Goal: Task Accomplishment & Management: Use online tool/utility

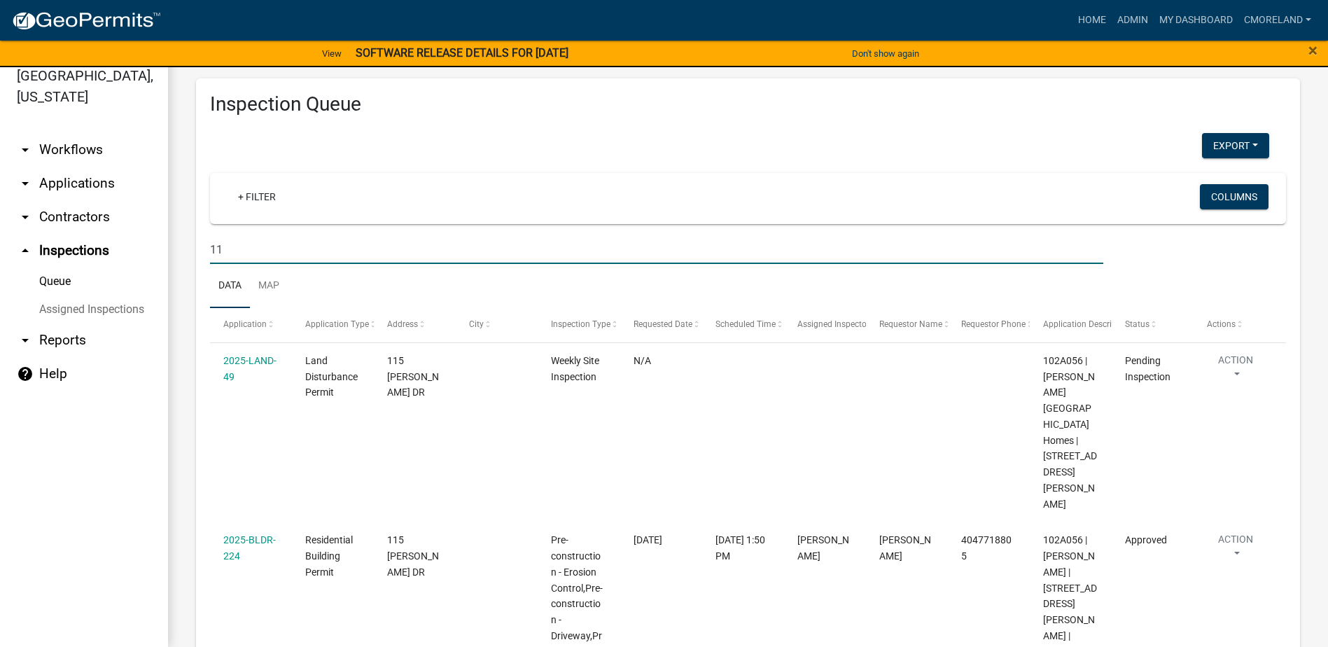
type input "1"
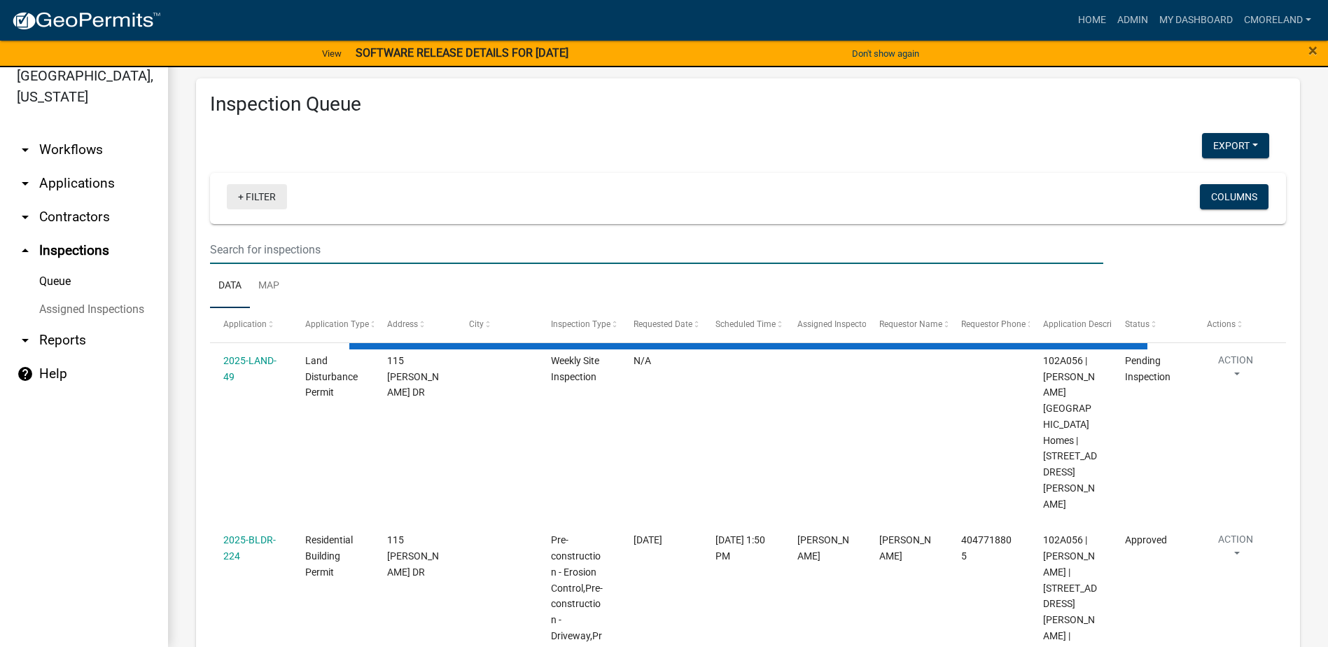
select select "2: 50"
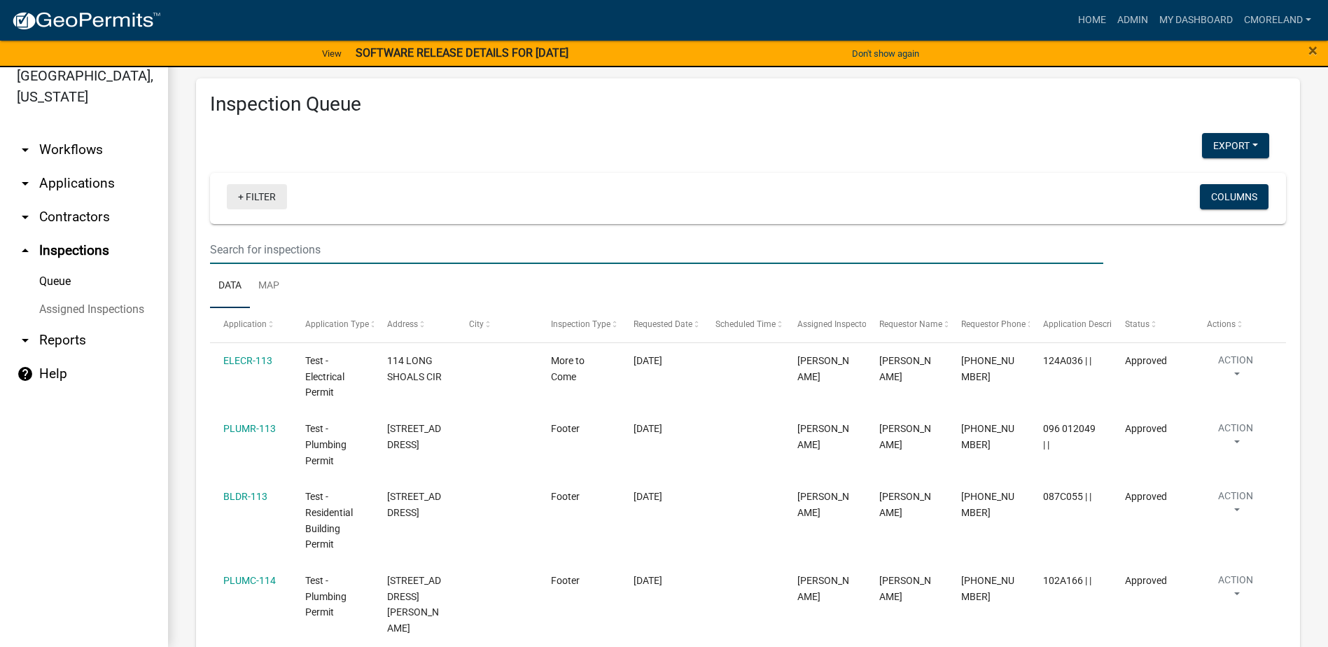
click at [258, 199] on link "+ Filter" at bounding box center [257, 196] width 60 height 25
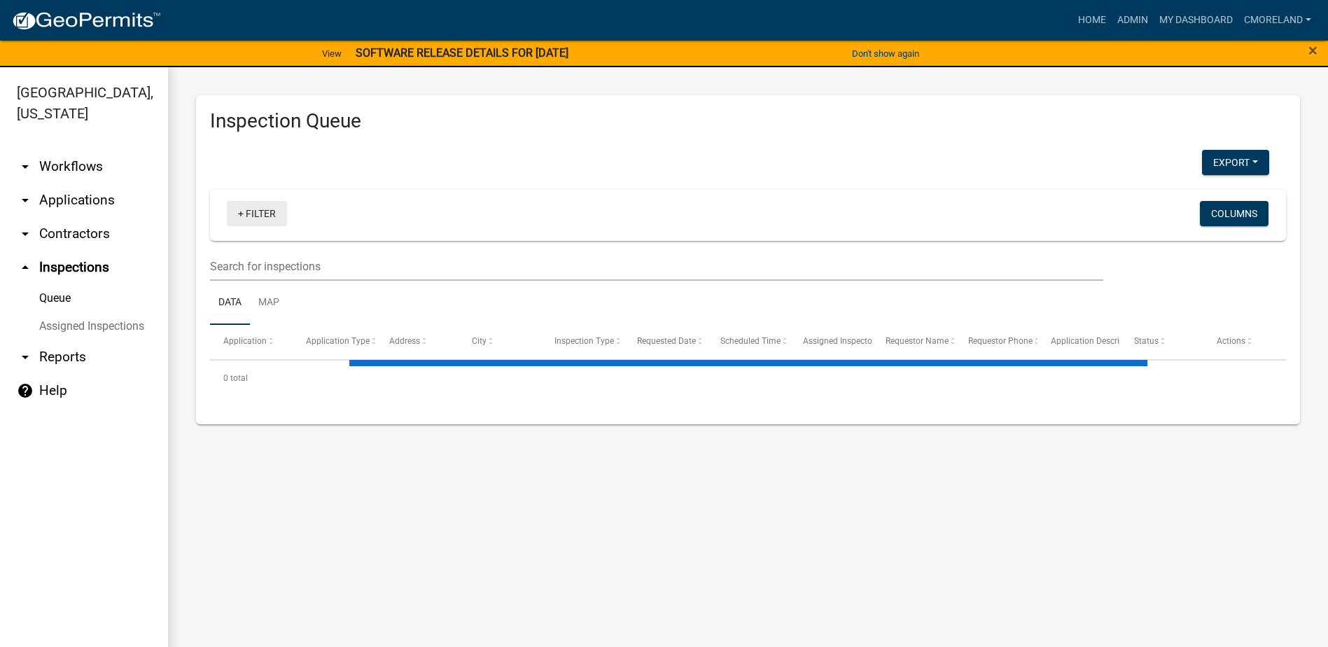
click at [268, 213] on link "+ Filter" at bounding box center [257, 213] width 60 height 25
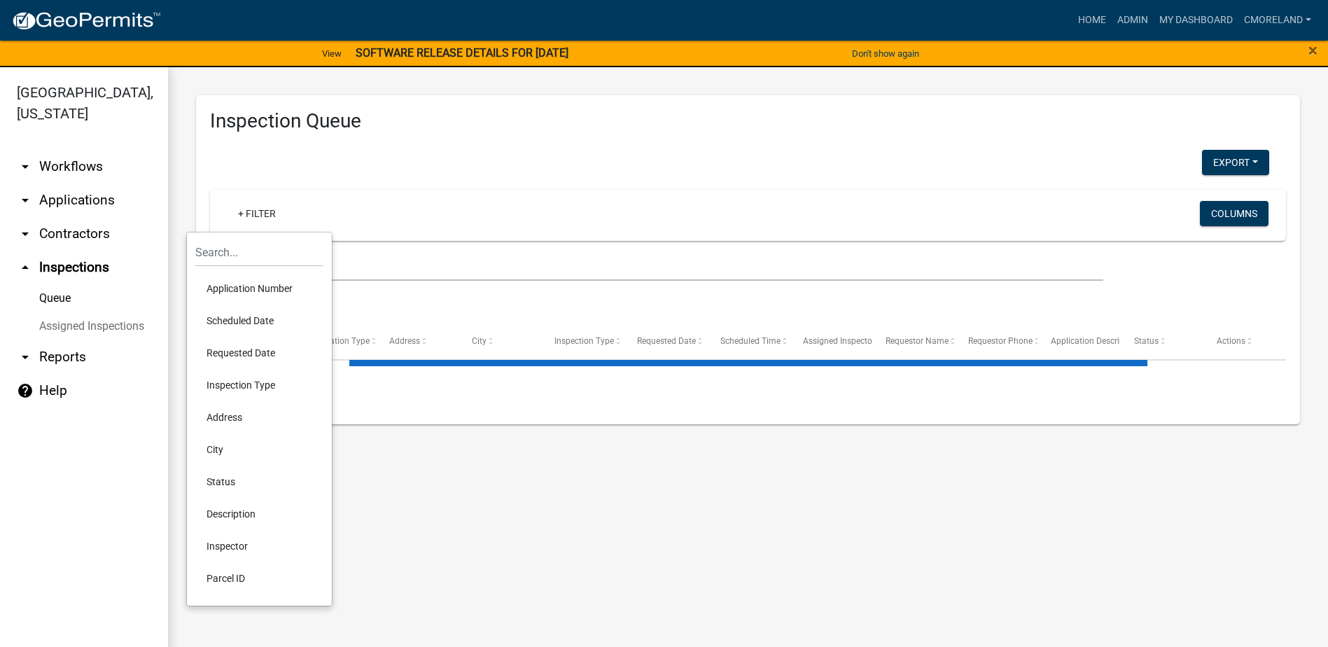
click at [230, 342] on li "Requested Date" at bounding box center [259, 353] width 128 height 32
select select "2: 50"
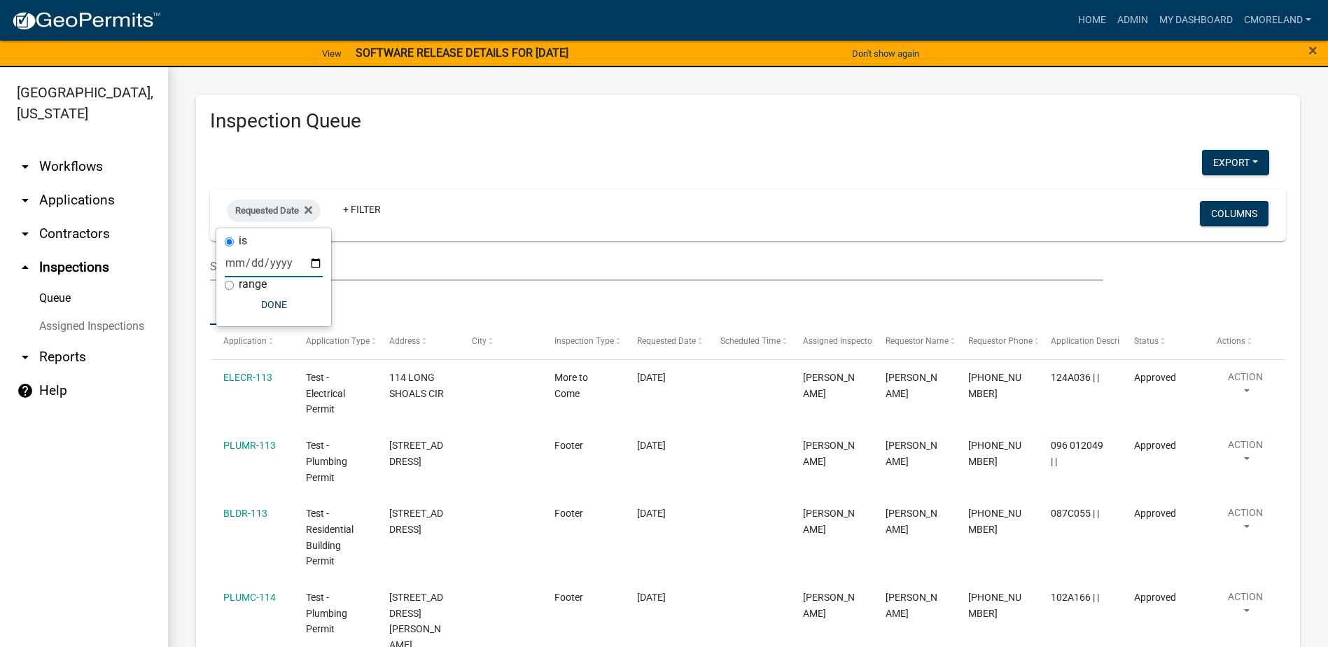
click at [316, 262] on input "date" at bounding box center [274, 263] width 98 height 29
type input "[DATE]"
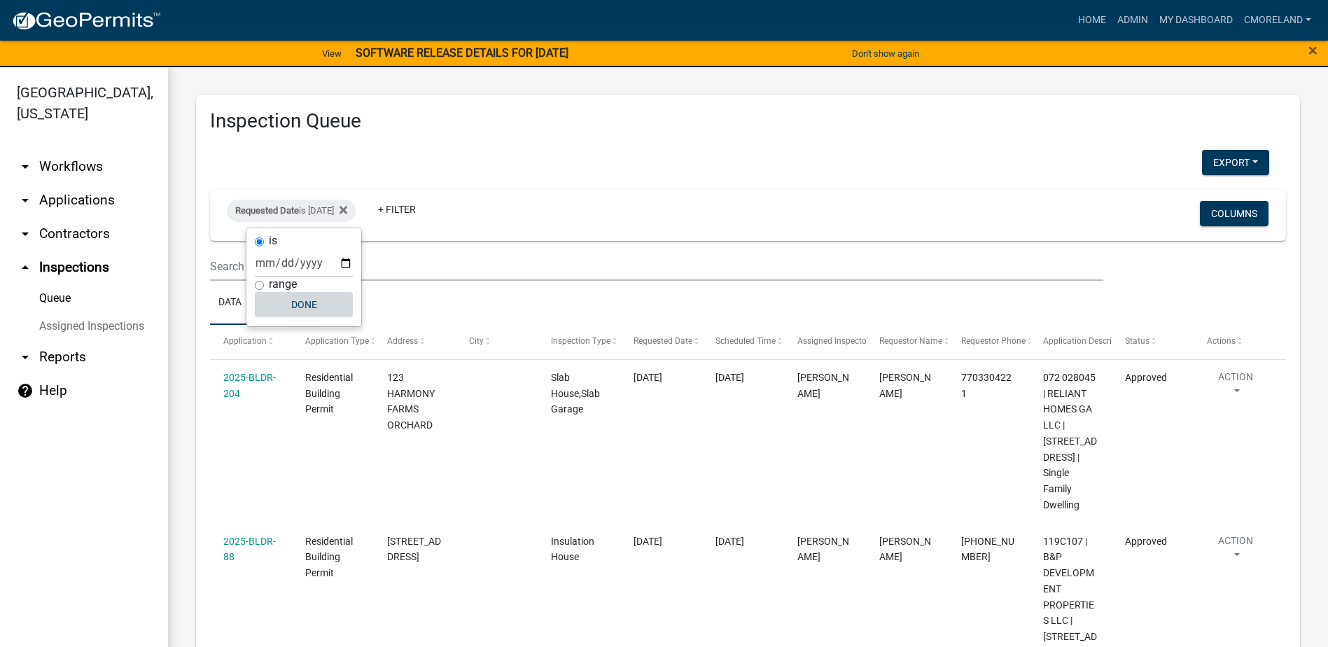
click at [305, 302] on button "Done" at bounding box center [304, 304] width 98 height 25
click at [329, 210] on div "Requested Date is [DATE]" at bounding box center [291, 211] width 129 height 22
click at [346, 265] on input "[DATE]" at bounding box center [304, 263] width 98 height 29
type input "[DATE]"
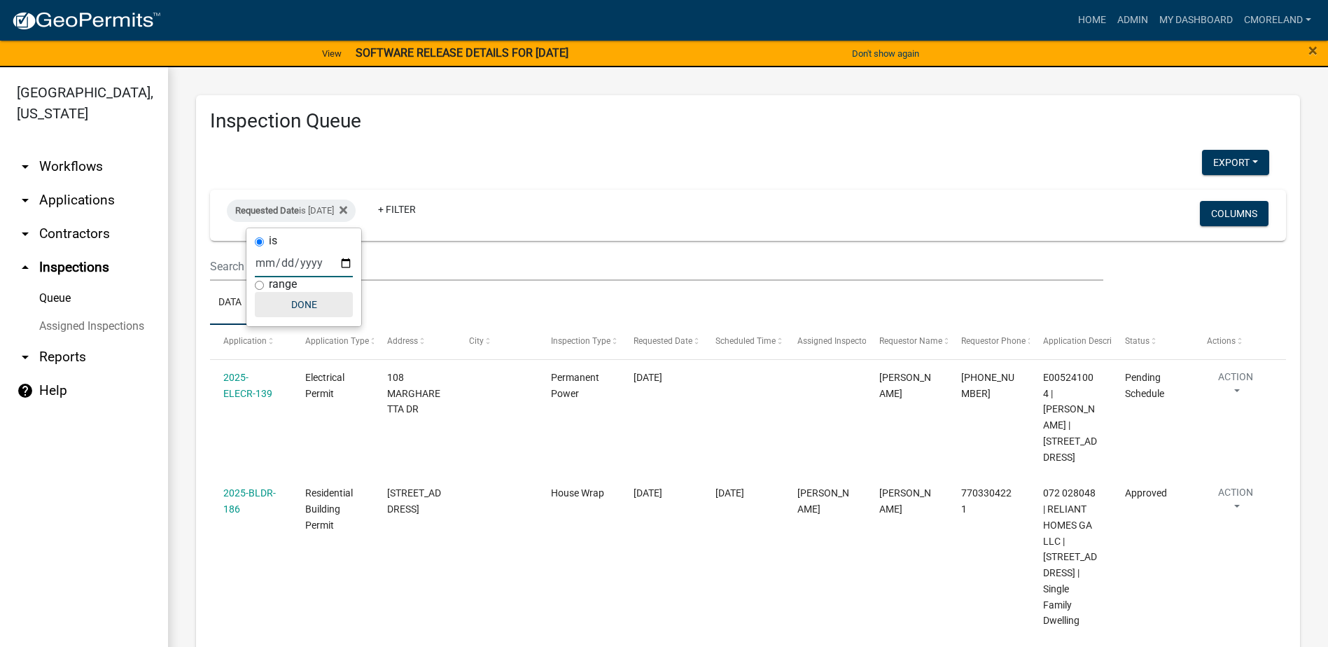
click at [310, 303] on button "Done" at bounding box center [304, 304] width 98 height 25
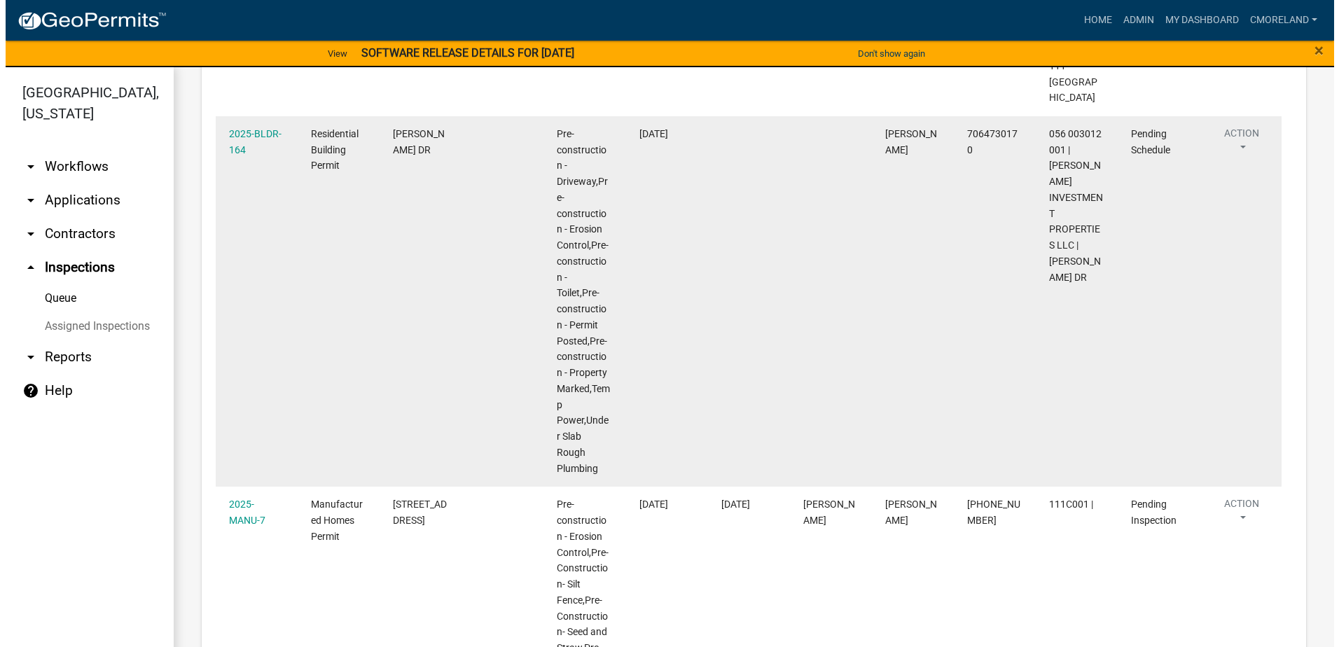
scroll to position [1497, 0]
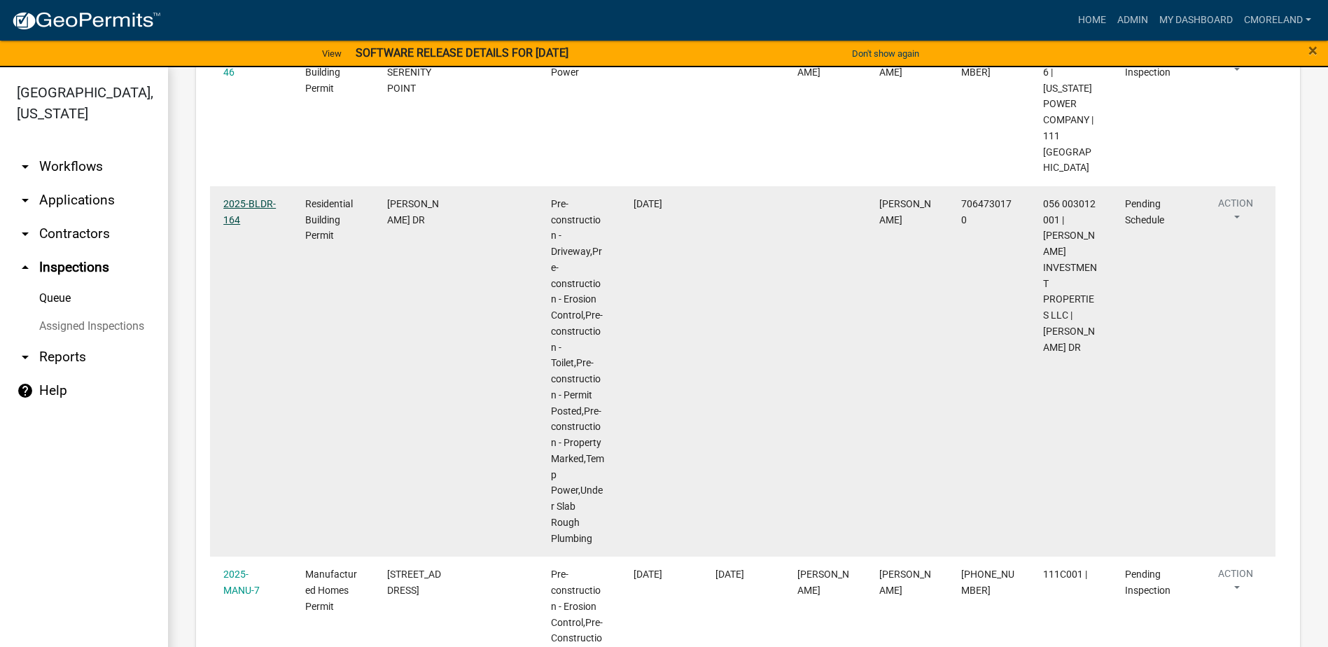
click at [257, 198] on link "2025-BLDR-164" at bounding box center [249, 211] width 53 height 27
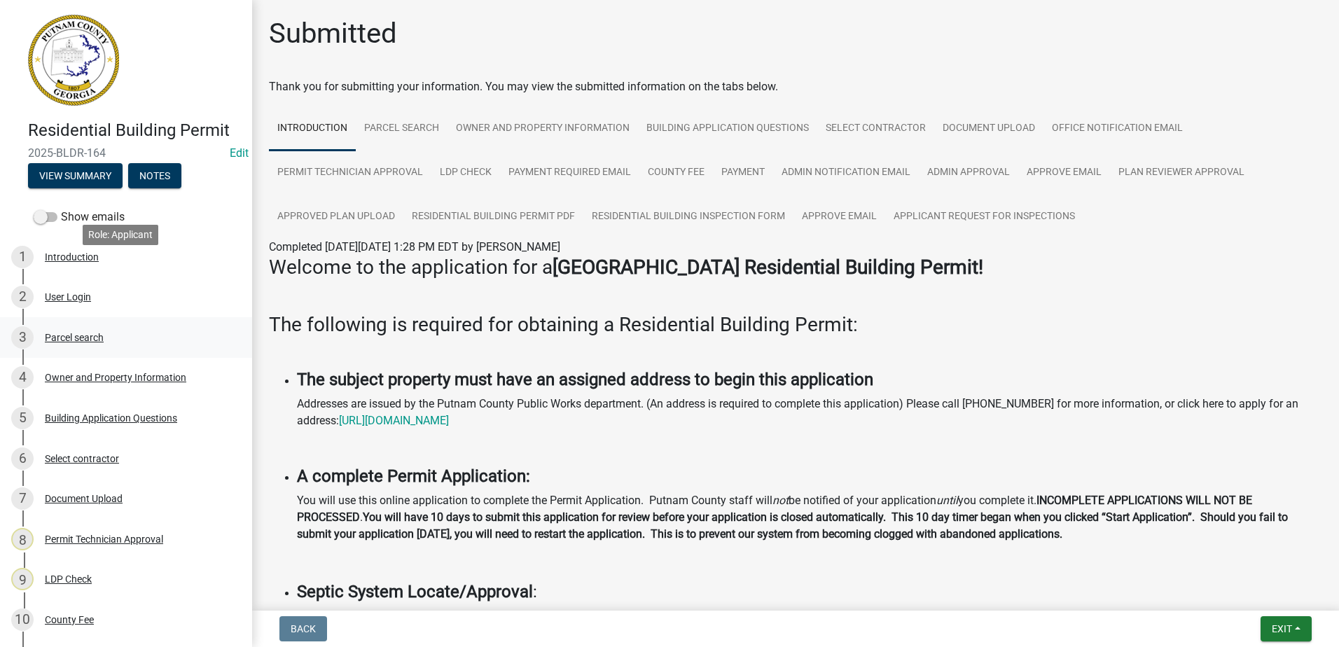
scroll to position [560, 0]
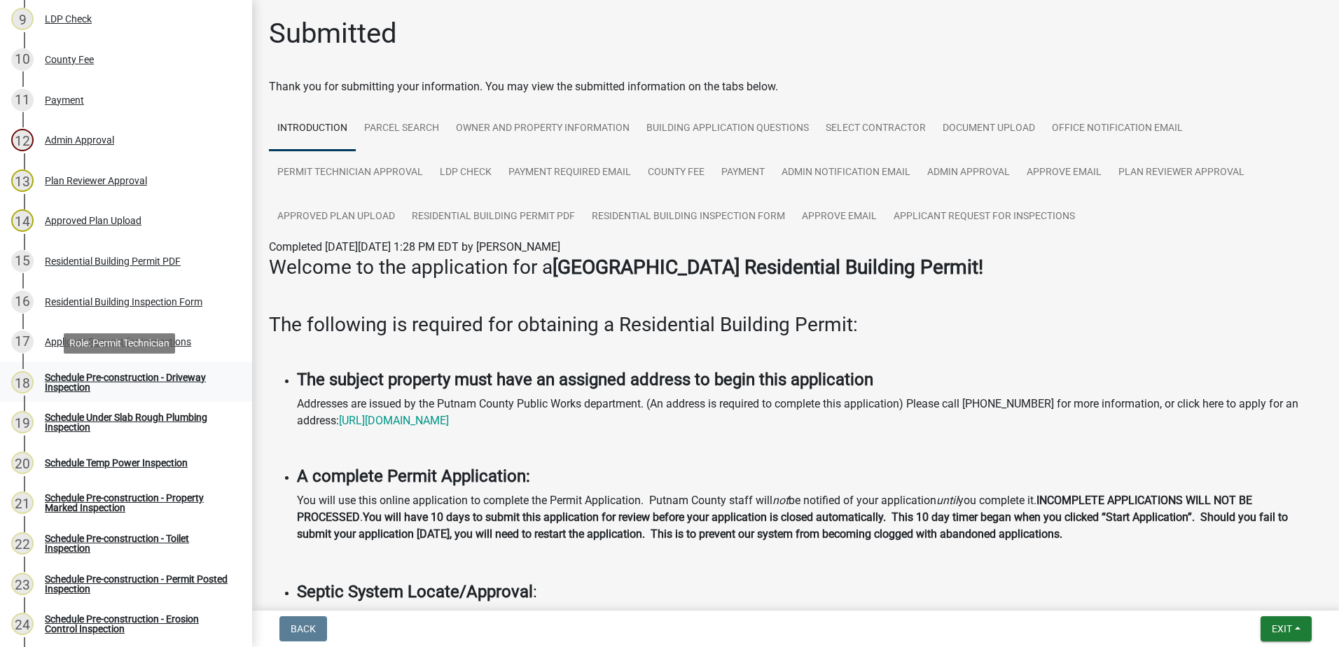
click at [112, 376] on div "Schedule Pre-construction - Driveway Inspection" at bounding box center [137, 382] width 185 height 20
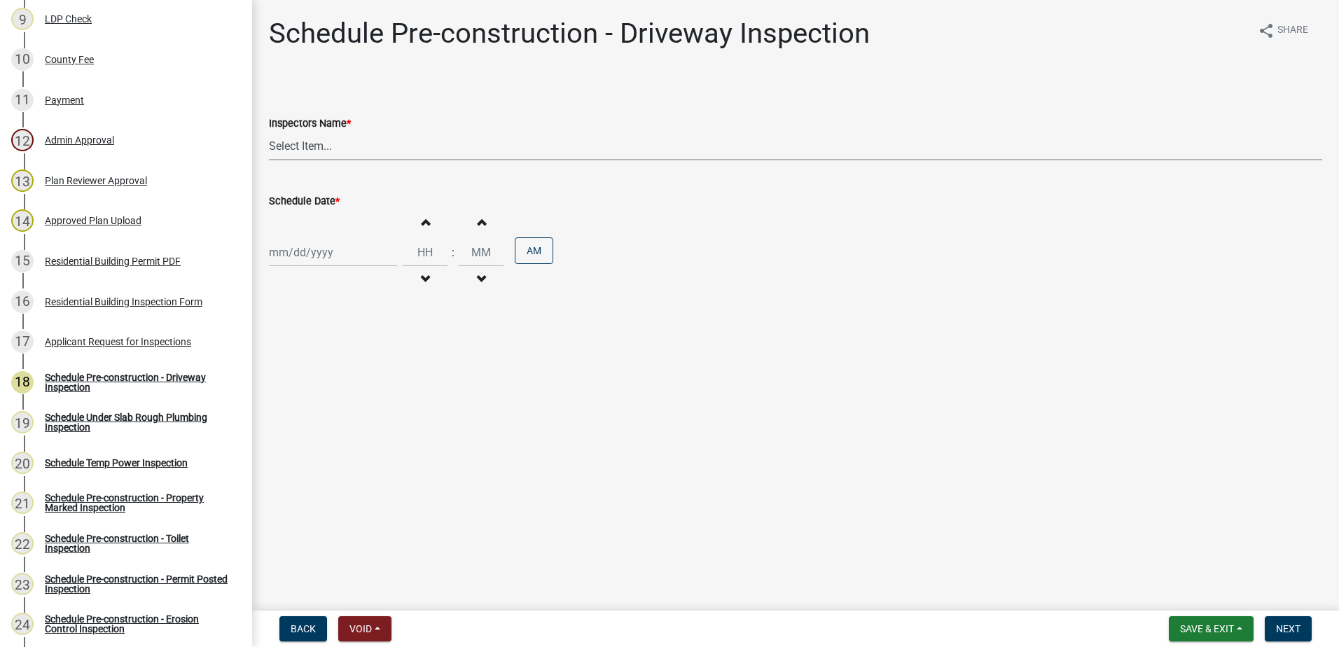
click at [339, 153] on select "Select Item... mrivera ([PERSON_NAME]) [PERSON_NAME] ([PERSON_NAME] ([PERSON_NA…" at bounding box center [795, 146] width 1053 height 29
select select "07642ab0-564c-47bb-824b-0ccf2da83593"
click at [269, 132] on select "Select Item... mrivera ([PERSON_NAME]) [PERSON_NAME] ([PERSON_NAME] ([PERSON_NA…" at bounding box center [795, 146] width 1053 height 29
click at [323, 255] on div at bounding box center [333, 252] width 128 height 29
select select "9"
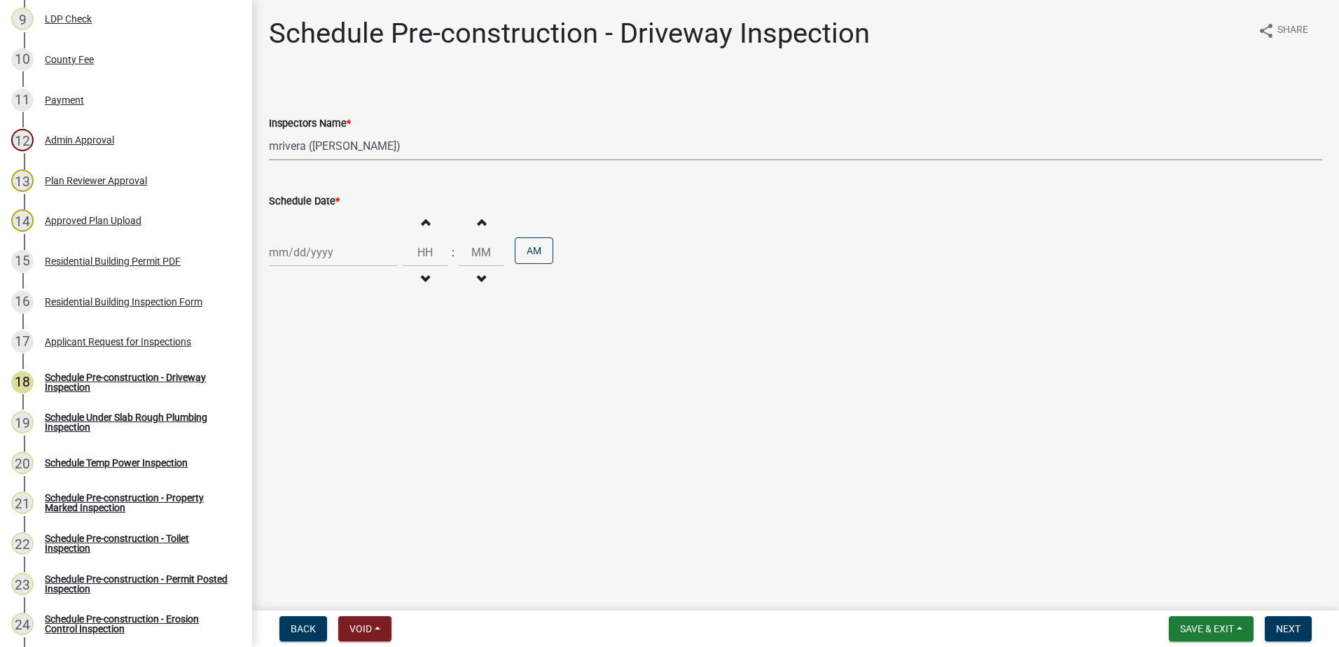
select select "2025"
click at [328, 347] on div "10" at bounding box center [327, 349] width 22 height 22
type input "[DATE]"
click at [1285, 624] on span "Next" at bounding box center [1288, 628] width 25 height 11
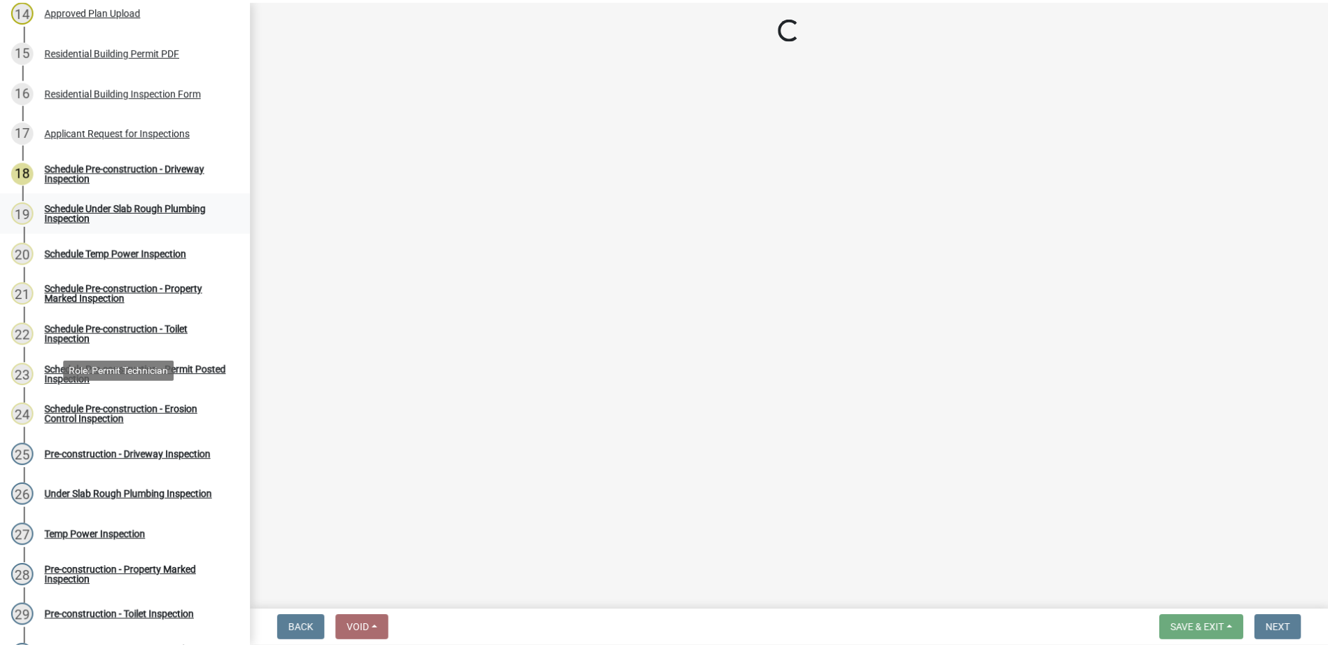
scroll to position [840, 0]
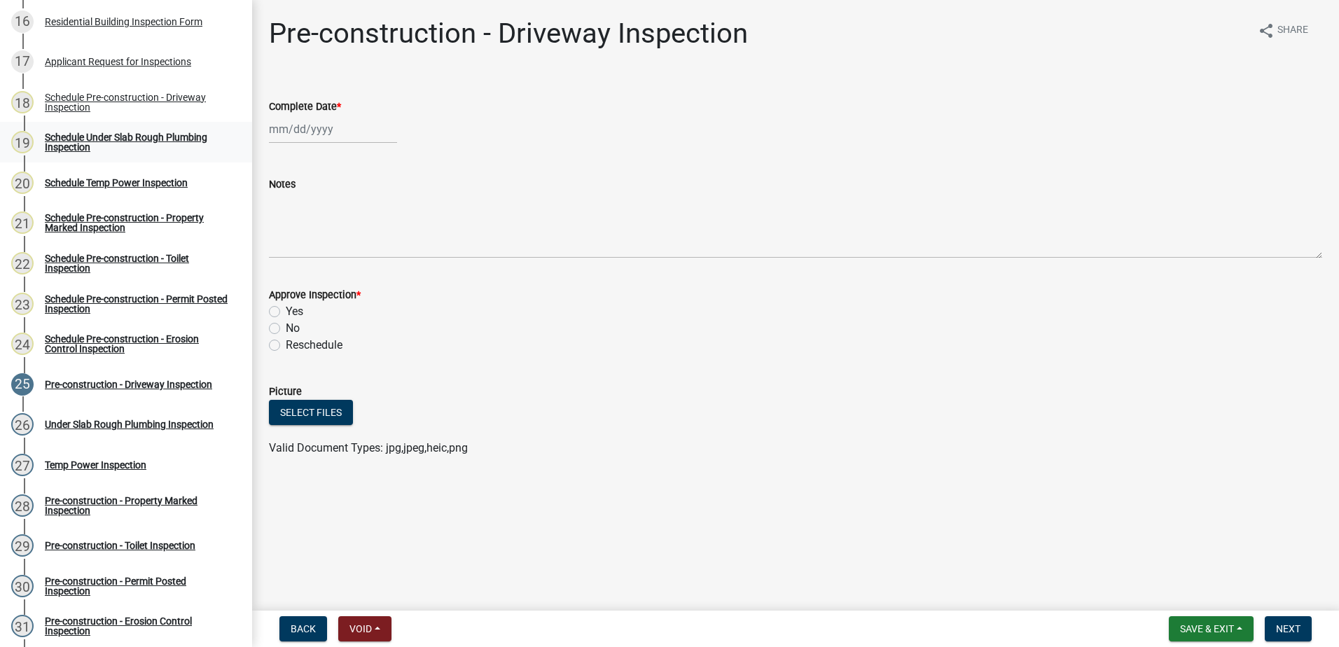
click at [132, 139] on div "Schedule Under Slab Rough Plumbing Inspection" at bounding box center [137, 142] width 185 height 20
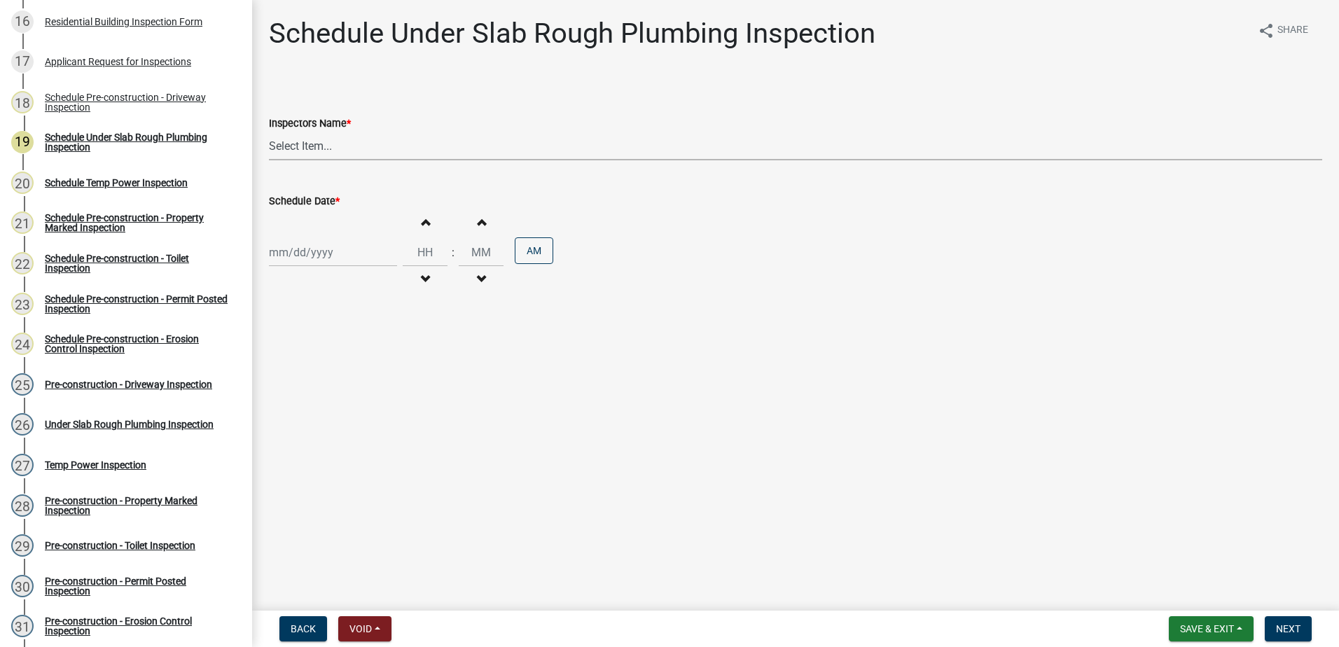
click at [286, 142] on select "Select Item... mrivera ([PERSON_NAME]) [PERSON_NAME] ([PERSON_NAME] ([PERSON_NA…" at bounding box center [795, 146] width 1053 height 29
select select "07642ab0-564c-47bb-824b-0ccf2da83593"
click at [269, 132] on select "Select Item... mrivera ([PERSON_NAME]) [PERSON_NAME] ([PERSON_NAME] ([PERSON_NA…" at bounding box center [795, 146] width 1053 height 29
select select "9"
select select "2025"
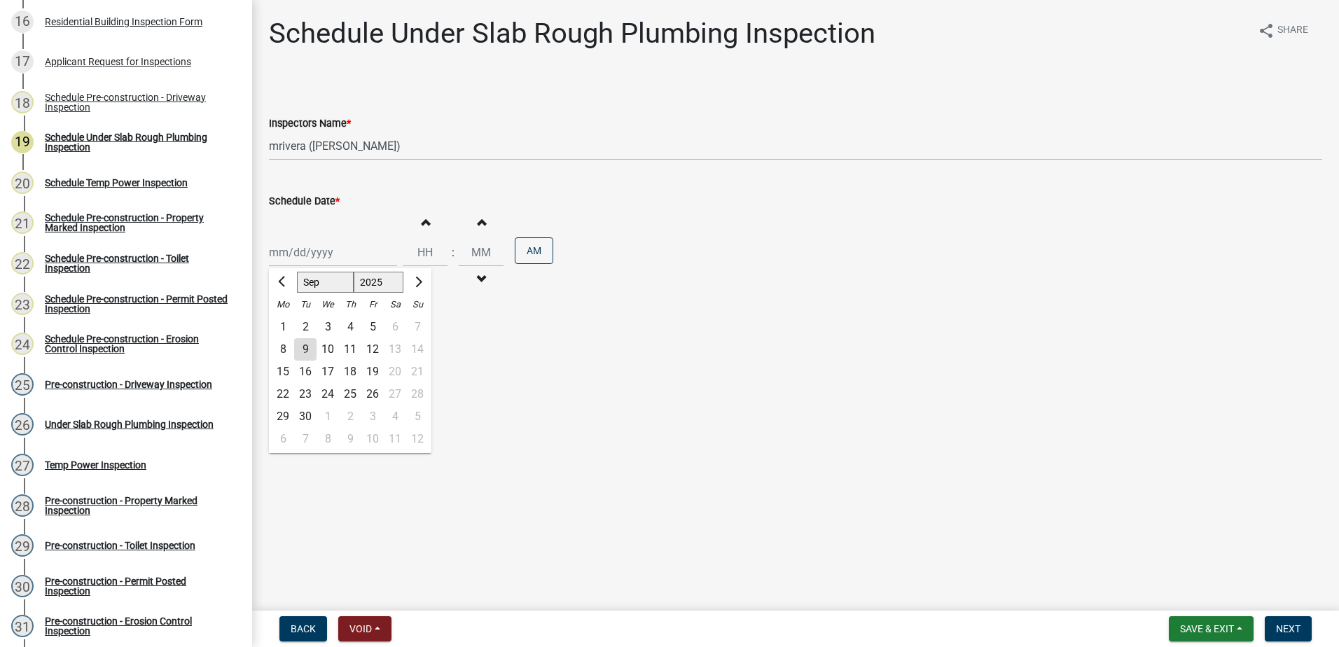
click at [312, 256] on div "[PERSON_NAME] Feb Mar Apr [PERSON_NAME][DATE] Oct Nov [DATE] 1526 1527 1528 152…" at bounding box center [333, 252] width 128 height 29
click at [328, 347] on div "10" at bounding box center [327, 349] width 22 height 22
type input "[DATE]"
click at [1291, 627] on span "Next" at bounding box center [1288, 628] width 25 height 11
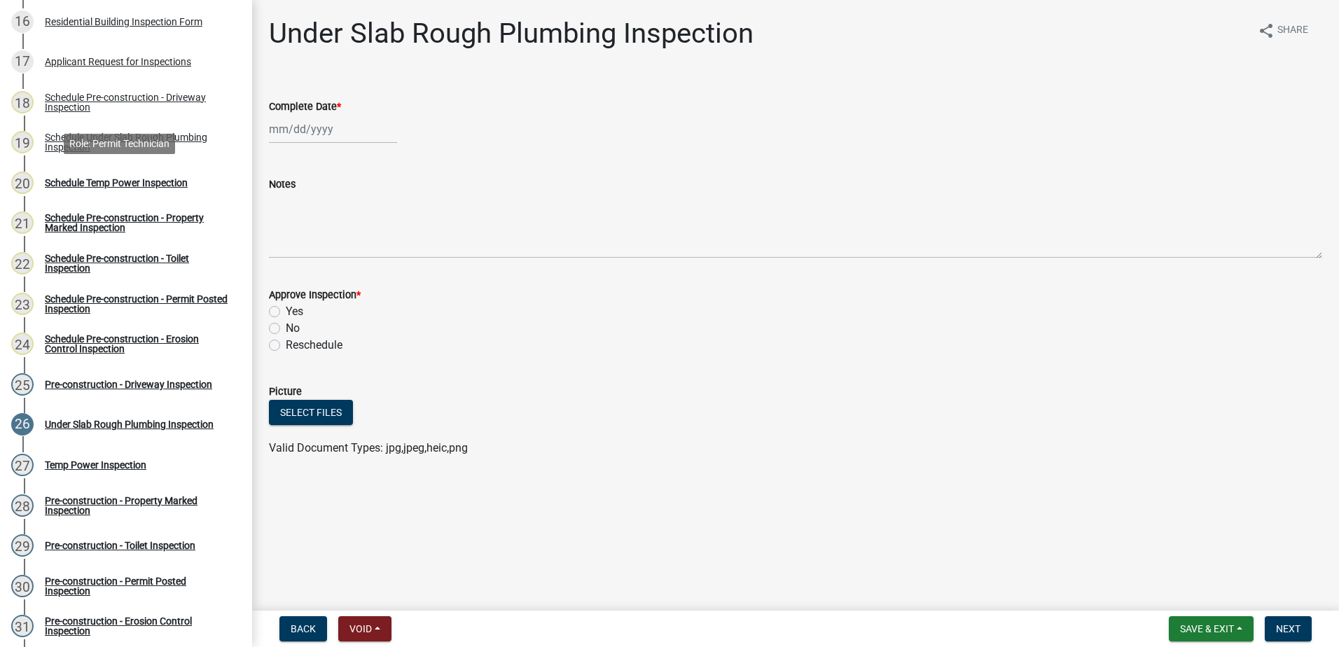
click at [112, 180] on div "Schedule Temp Power Inspection" at bounding box center [116, 183] width 143 height 10
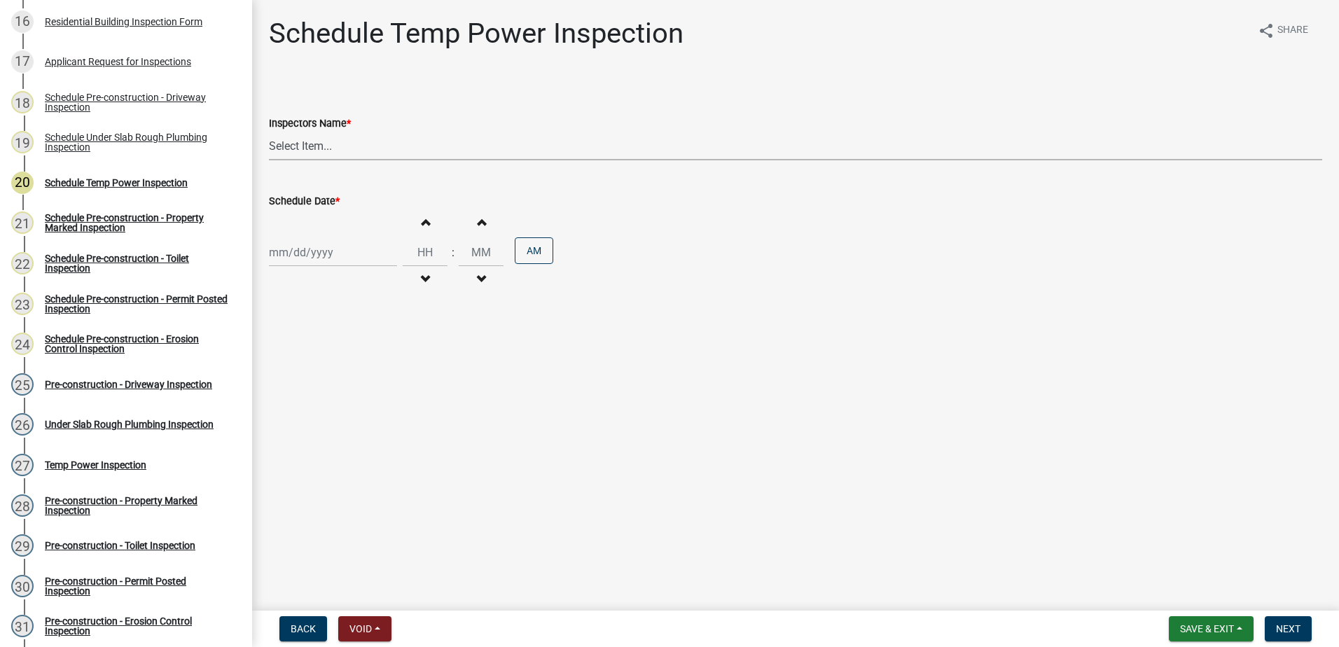
click at [299, 152] on select "Select Item... mrivera ([PERSON_NAME]) [PERSON_NAME] ([PERSON_NAME] ([PERSON_NA…" at bounding box center [795, 146] width 1053 height 29
select select "07642ab0-564c-47bb-824b-0ccf2da83593"
click at [269, 132] on select "Select Item... mrivera ([PERSON_NAME]) [PERSON_NAME] ([PERSON_NAME] ([PERSON_NA…" at bounding box center [795, 146] width 1053 height 29
click at [309, 251] on div at bounding box center [333, 252] width 128 height 29
select select "9"
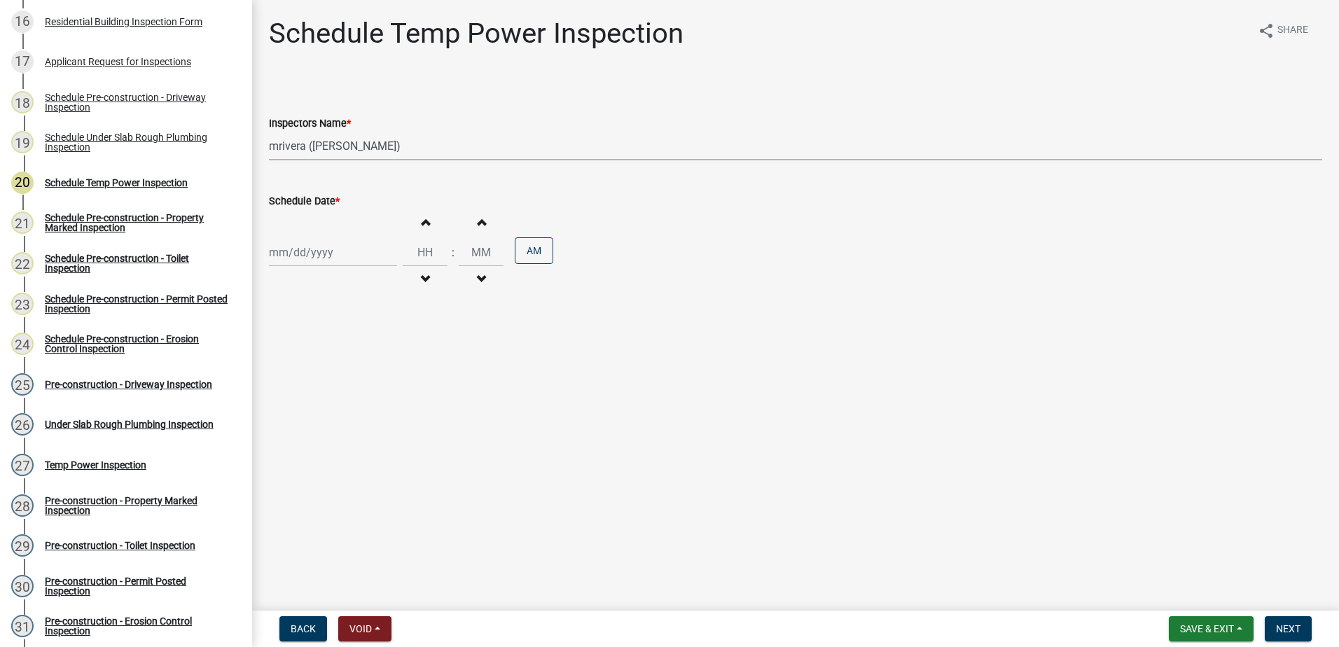
select select "2025"
click at [330, 354] on div "10" at bounding box center [327, 349] width 22 height 22
type input "[DATE]"
click at [1288, 631] on span "Next" at bounding box center [1288, 628] width 25 height 11
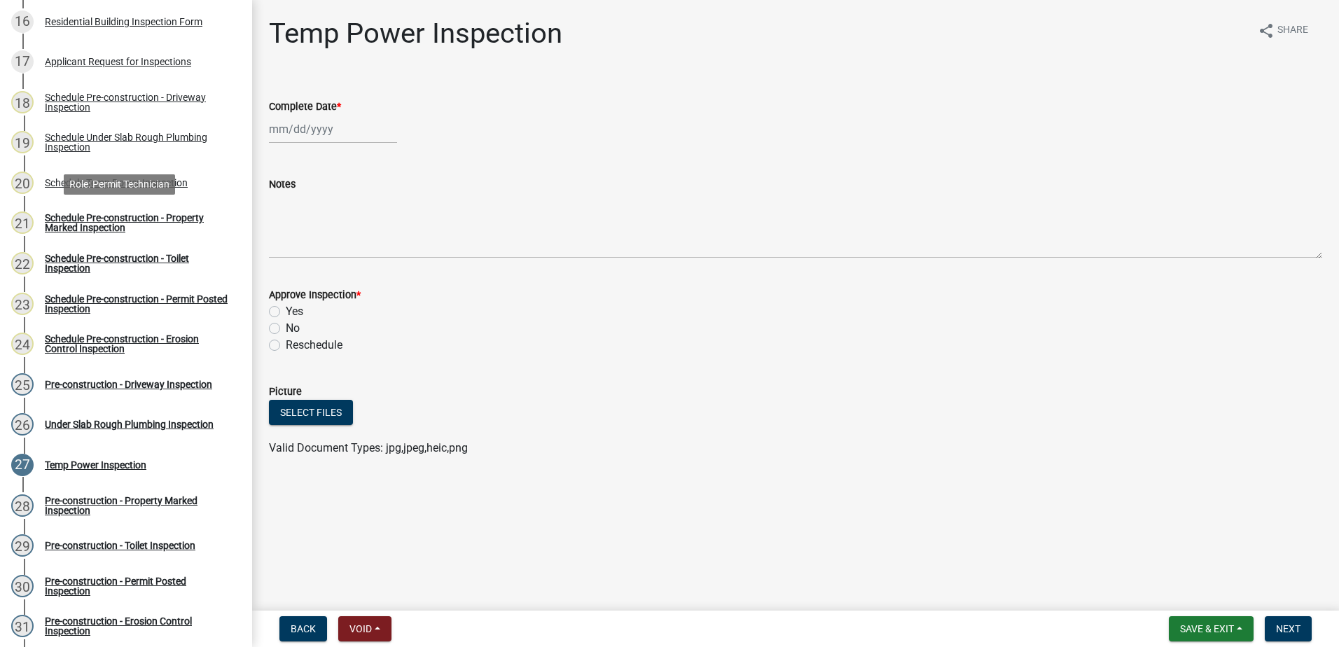
click at [137, 221] on div "Schedule Pre-construction - Property Marked Inspection" at bounding box center [137, 223] width 185 height 20
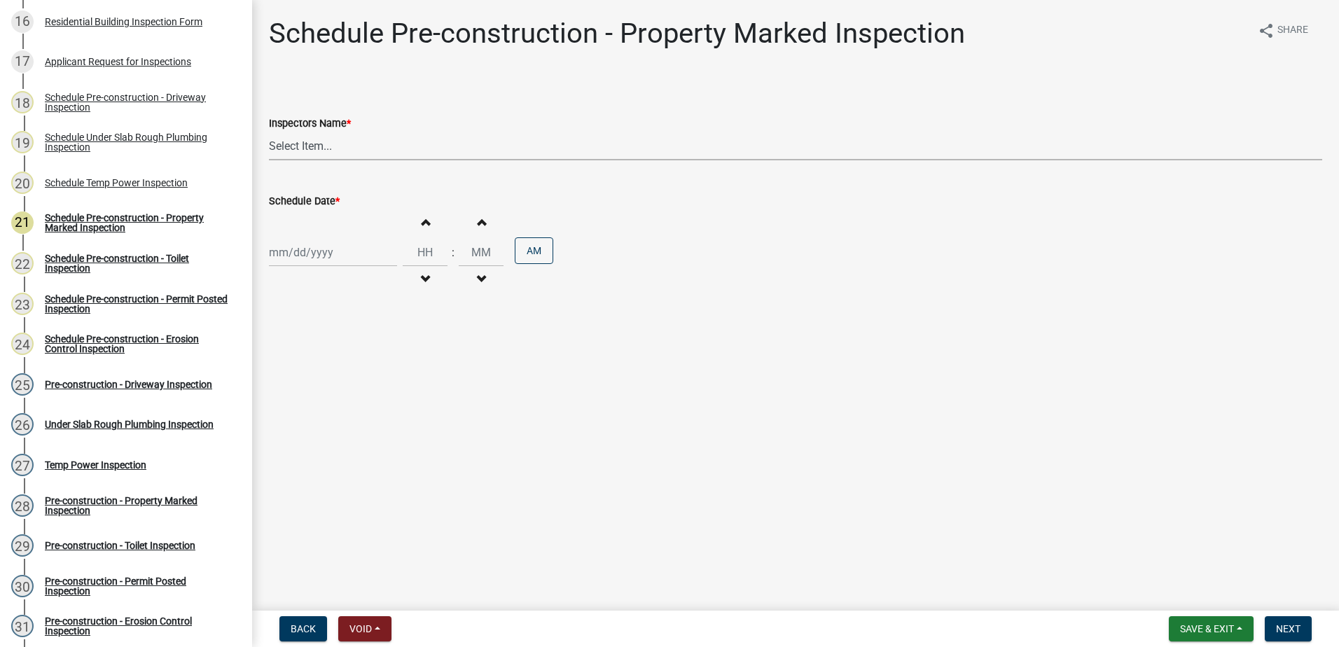
click at [291, 142] on select "Select Item... mrivera ([PERSON_NAME]) [PERSON_NAME] ([PERSON_NAME] ([PERSON_NA…" at bounding box center [795, 146] width 1053 height 29
select select "07642ab0-564c-47bb-824b-0ccf2da83593"
click at [269, 132] on select "Select Item... mrivera ([PERSON_NAME]) [PERSON_NAME] ([PERSON_NAME] ([PERSON_NA…" at bounding box center [795, 146] width 1053 height 29
click at [312, 251] on div at bounding box center [333, 252] width 128 height 29
select select "9"
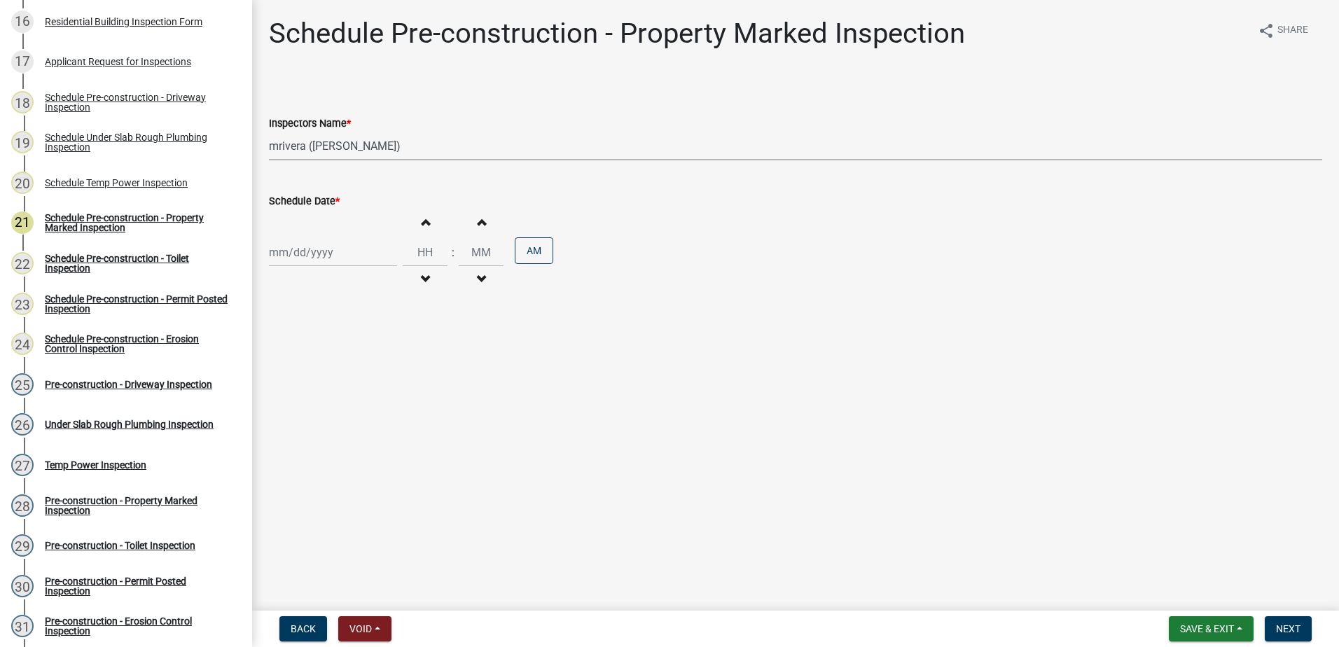
select select "2025"
click at [326, 351] on div "10" at bounding box center [327, 349] width 22 height 22
type input "[DATE]"
click at [1279, 623] on span "Next" at bounding box center [1288, 628] width 25 height 11
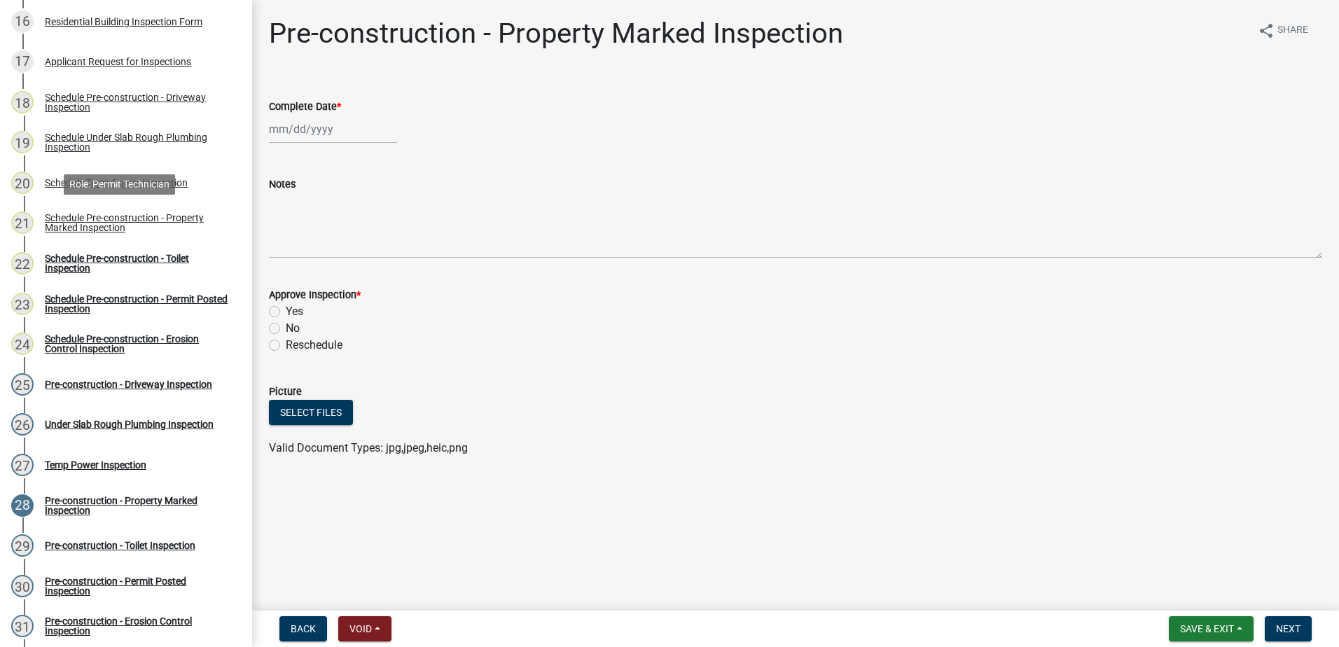
click at [110, 223] on div "Schedule Pre-construction - Property Marked Inspection" at bounding box center [137, 223] width 185 height 20
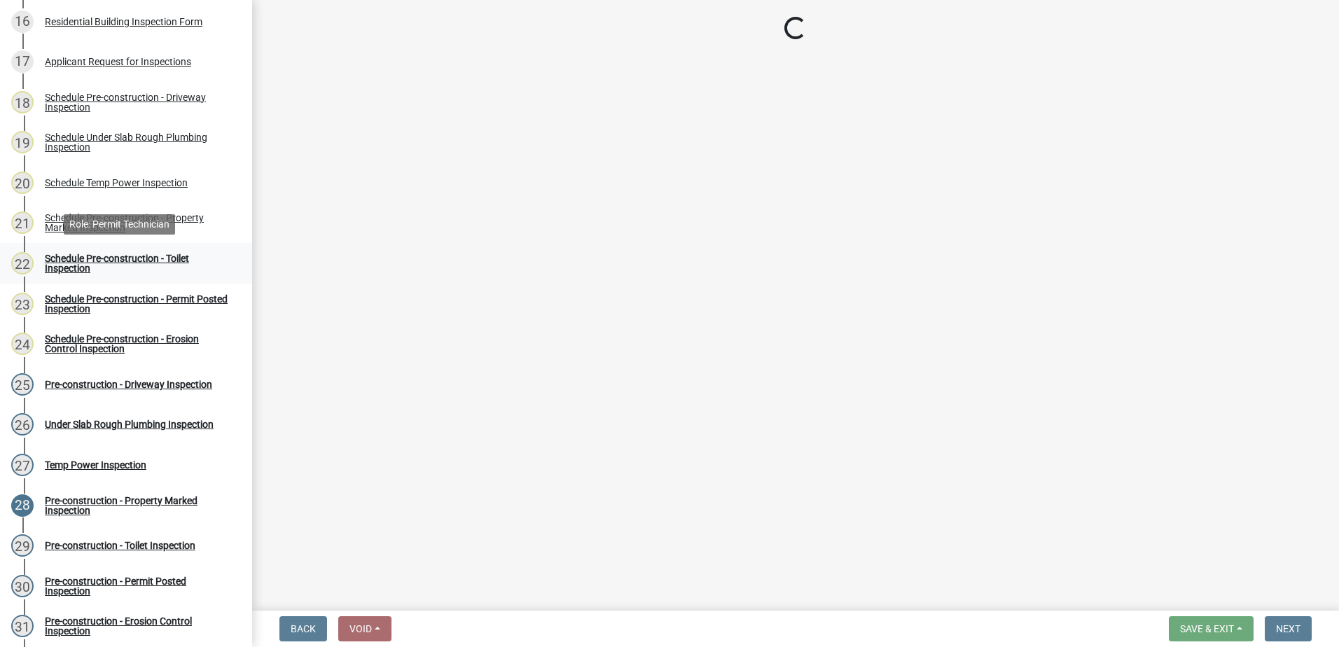
select select "07642ab0-564c-47bb-824b-0ccf2da83593"
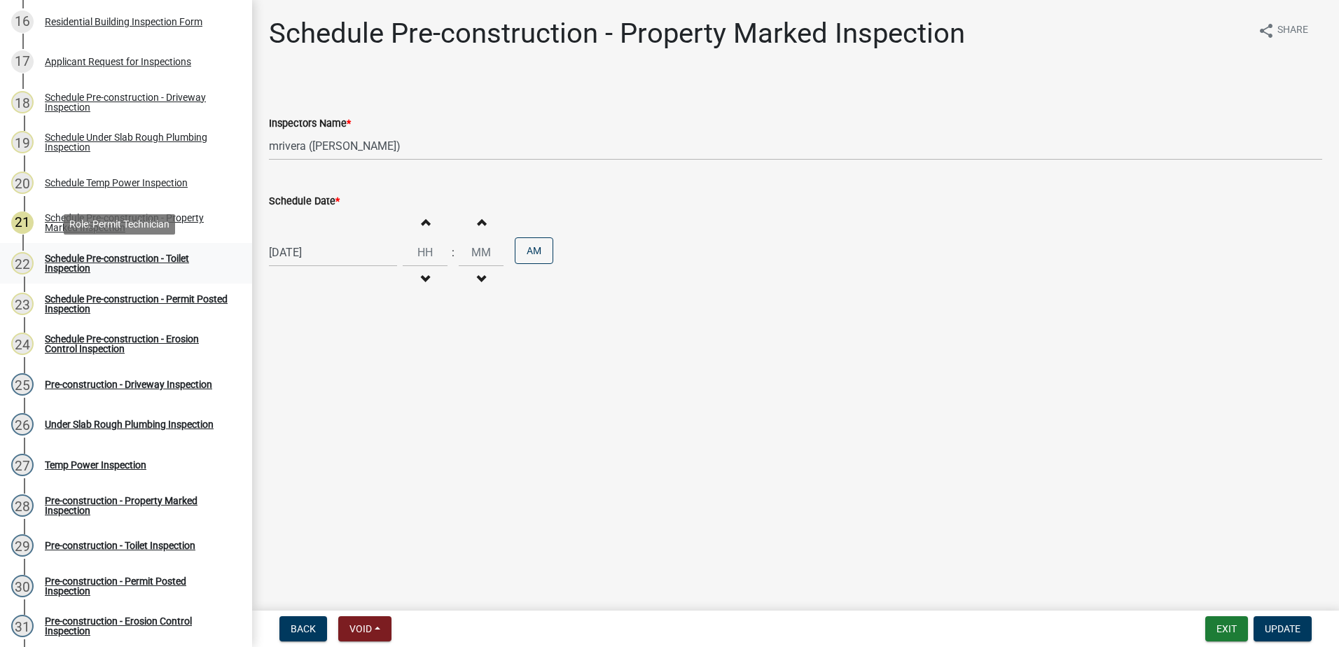
click at [128, 258] on div "Schedule Pre-construction - Toilet Inspection" at bounding box center [137, 263] width 185 height 20
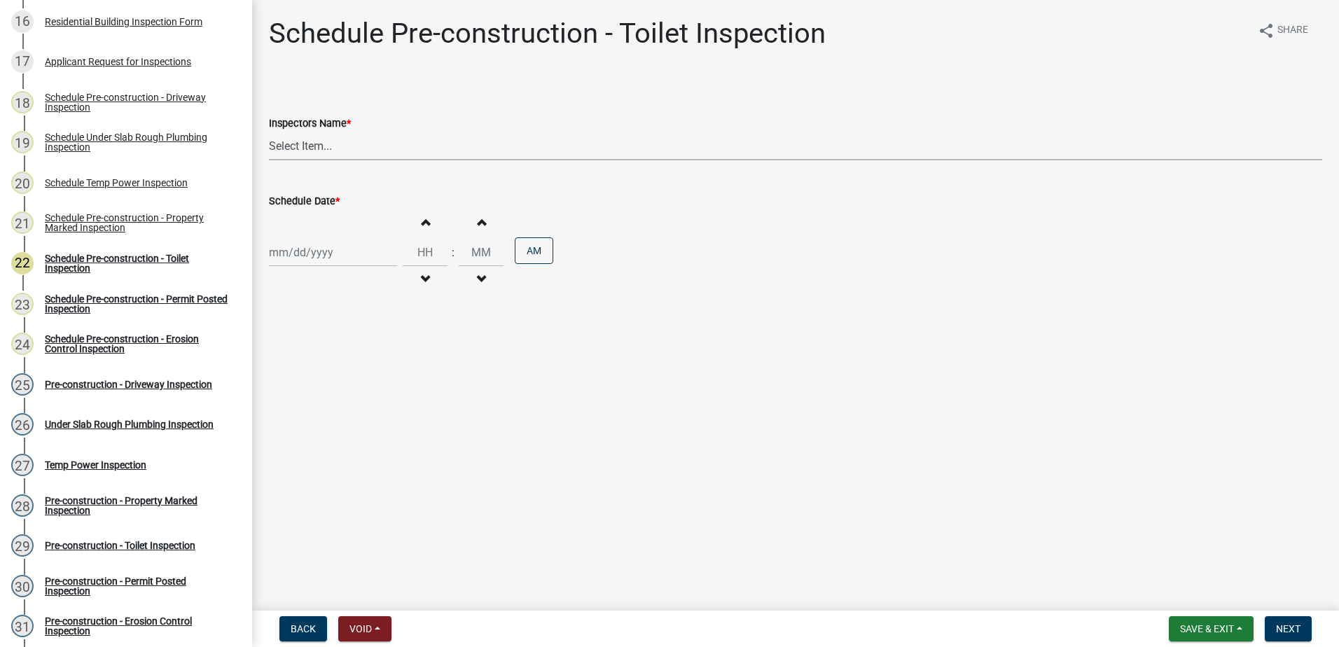
click at [300, 148] on select "Select Item... mrivera ([PERSON_NAME]) [PERSON_NAME] ([PERSON_NAME] ([PERSON_NA…" at bounding box center [795, 146] width 1053 height 29
select select "07642ab0-564c-47bb-824b-0ccf2da83593"
click at [269, 132] on select "Select Item... mrivera ([PERSON_NAME]) [PERSON_NAME] ([PERSON_NAME] ([PERSON_NA…" at bounding box center [795, 146] width 1053 height 29
click at [358, 258] on div at bounding box center [333, 252] width 128 height 29
select select "9"
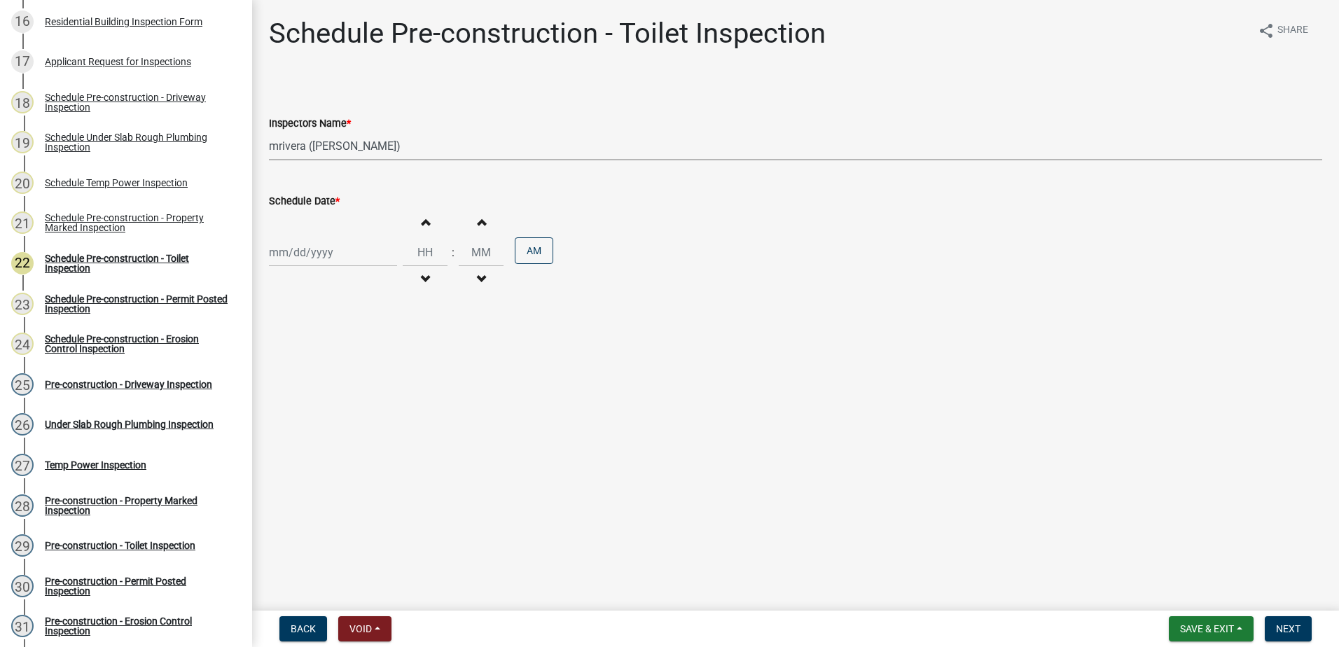
select select "2025"
click at [327, 348] on div "10" at bounding box center [327, 349] width 22 height 22
type input "[DATE]"
click at [1290, 627] on span "Next" at bounding box center [1288, 628] width 25 height 11
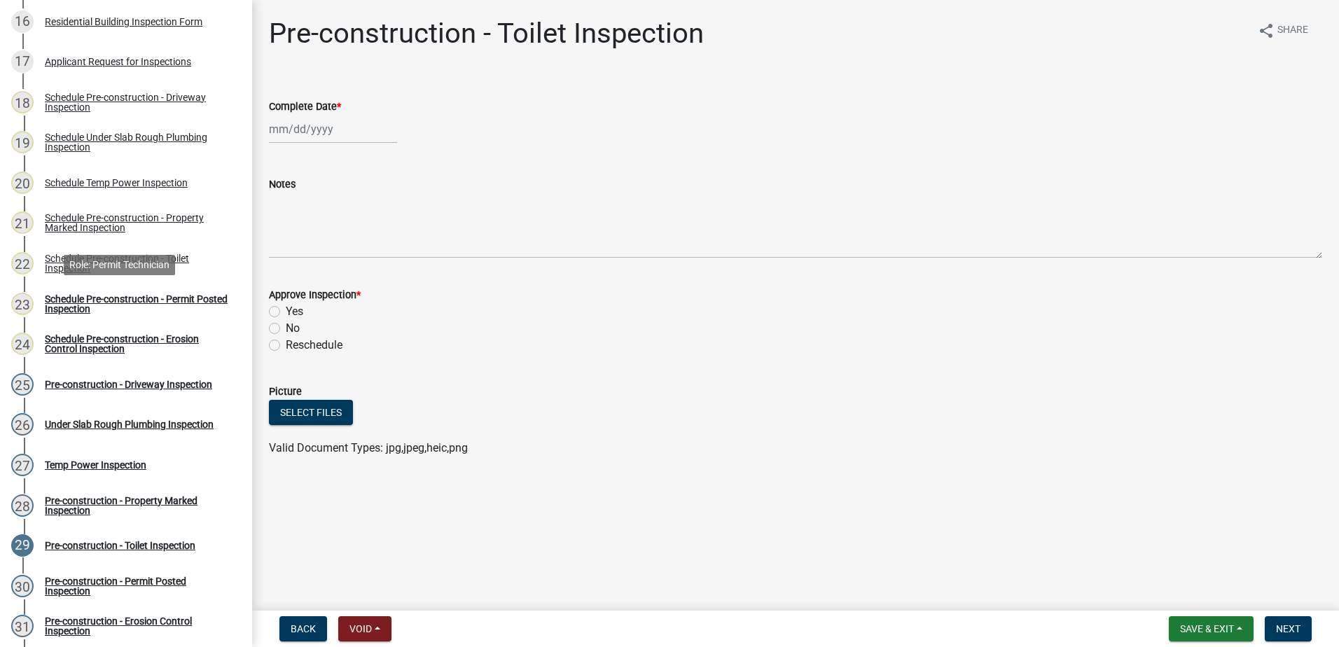
click at [144, 294] on div "Schedule Pre-construction - Permit Posted Inspection" at bounding box center [137, 304] width 185 height 20
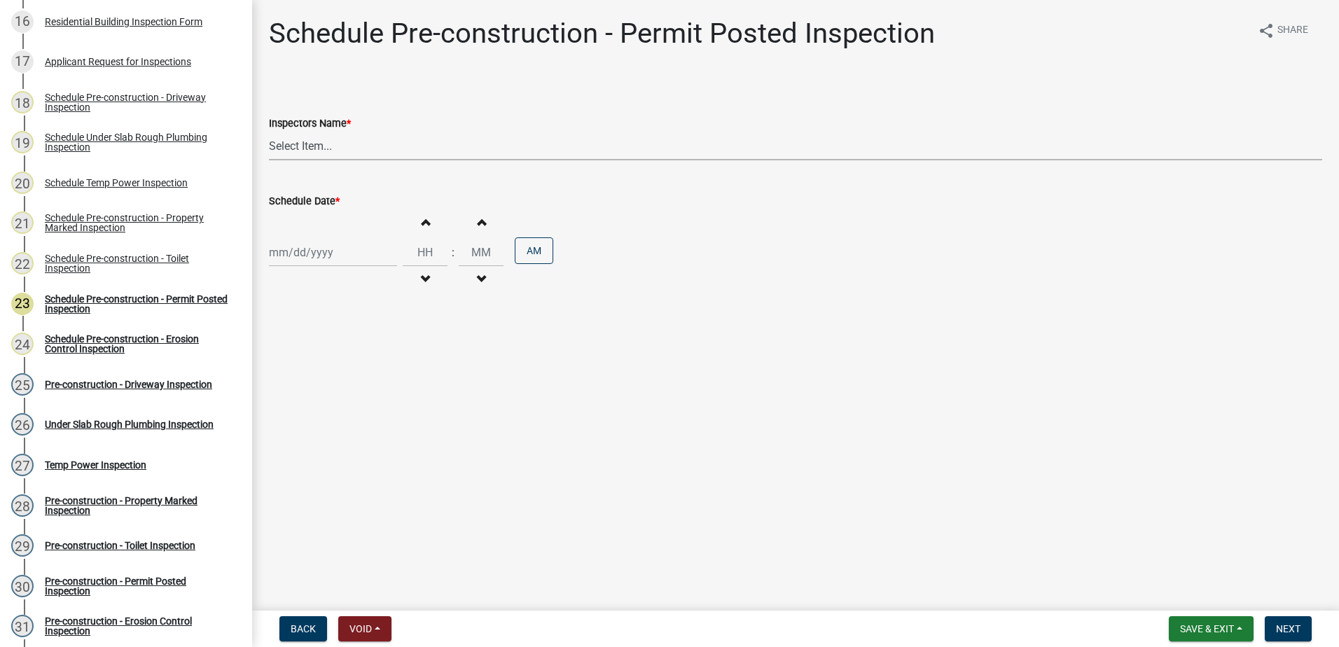
click at [349, 143] on select "Select Item... mrivera ([PERSON_NAME]) [PERSON_NAME] ([PERSON_NAME] ([PERSON_NA…" at bounding box center [795, 146] width 1053 height 29
select select "07642ab0-564c-47bb-824b-0ccf2da83593"
click at [269, 132] on select "Select Item... mrivera ([PERSON_NAME]) [PERSON_NAME] ([PERSON_NAME] ([PERSON_NA…" at bounding box center [795, 146] width 1053 height 29
click at [347, 260] on div at bounding box center [333, 252] width 128 height 29
select select "9"
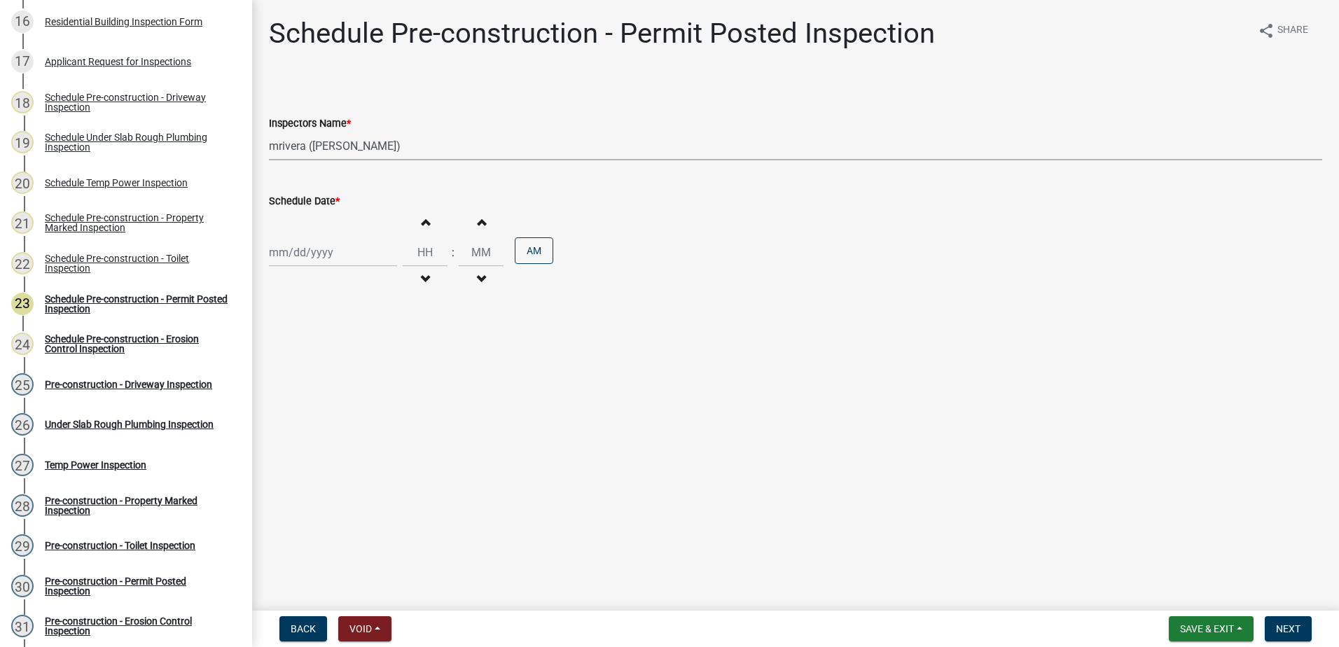
select select "2025"
click at [330, 344] on div "10" at bounding box center [327, 349] width 22 height 22
type input "[DATE]"
click at [1283, 625] on span "Next" at bounding box center [1288, 628] width 25 height 11
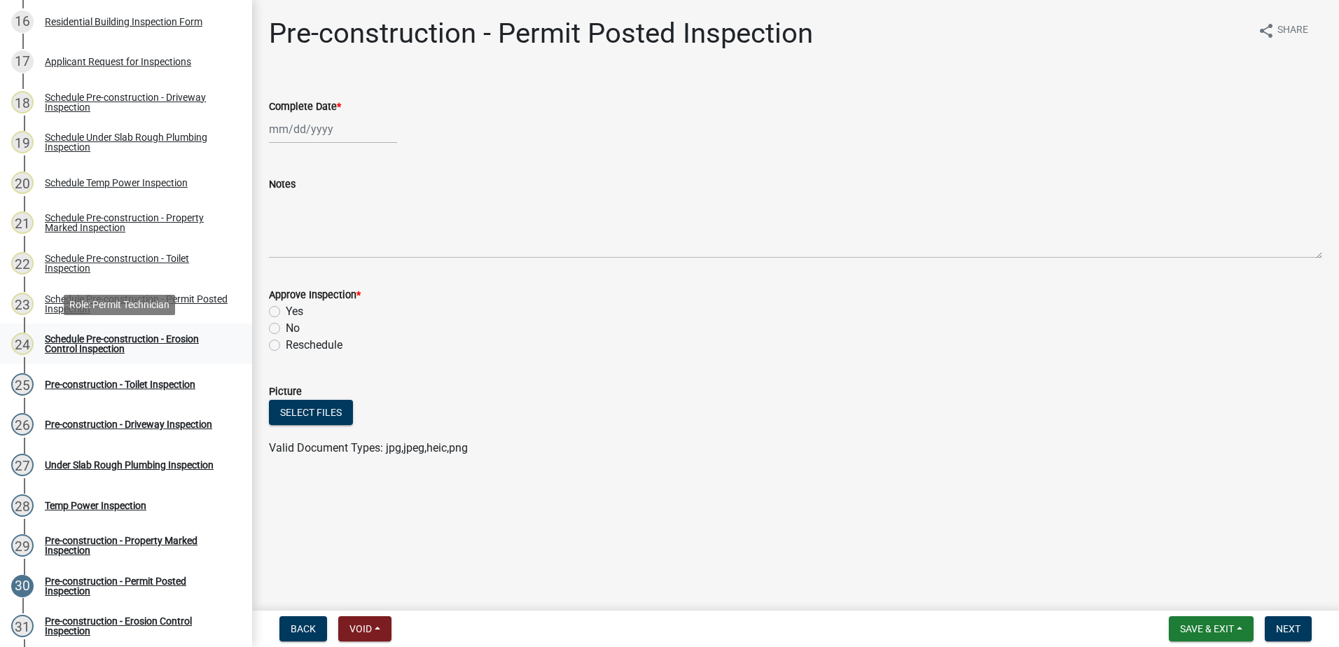
click at [161, 337] on div "Schedule Pre-construction - Erosion Control Inspection" at bounding box center [137, 344] width 185 height 20
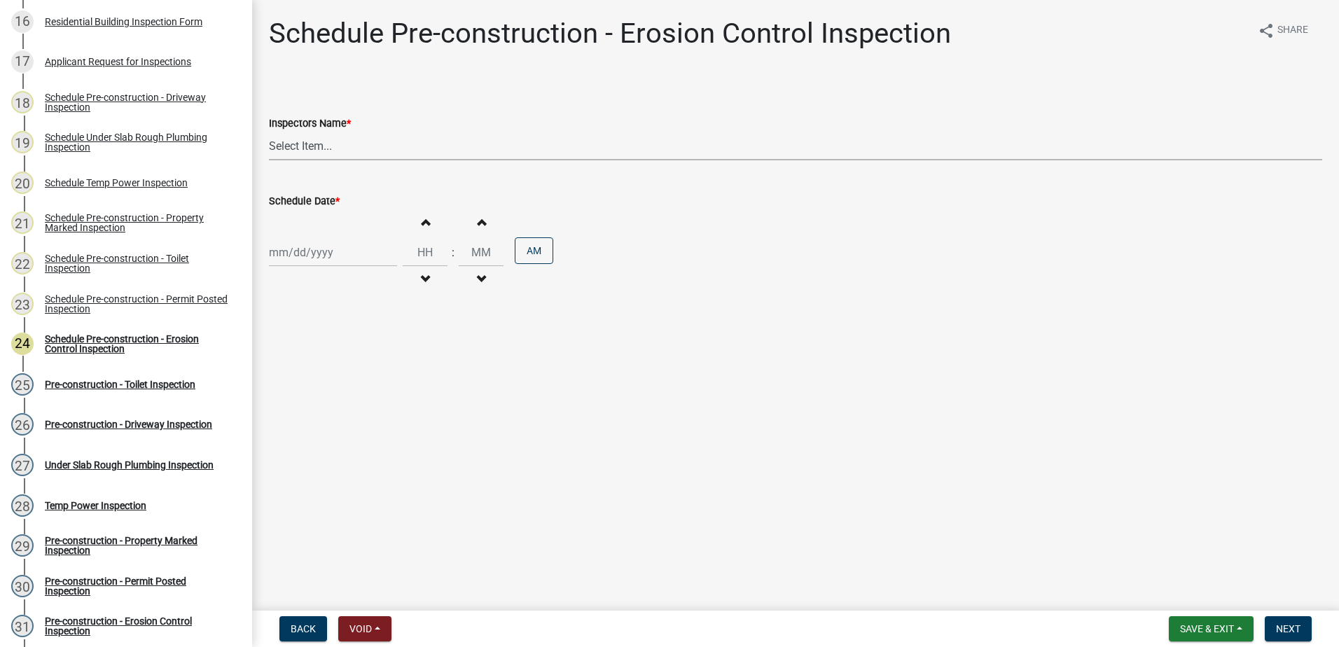
click at [359, 153] on select "Select Item... mrivera ([PERSON_NAME]) [PERSON_NAME] ([PERSON_NAME] ([PERSON_NA…" at bounding box center [795, 146] width 1053 height 29
select select "07642ab0-564c-47bb-824b-0ccf2da83593"
click at [269, 132] on select "Select Item... mrivera ([PERSON_NAME]) [PERSON_NAME] ([PERSON_NAME] ([PERSON_NA…" at bounding box center [795, 146] width 1053 height 29
click at [363, 253] on div at bounding box center [333, 252] width 128 height 29
select select "9"
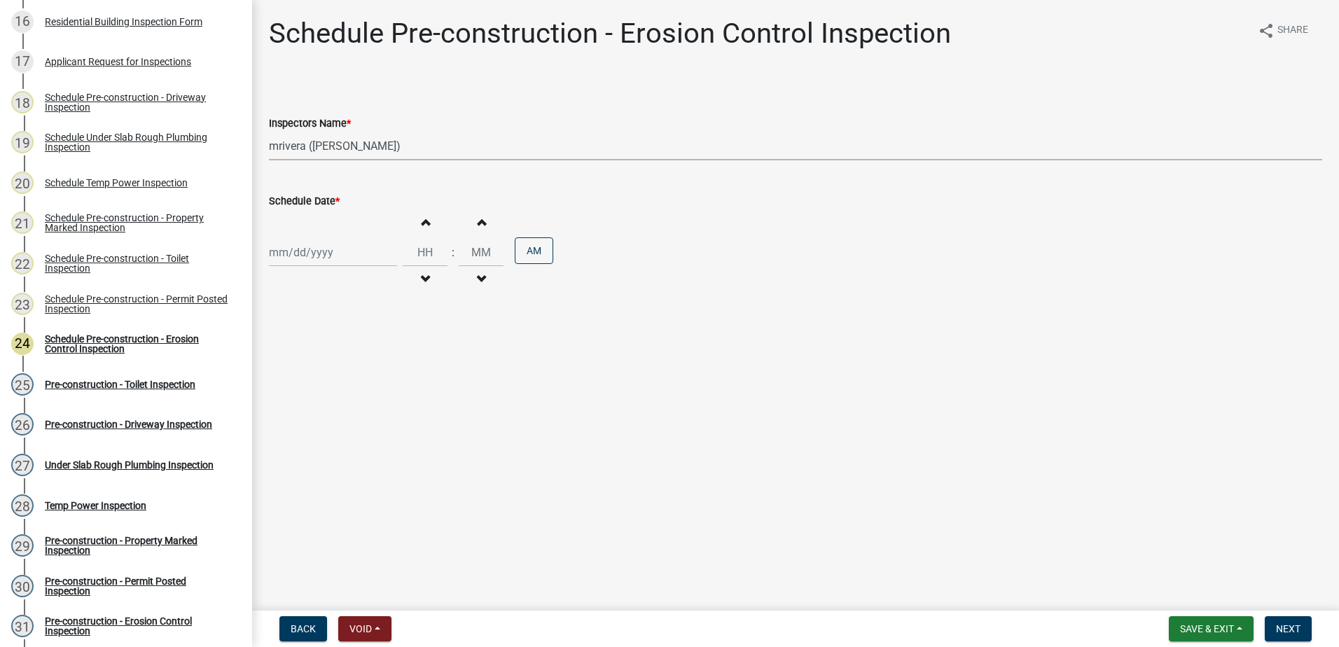
select select "2025"
click at [330, 347] on div "10" at bounding box center [327, 349] width 22 height 22
type input "[DATE]"
click at [1287, 634] on span "Next" at bounding box center [1288, 628] width 25 height 11
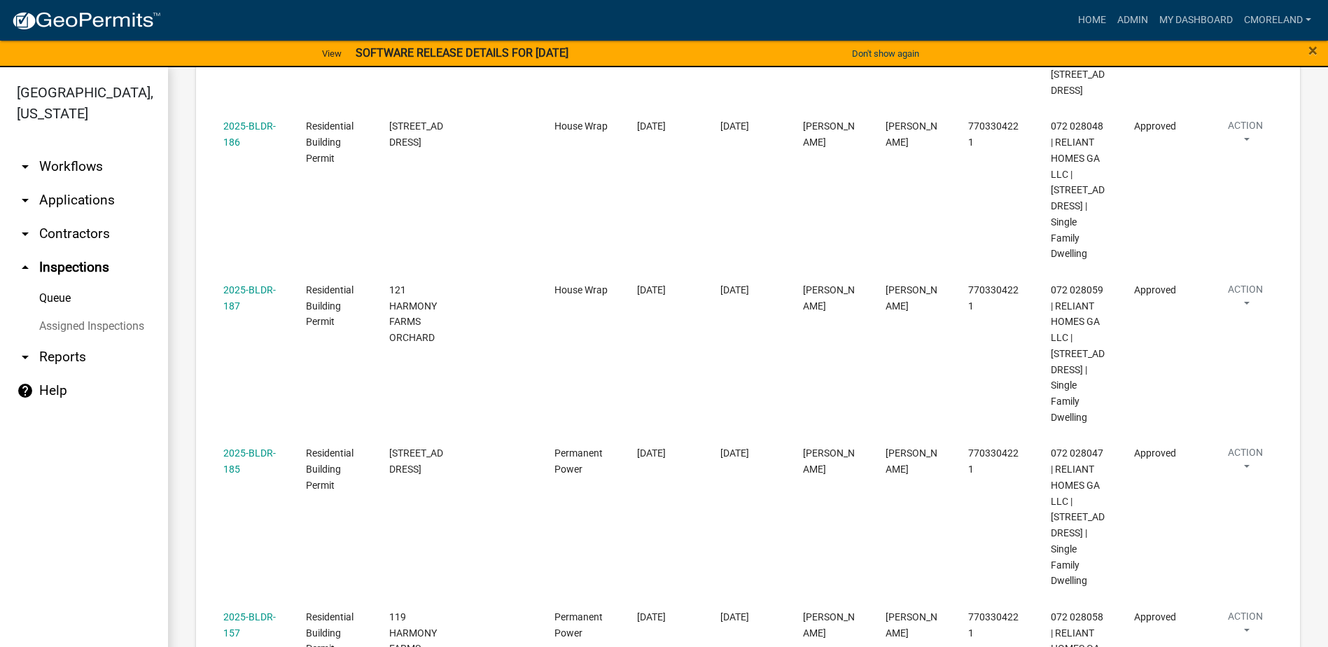
scroll to position [27, 0]
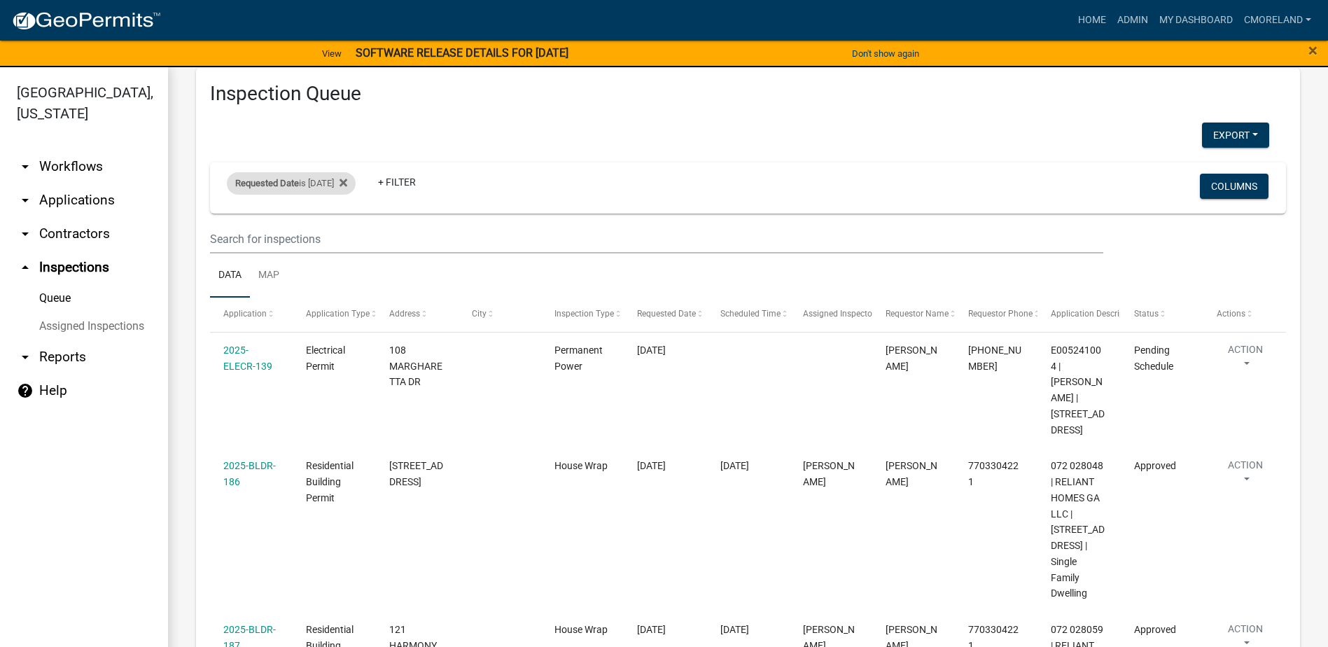
click at [350, 183] on div "Requested Date is [DATE]" at bounding box center [291, 183] width 129 height 22
click at [346, 236] on input "[DATE]" at bounding box center [304, 235] width 98 height 29
type input "[DATE]"
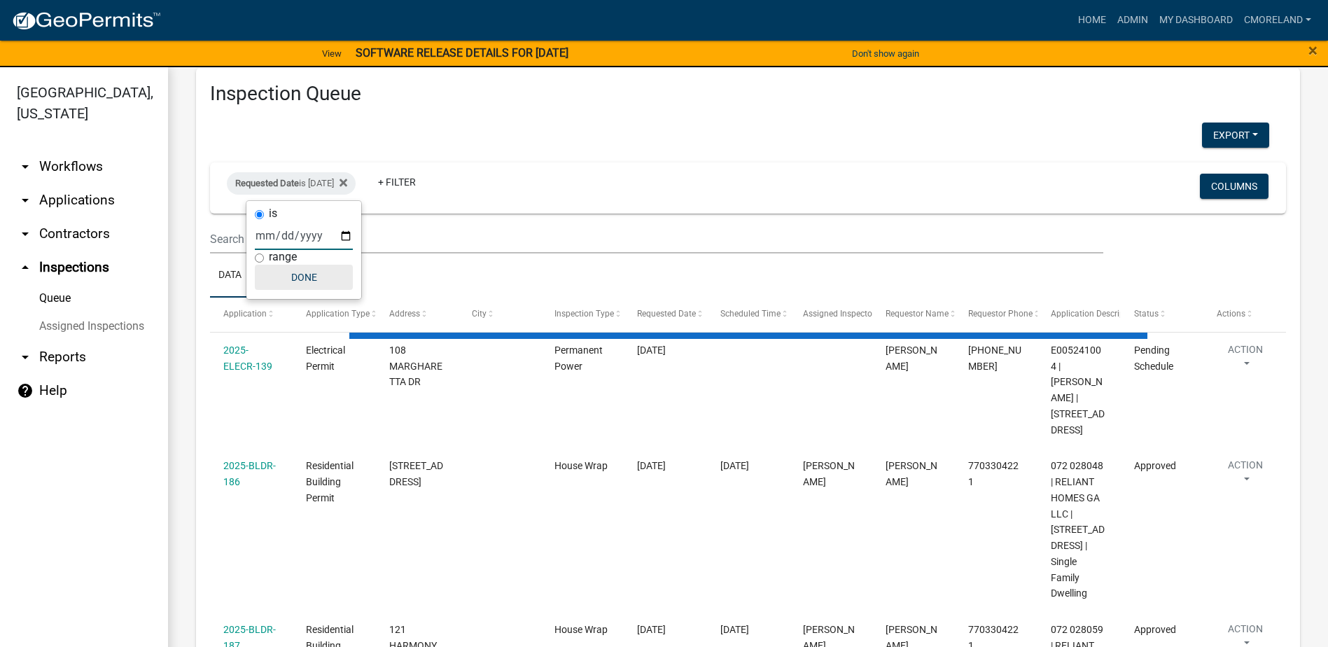
select select "2: 50"
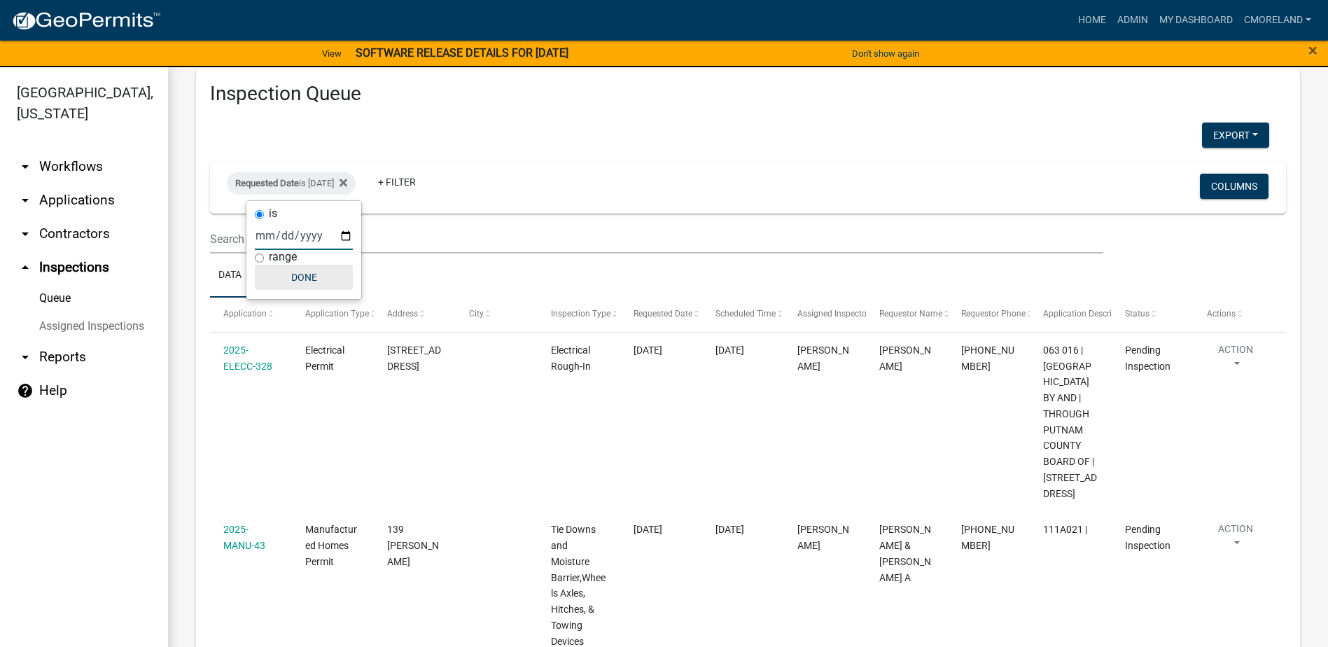
click at [310, 274] on button "Done" at bounding box center [304, 277] width 98 height 25
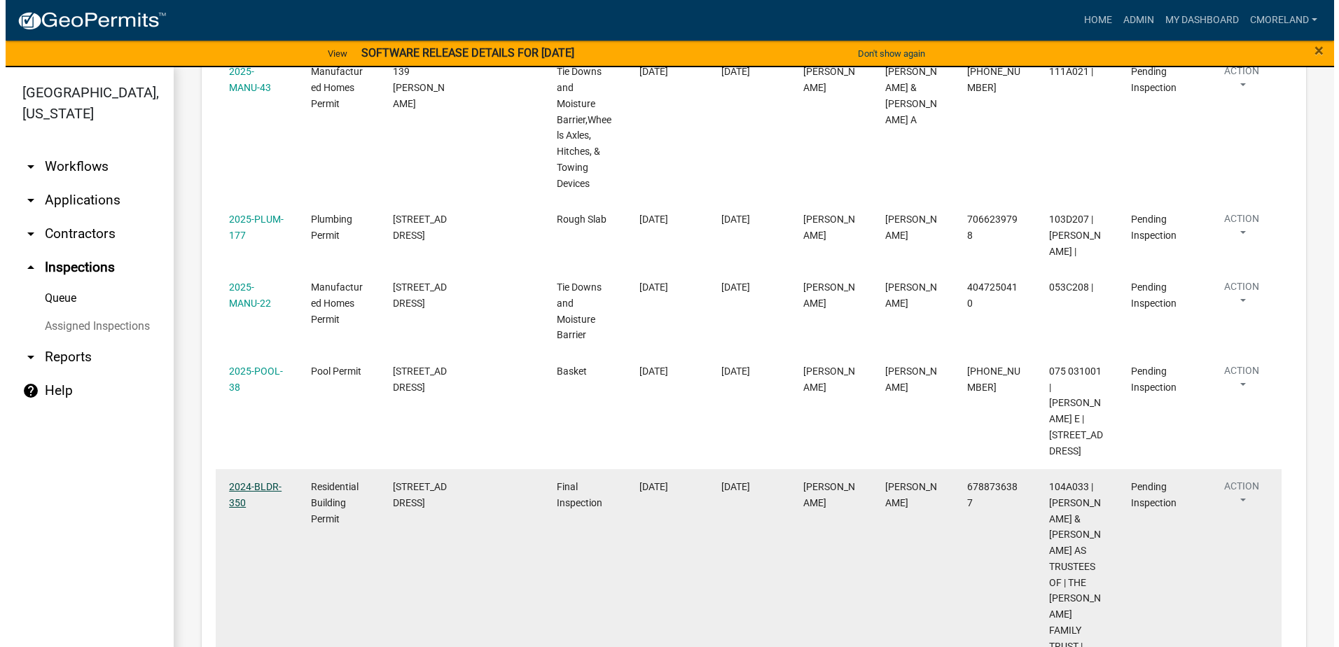
scroll to position [517, 0]
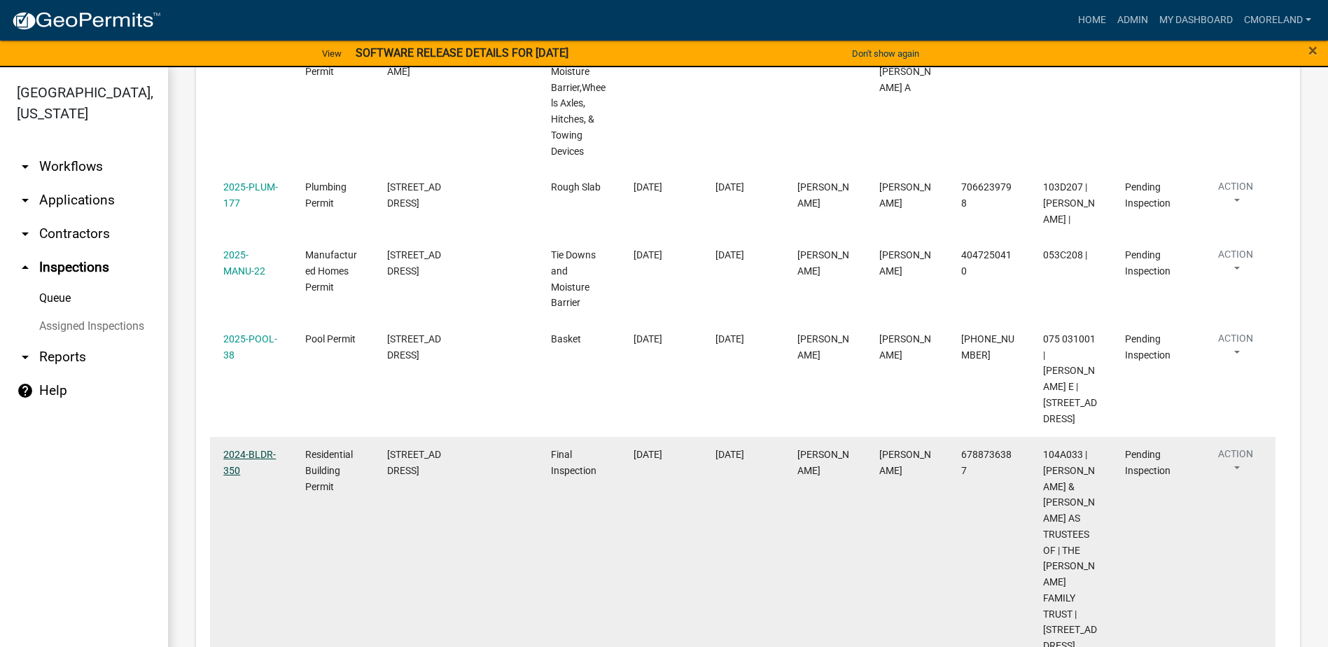
click at [254, 476] on link "2024-BLDR-350" at bounding box center [249, 462] width 53 height 27
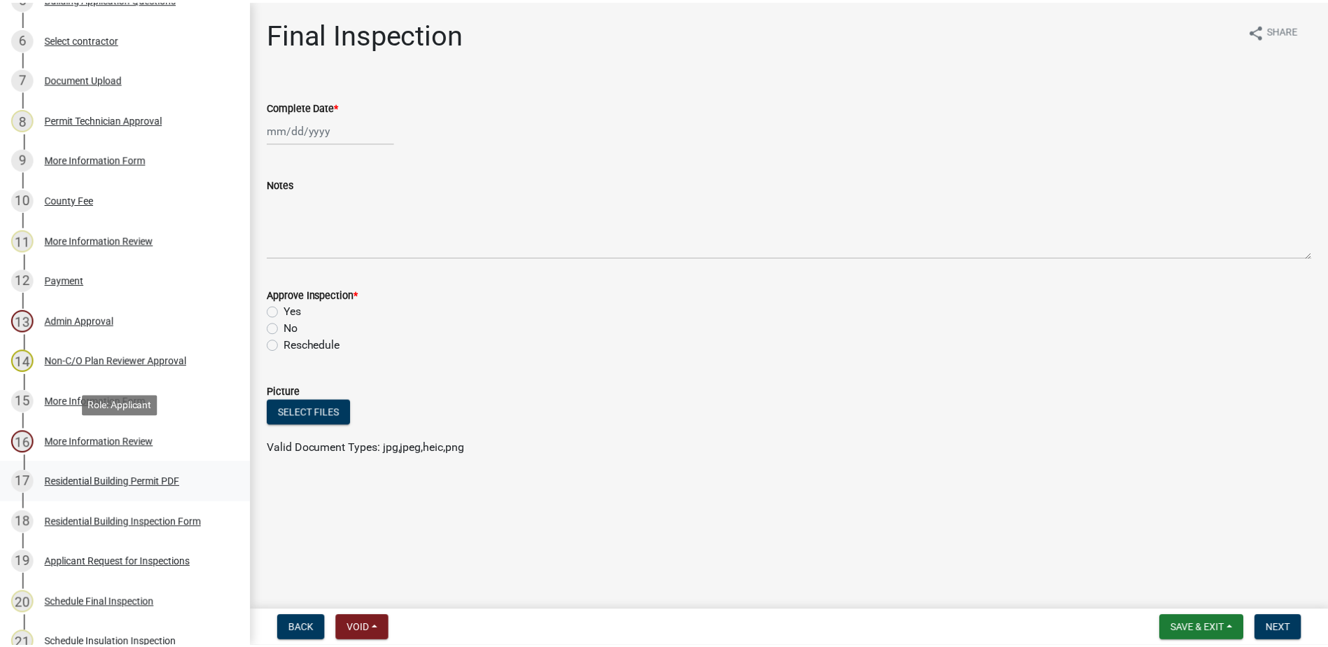
scroll to position [490, 0]
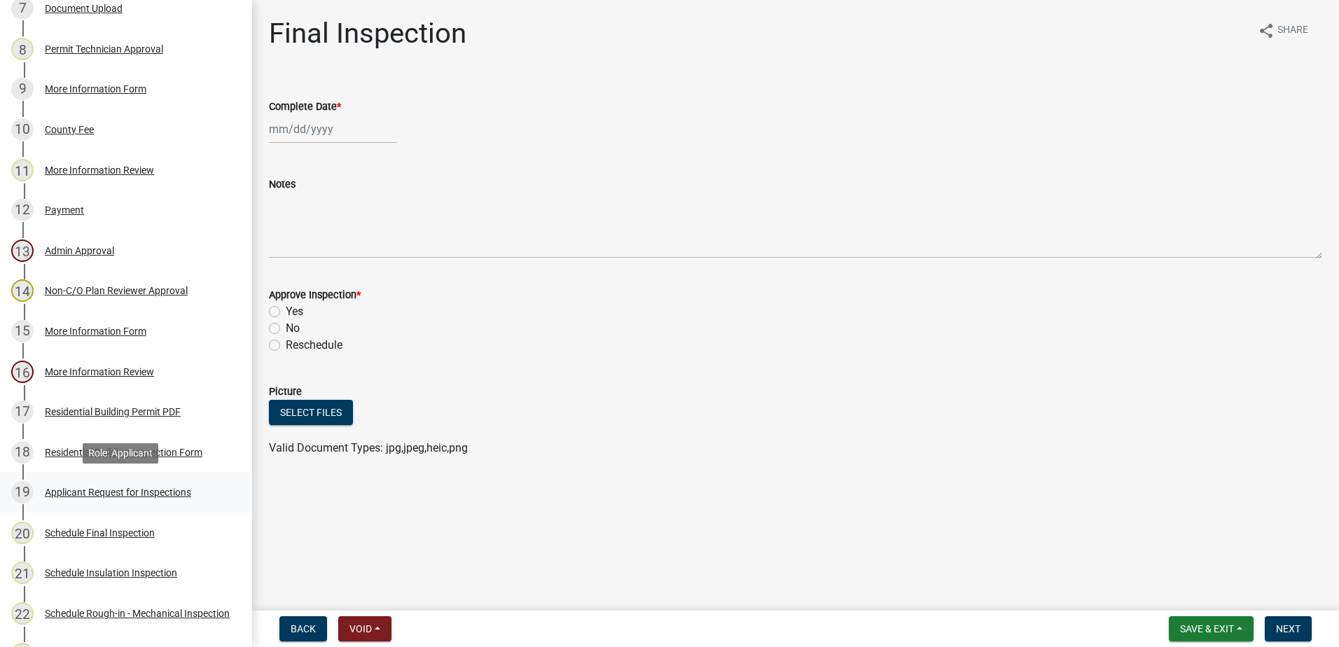
click at [120, 489] on div "Applicant Request for Inspections" at bounding box center [118, 492] width 146 height 10
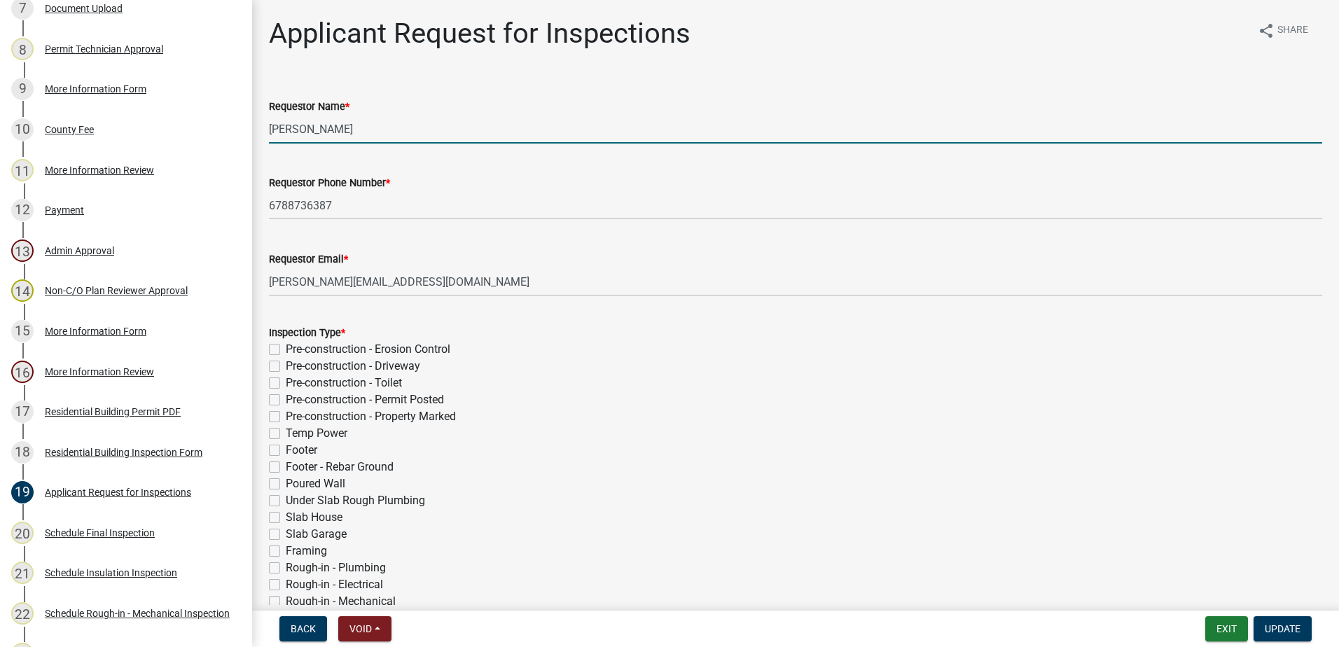
click at [401, 132] on input "[PERSON_NAME]" at bounding box center [795, 129] width 1053 height 29
type input "C"
type input "[PERSON_NAME]"
click at [1300, 626] on button "Update" at bounding box center [1282, 628] width 58 height 25
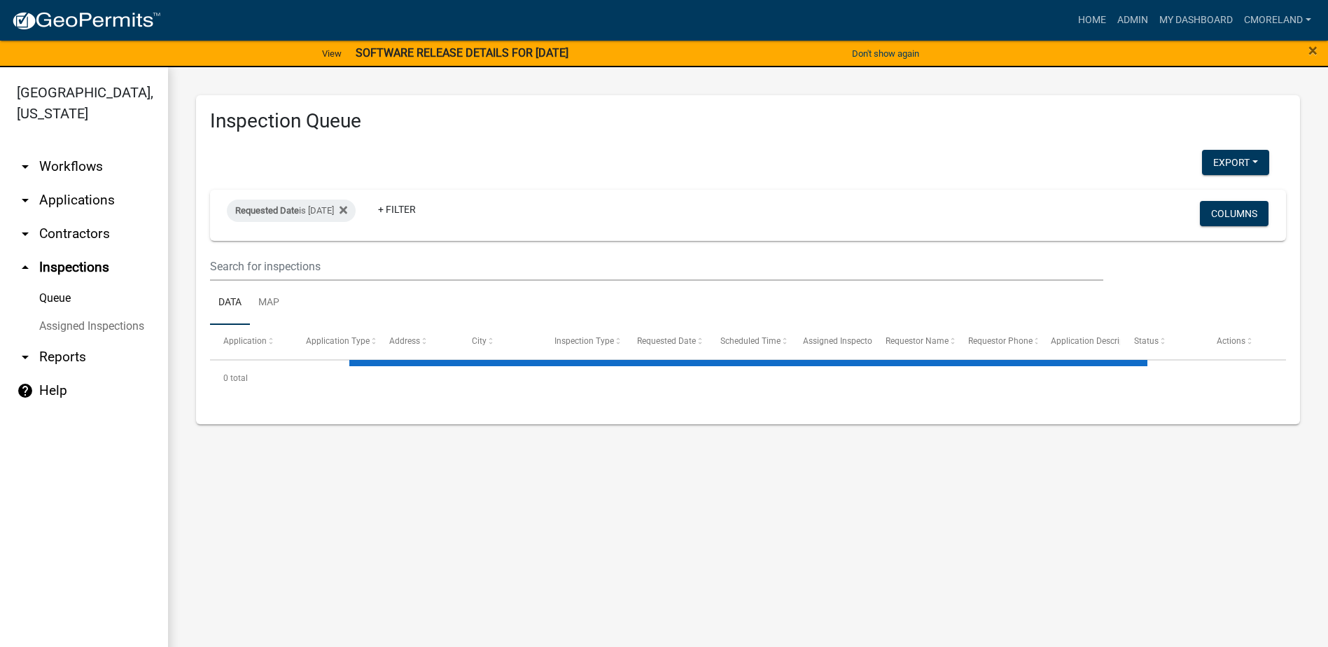
select select "2: 50"
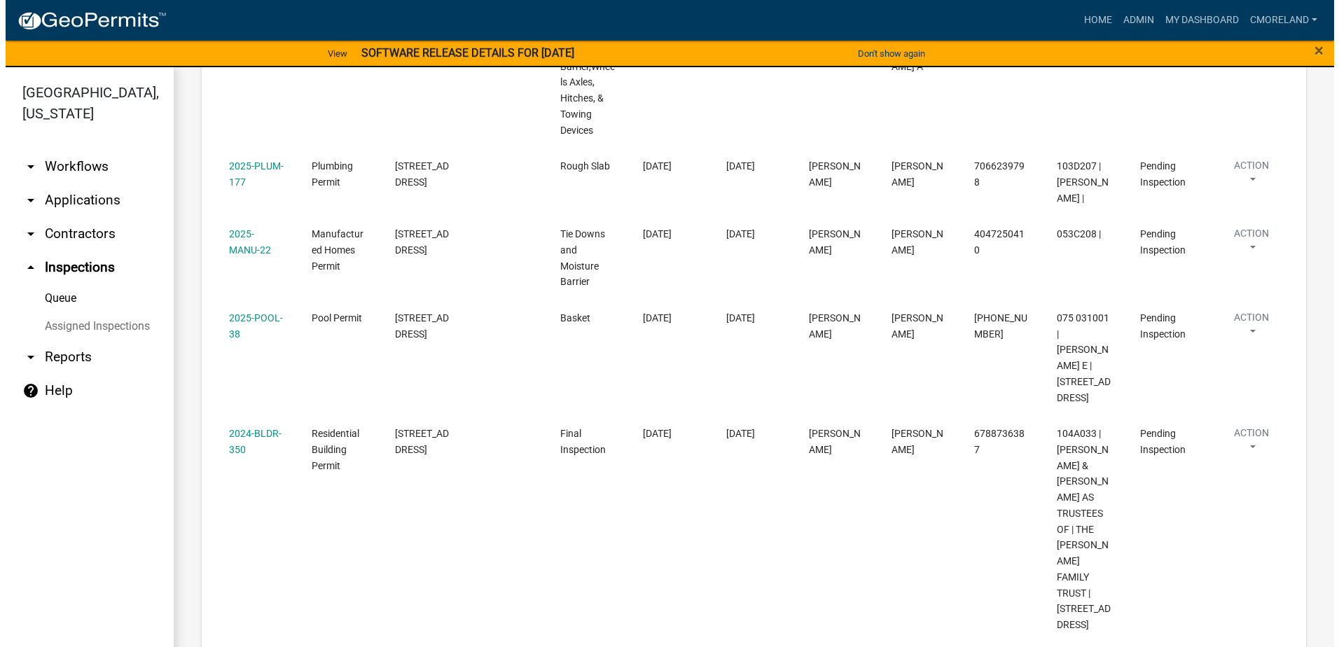
scroll to position [560, 0]
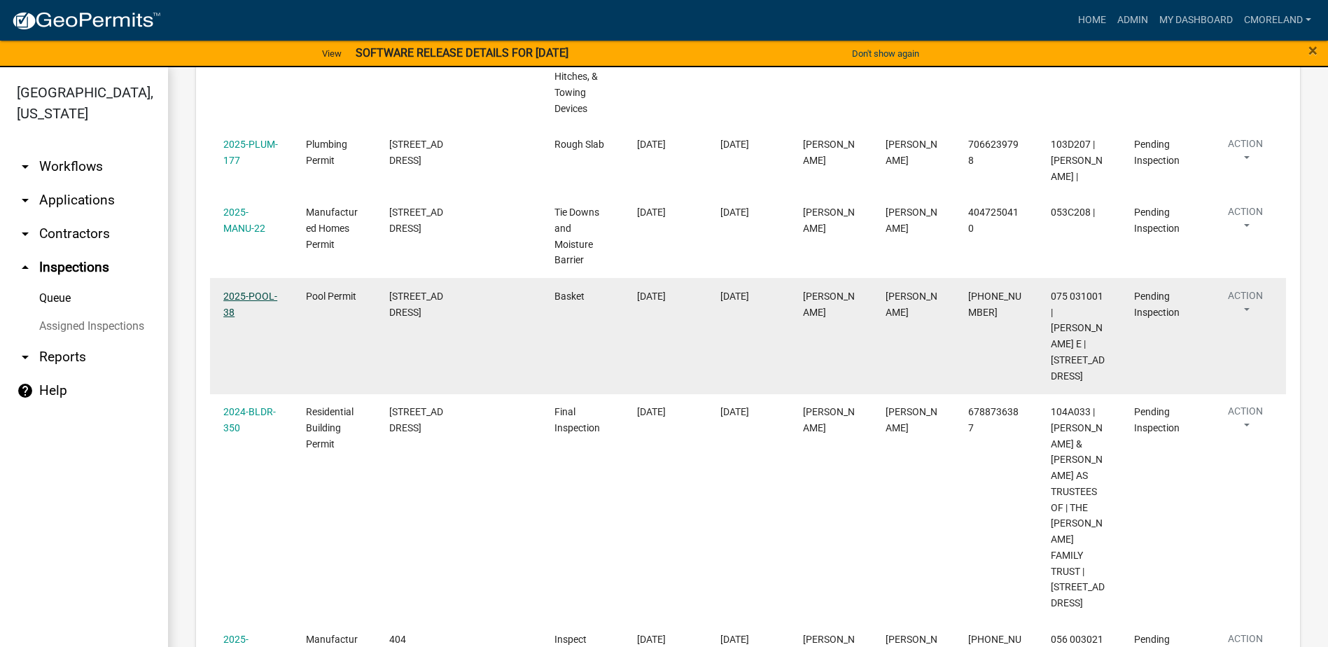
click at [254, 318] on link "2025-POOL-38" at bounding box center [250, 304] width 54 height 27
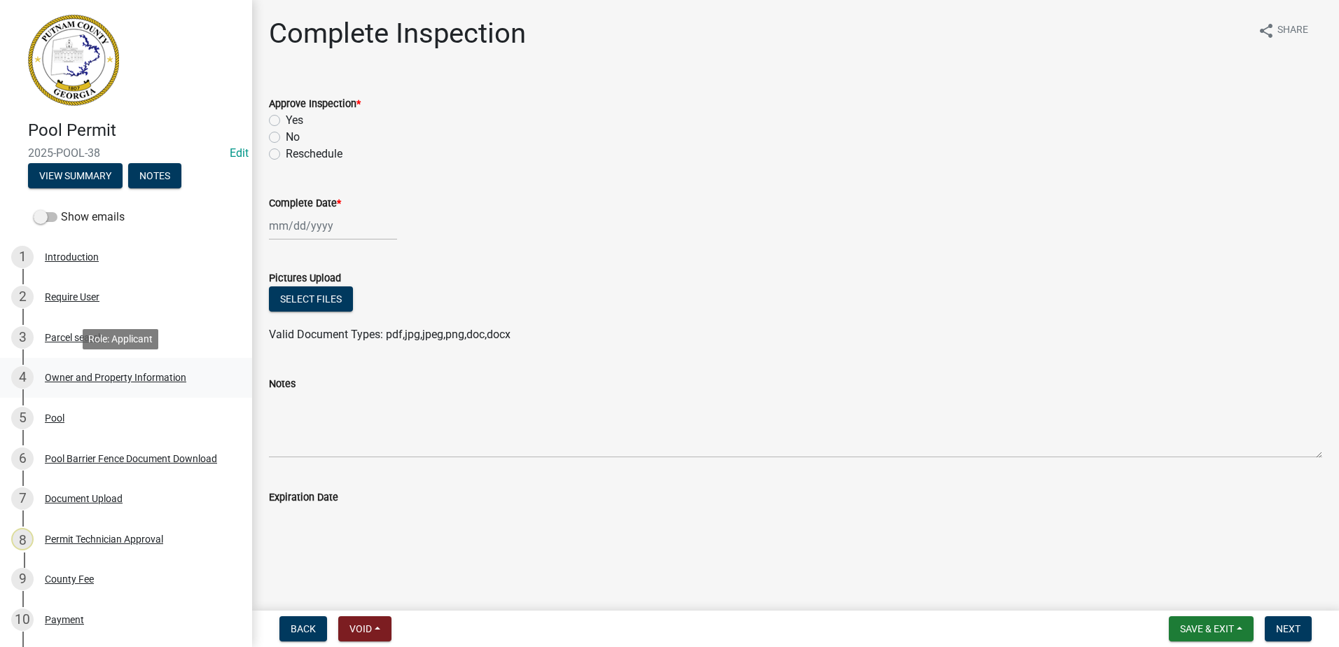
click at [102, 379] on div "Owner and Property Information" at bounding box center [115, 377] width 141 height 10
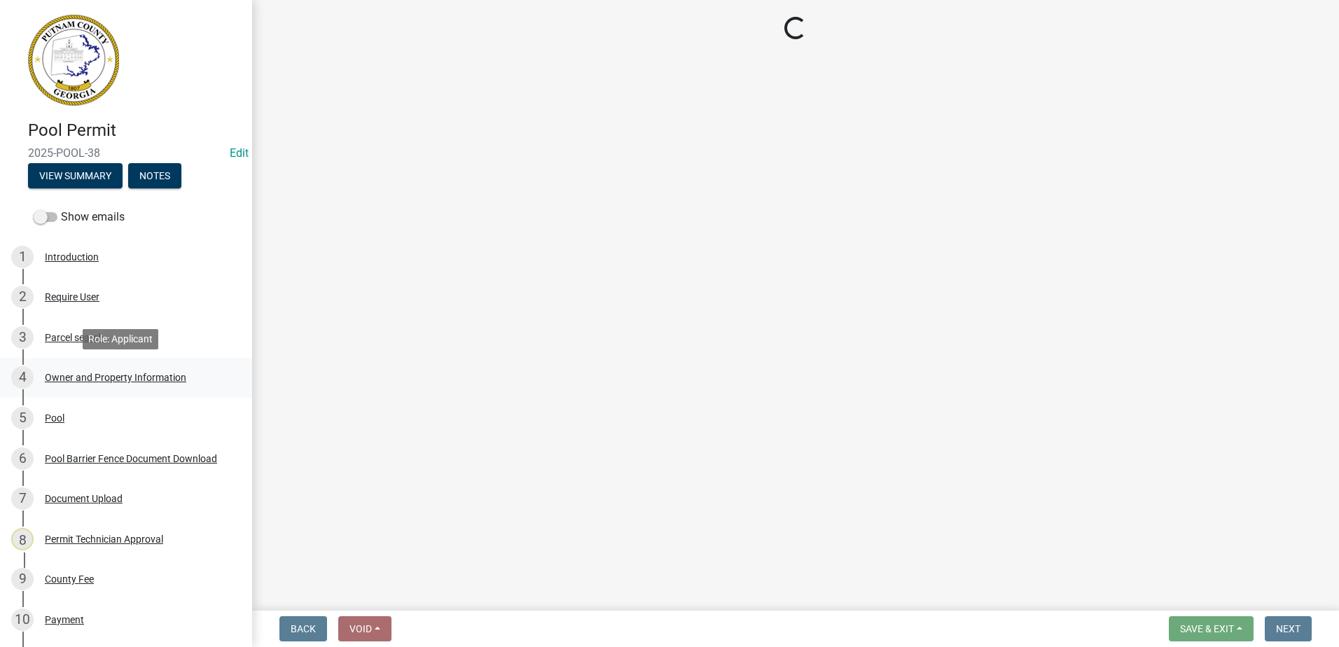
select select "a4366e26-0f82-401b-a682-956e4112ff86"
select select "83394b22-4a11-496c-8e5c-75ade2e72faf"
select select "469c5908-2854-42d5-89ed-bee7fc26529e"
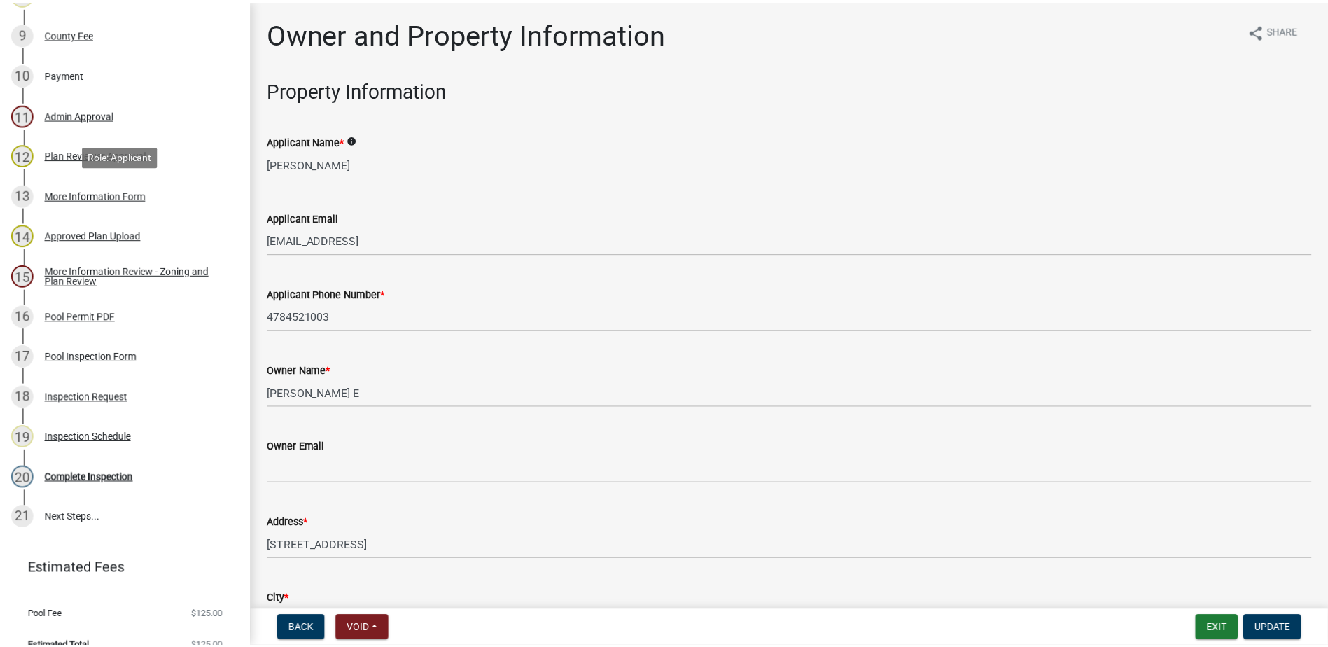
scroll to position [560, 0]
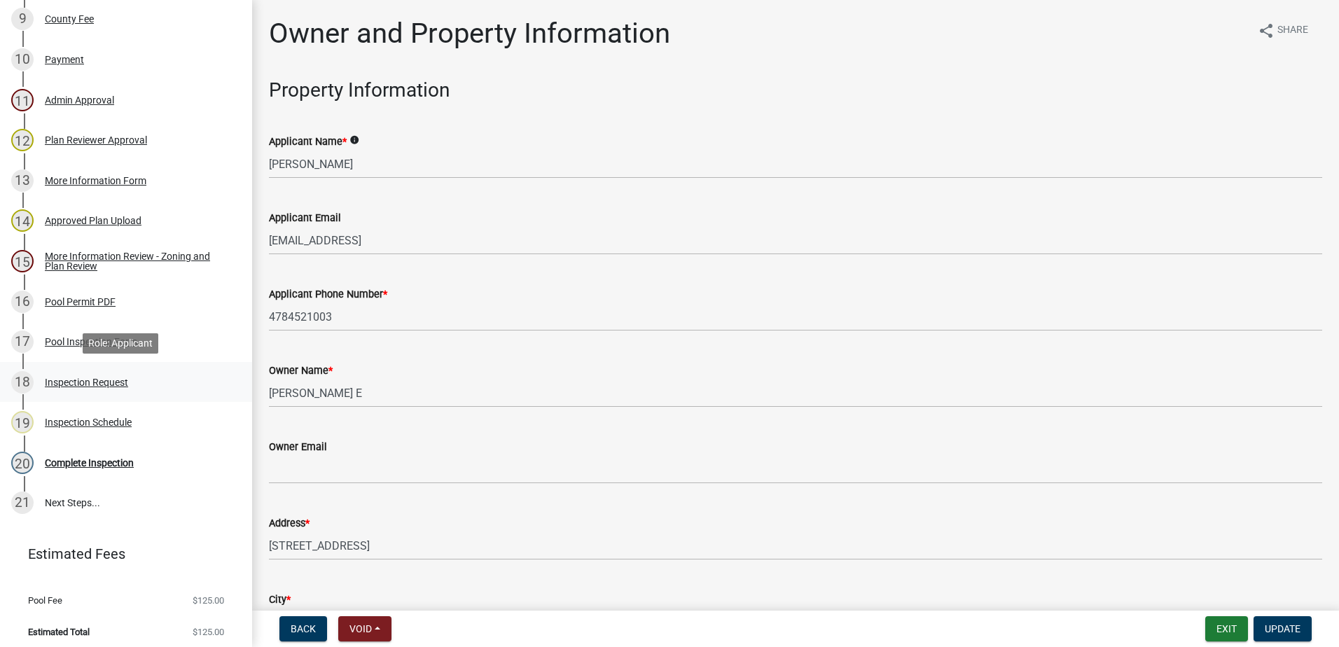
click at [98, 383] on div "Inspection Request" at bounding box center [86, 382] width 83 height 10
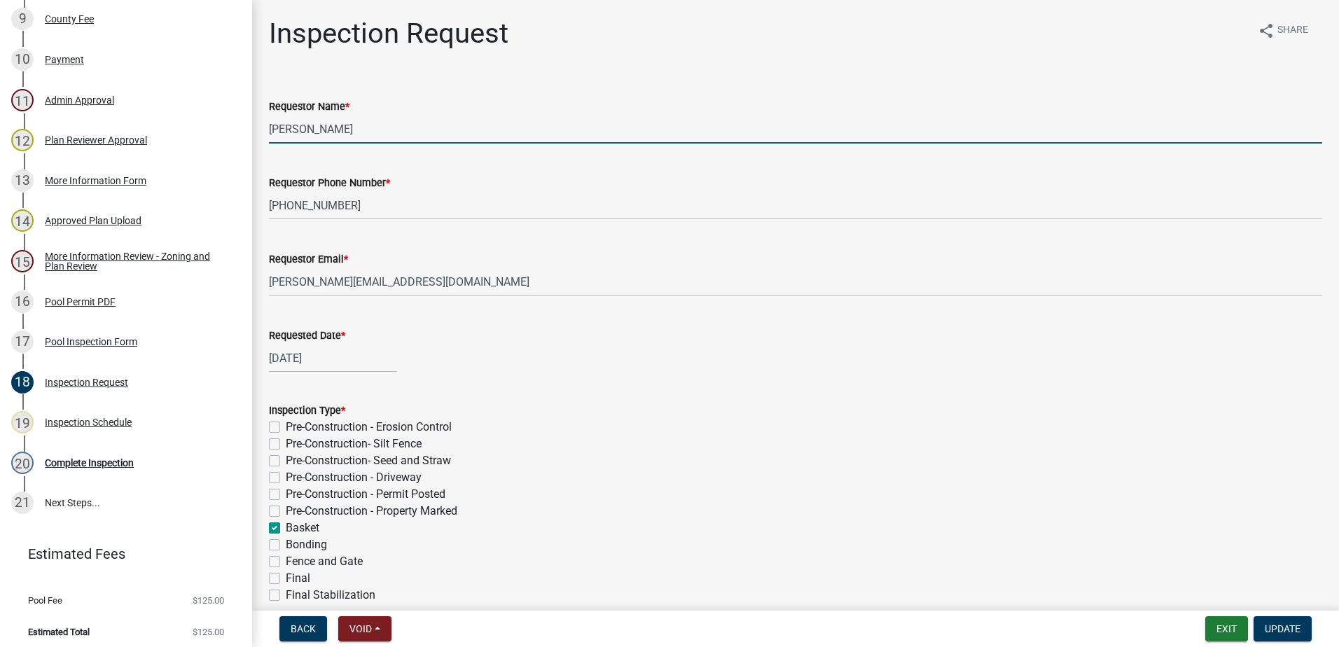
click at [372, 126] on input "[PERSON_NAME]" at bounding box center [795, 129] width 1053 height 29
type input "M"
type input "[PERSON_NAME]"
click at [1293, 633] on span "Update" at bounding box center [1282, 628] width 36 height 11
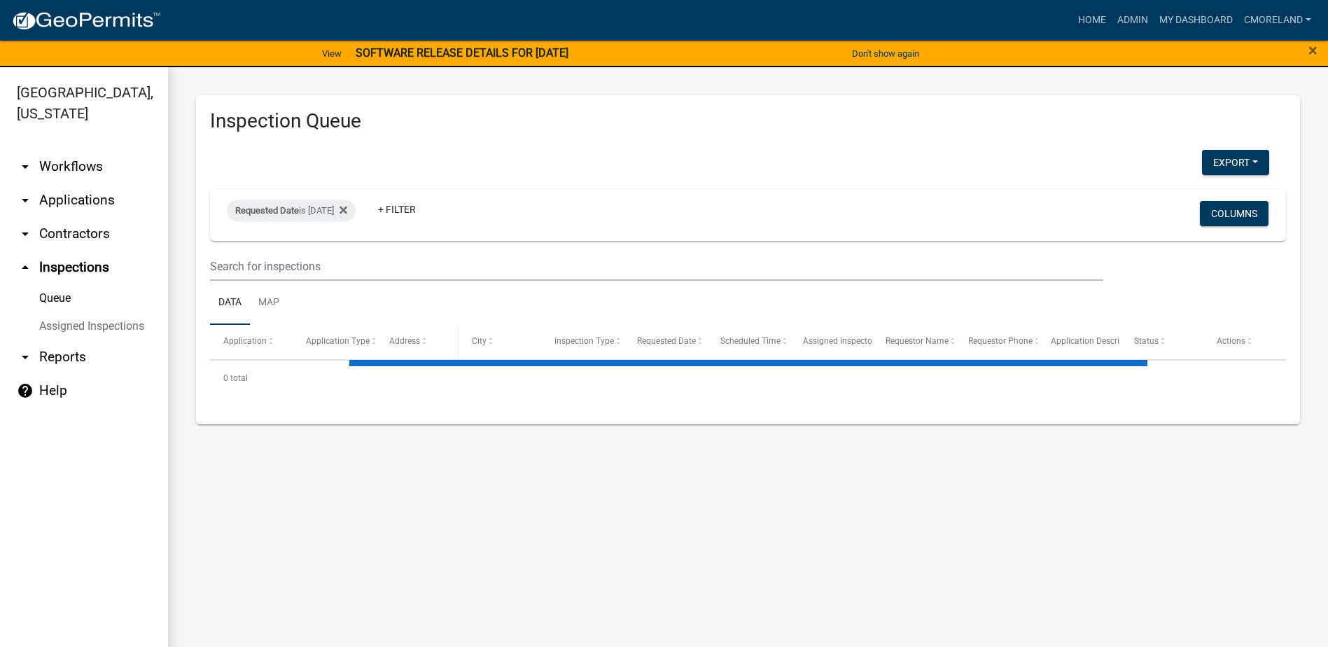
select select "2: 50"
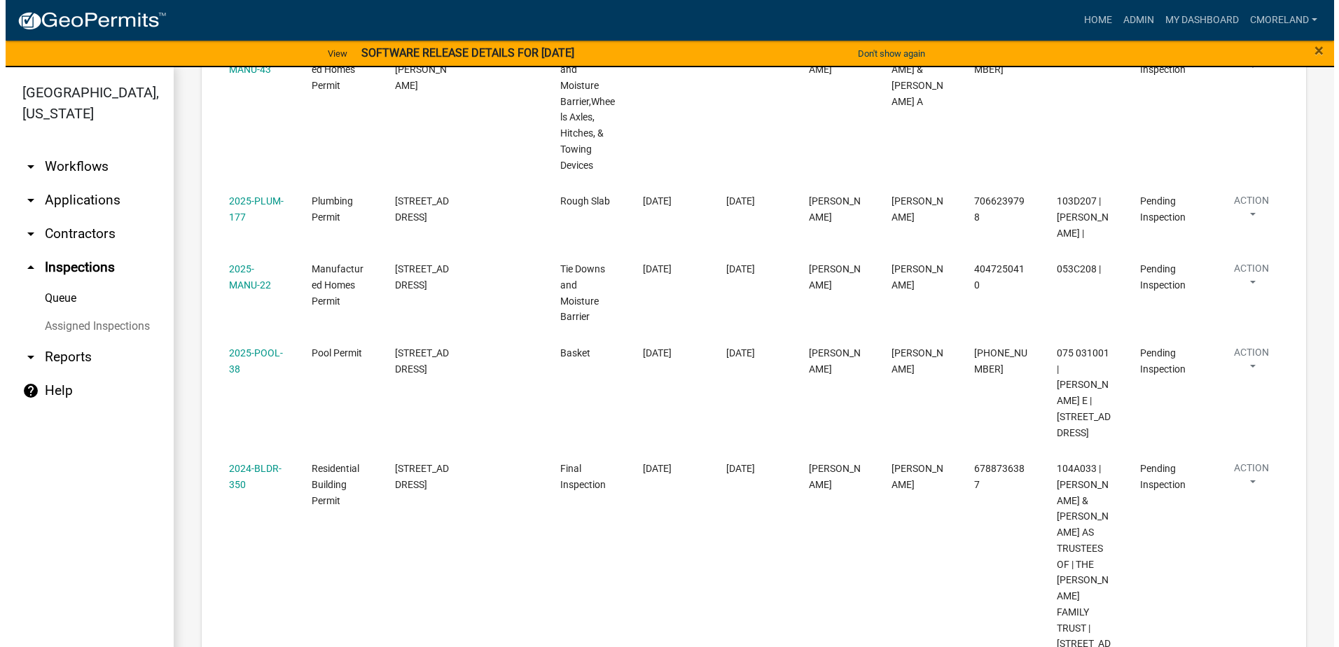
scroll to position [560, 0]
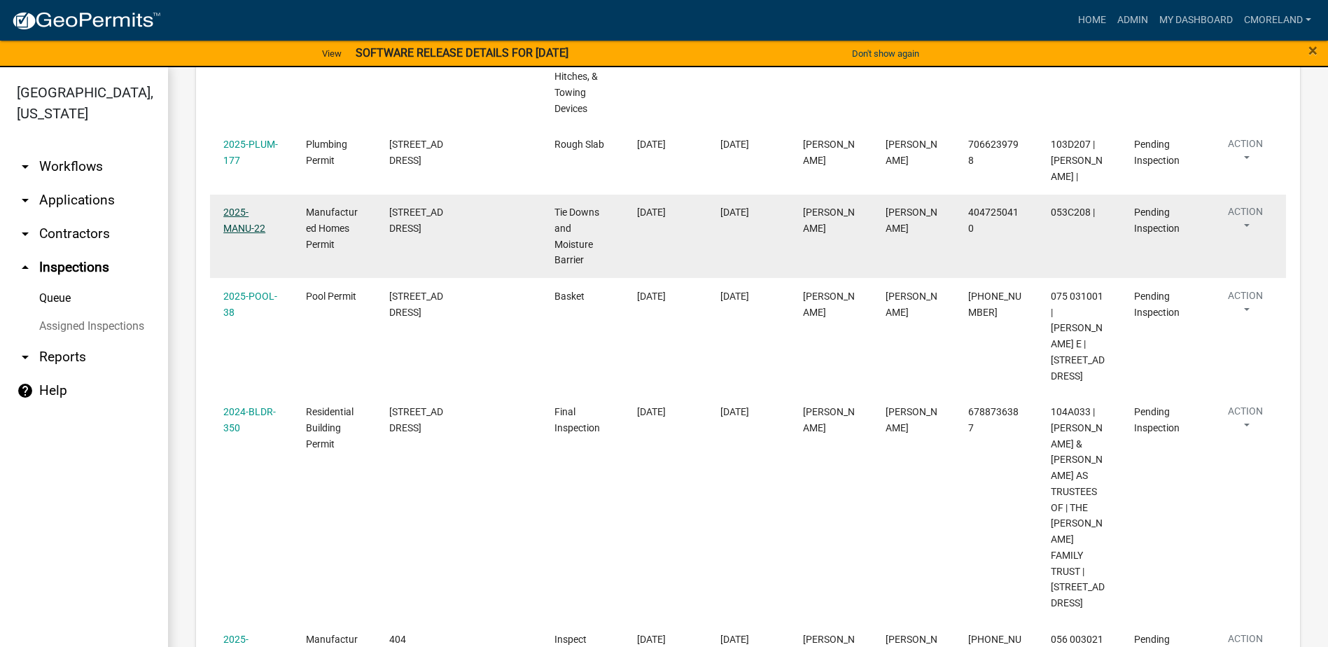
click at [258, 234] on link "2025-MANU-22" at bounding box center [244, 220] width 42 height 27
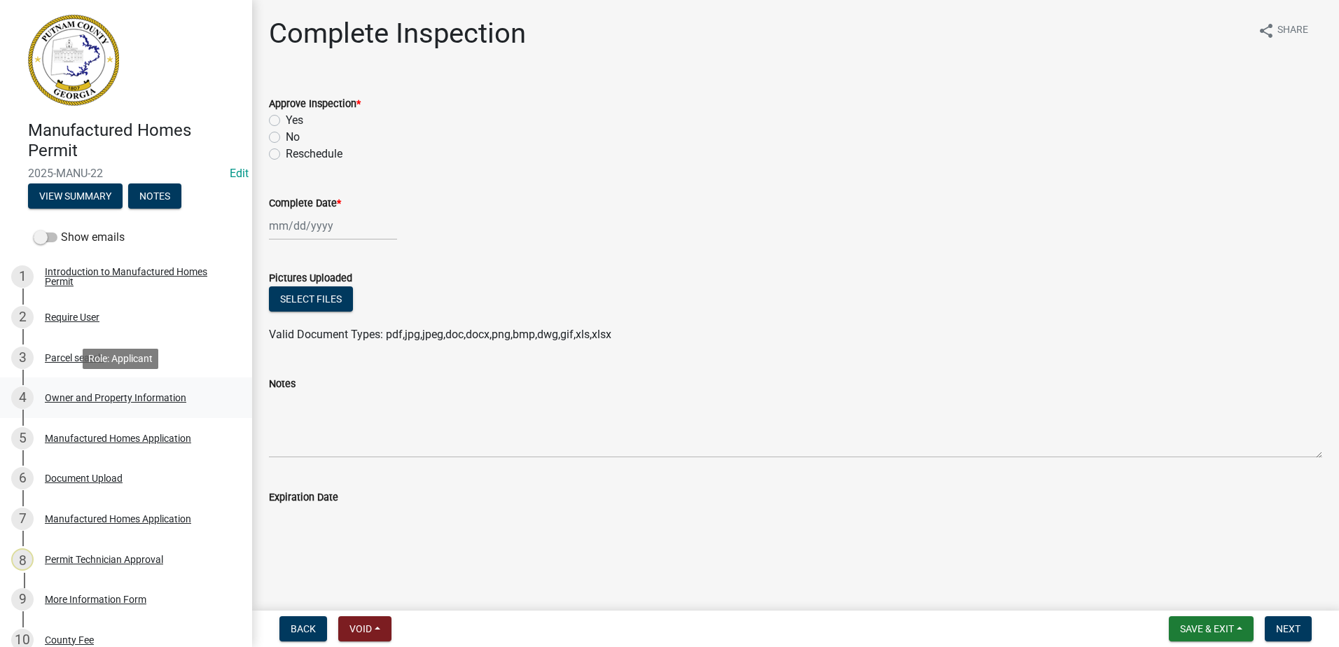
click at [95, 398] on div "Owner and Property Information" at bounding box center [115, 398] width 141 height 10
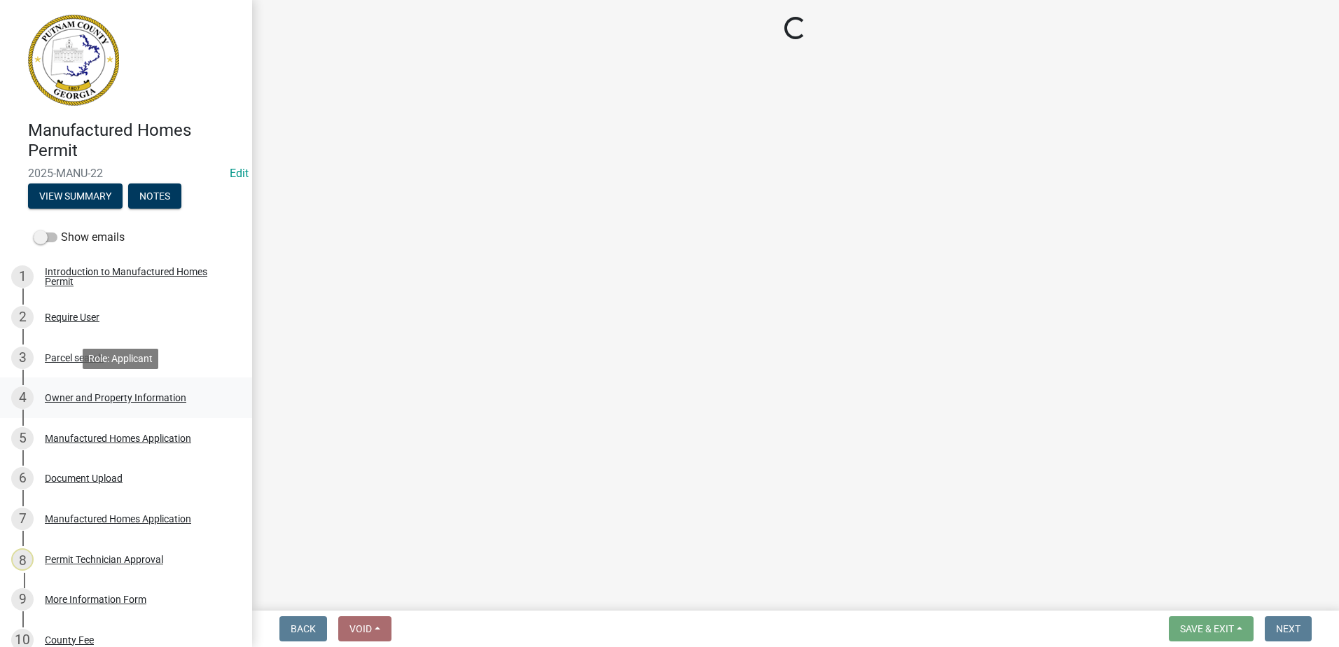
select select "78bfdc44-73ff-456e-a557-d4c99b9c08be"
select select "83394b22-4a11-496c-8e5c-75ade2e72faf"
select select "295c155f-de53-4b68-9fdd-08c8883e9b6f"
select select "5f538f89-e289-42c1-95ed-6e08d92bb145"
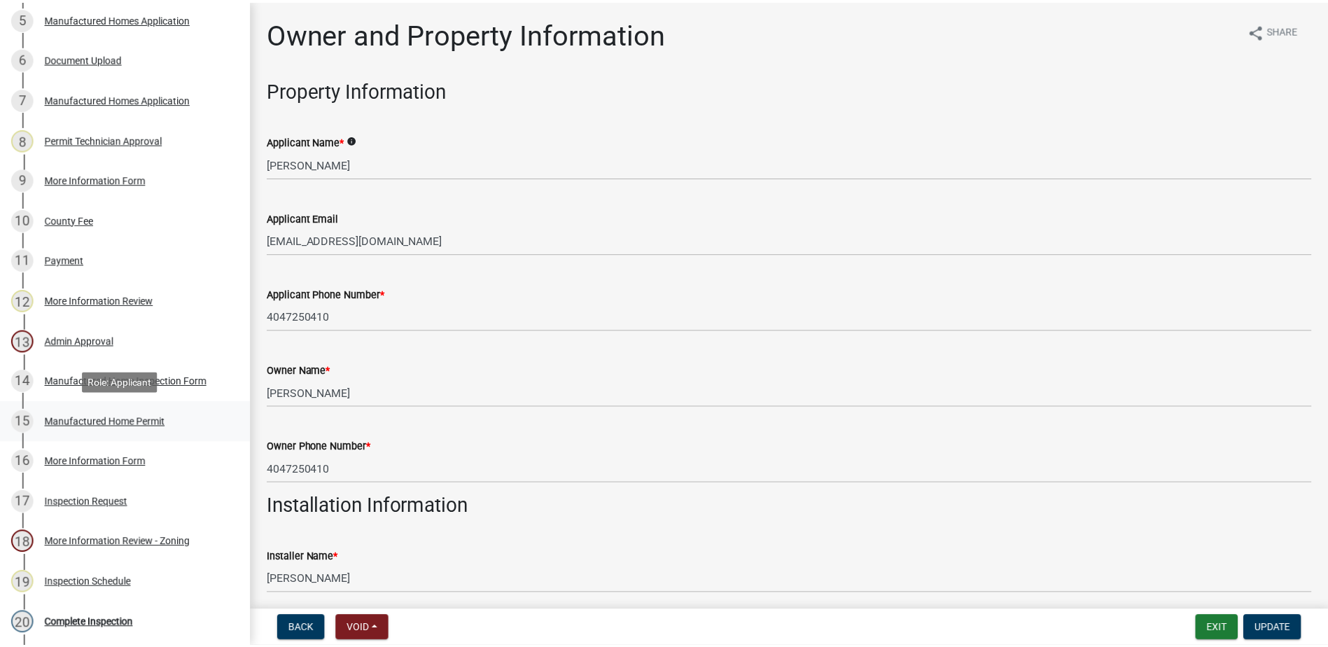
scroll to position [490, 0]
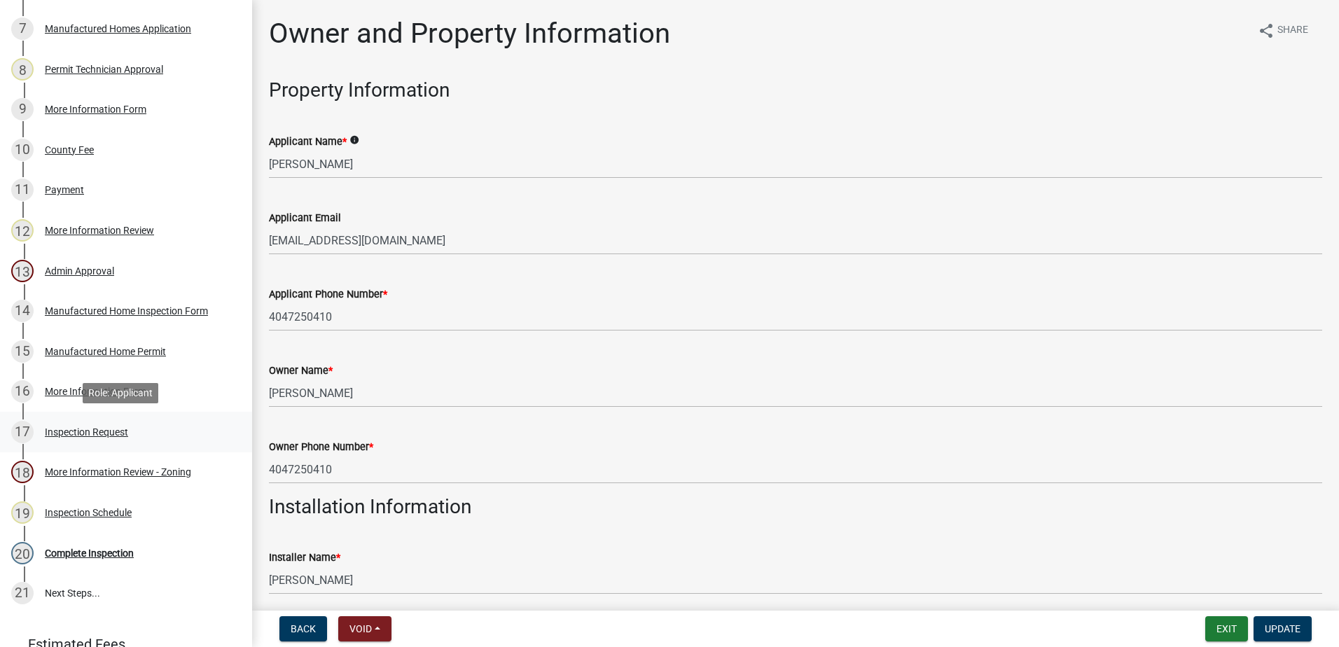
click at [91, 431] on div "Inspection Request" at bounding box center [86, 432] width 83 height 10
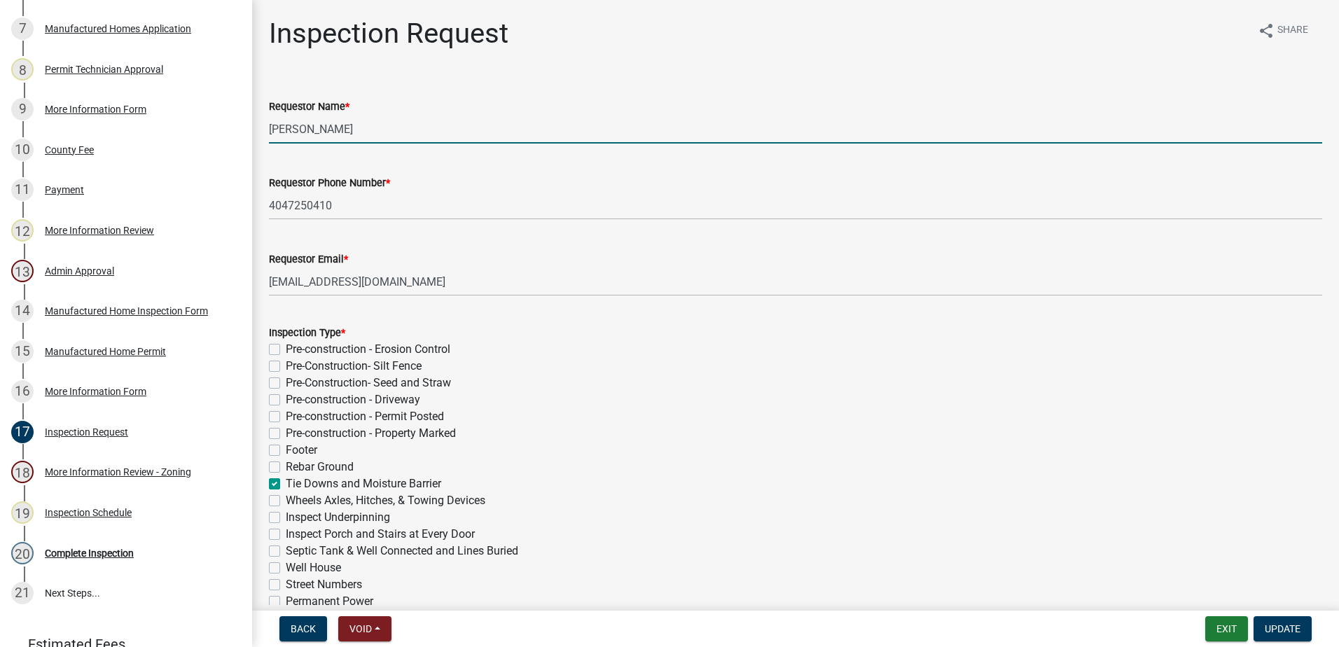
click at [383, 128] on input "[PERSON_NAME]" at bounding box center [795, 129] width 1053 height 29
type input "C"
type input "[PERSON_NAME]"
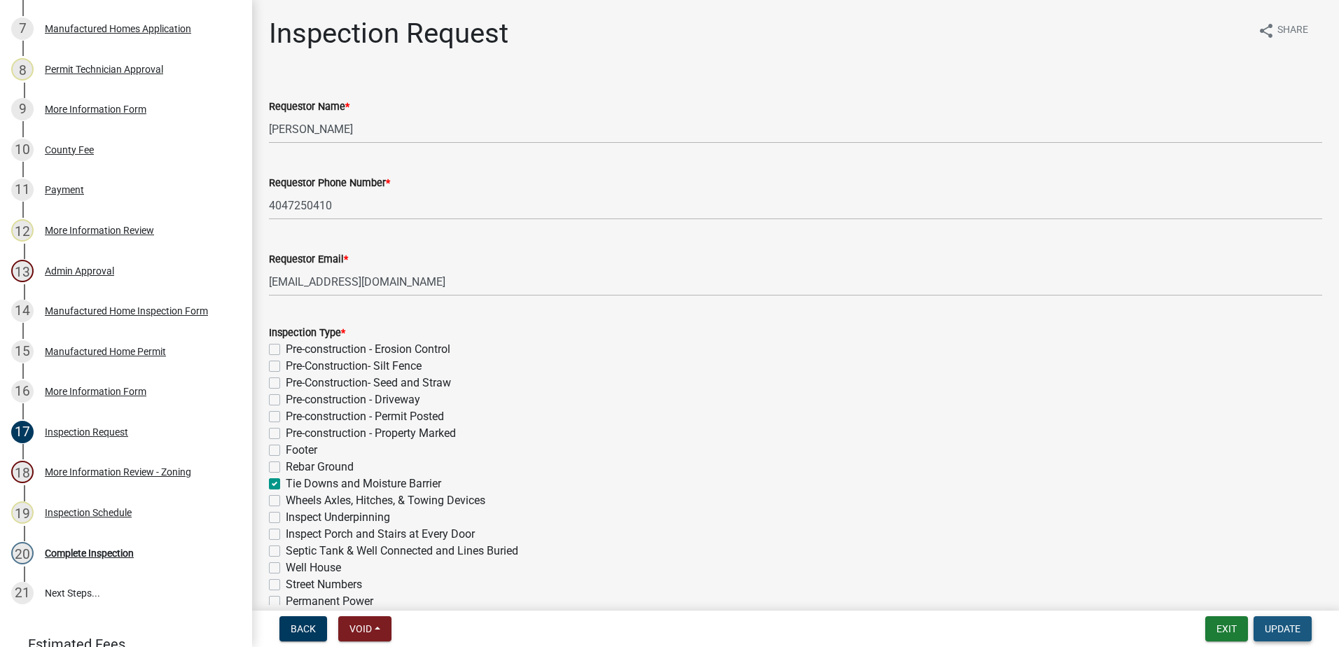
click at [1289, 627] on span "Update" at bounding box center [1282, 628] width 36 height 11
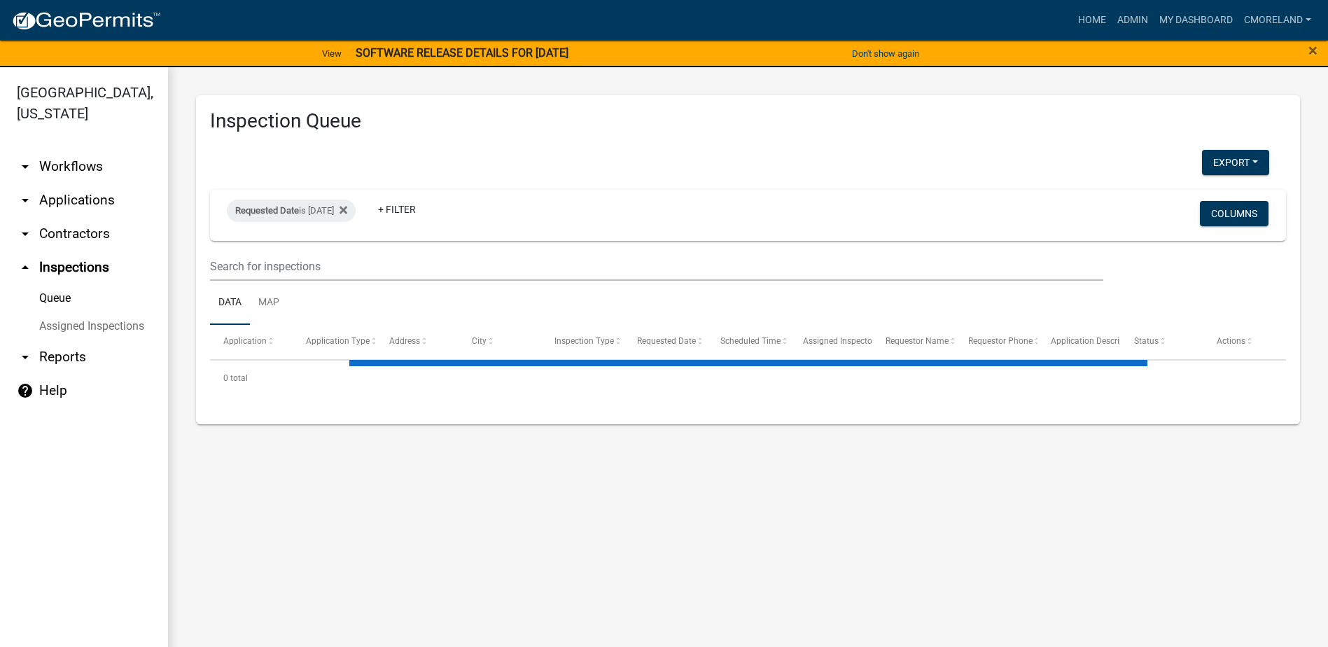
select select "2: 50"
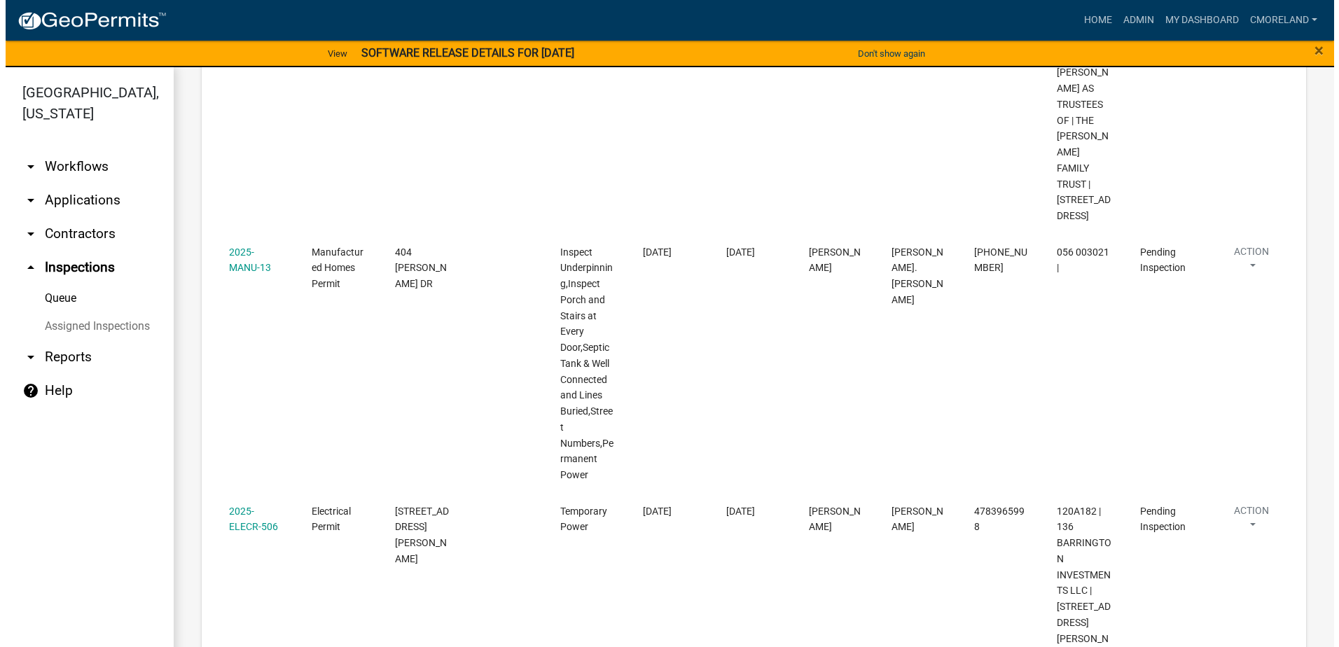
scroll to position [980, 0]
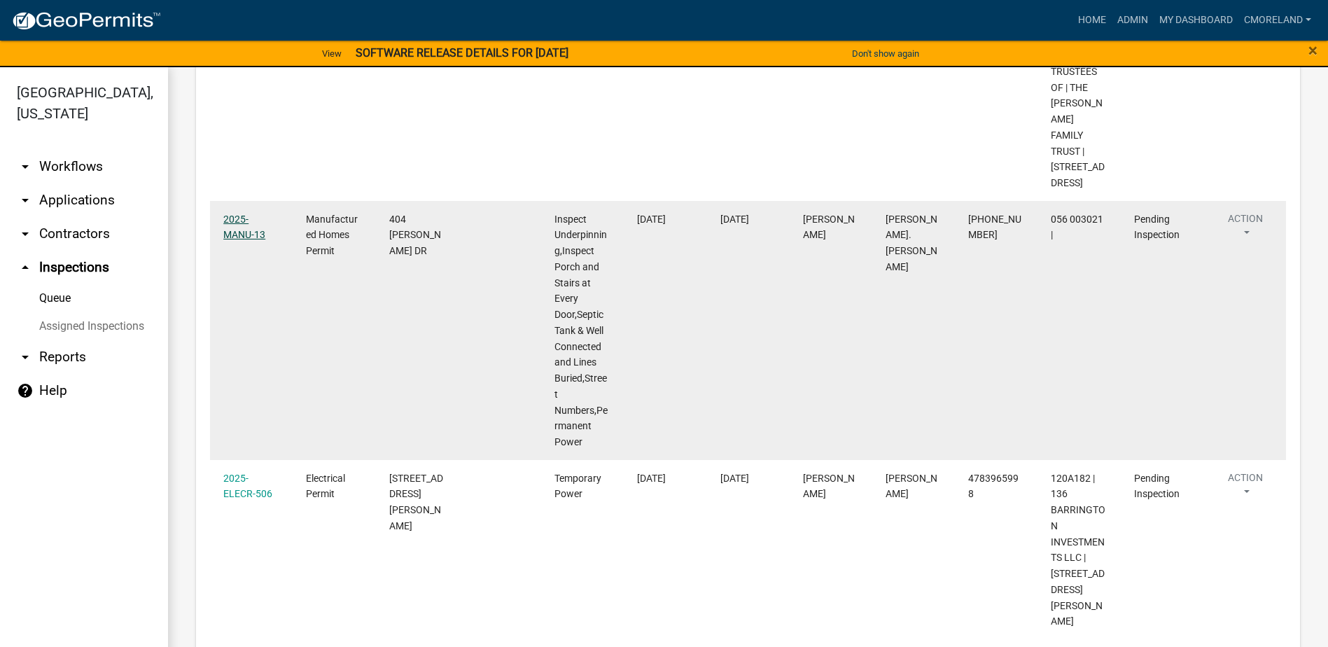
click at [250, 236] on link "2025-MANU-13" at bounding box center [244, 227] width 42 height 27
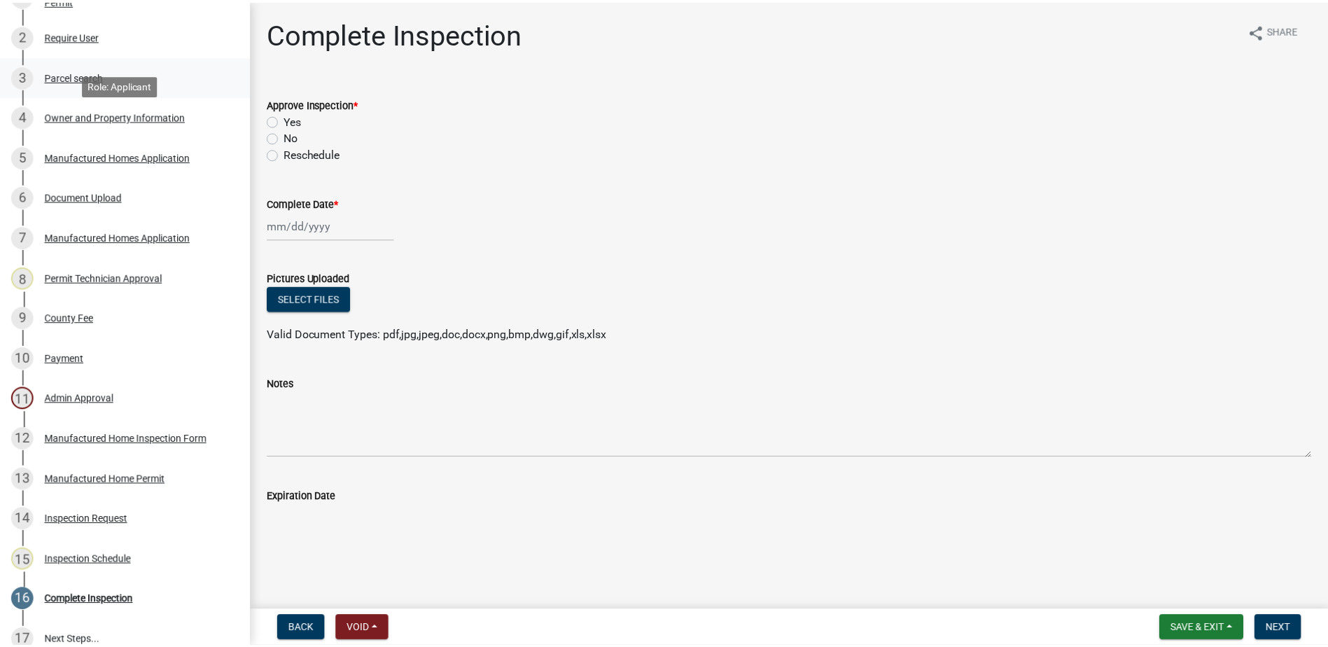
scroll to position [280, 0]
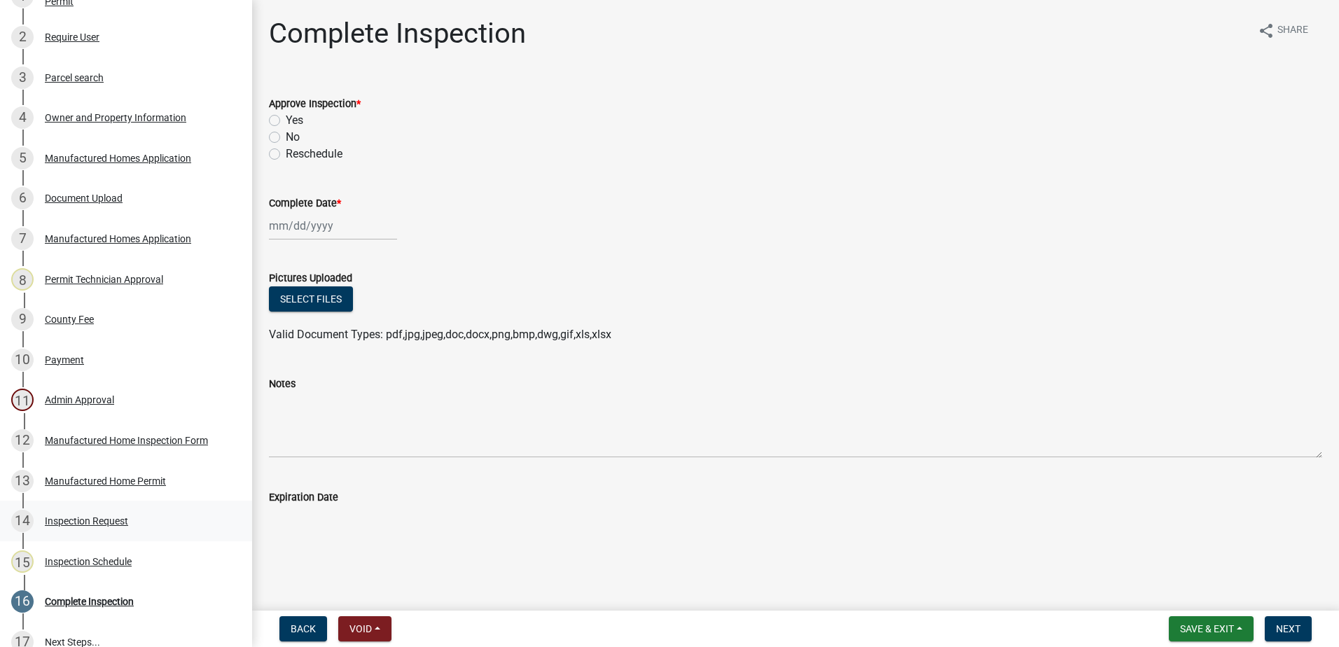
click at [91, 518] on div "Inspection Request" at bounding box center [86, 521] width 83 height 10
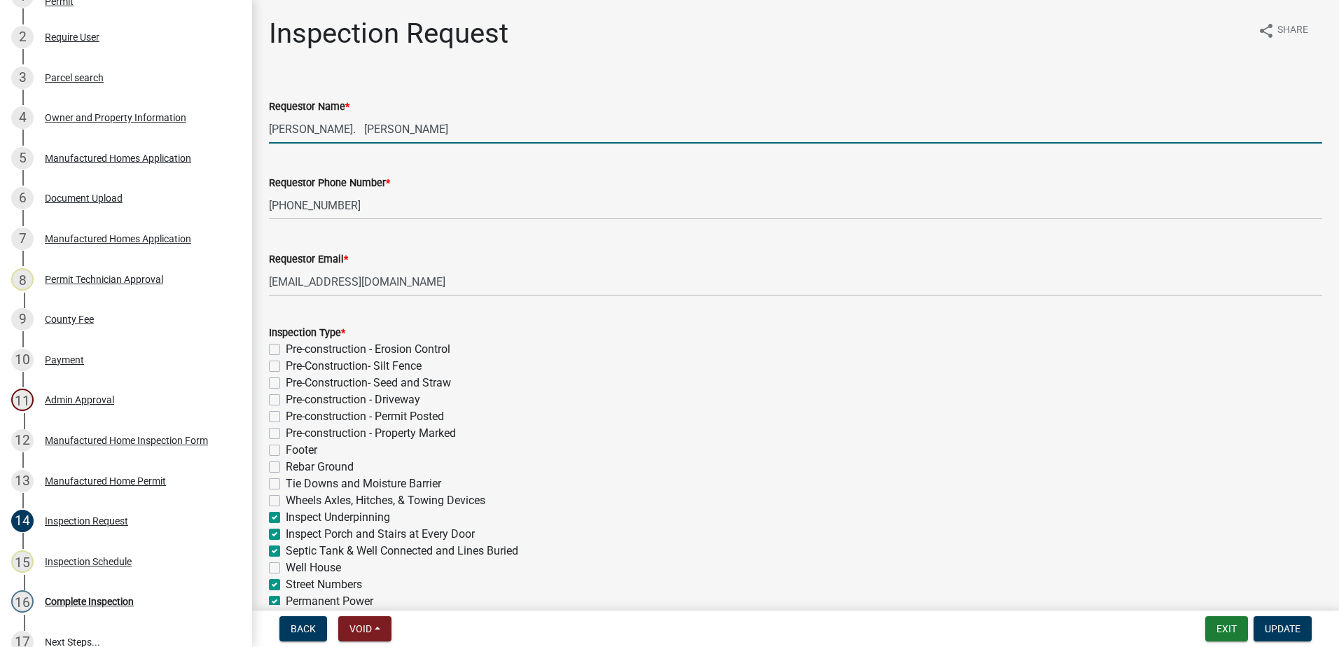
click at [432, 133] on input "[PERSON_NAME]. [PERSON_NAME]" at bounding box center [795, 129] width 1053 height 29
type input "C"
type input "[PERSON_NAME]"
click at [1280, 621] on button "Update" at bounding box center [1282, 628] width 58 height 25
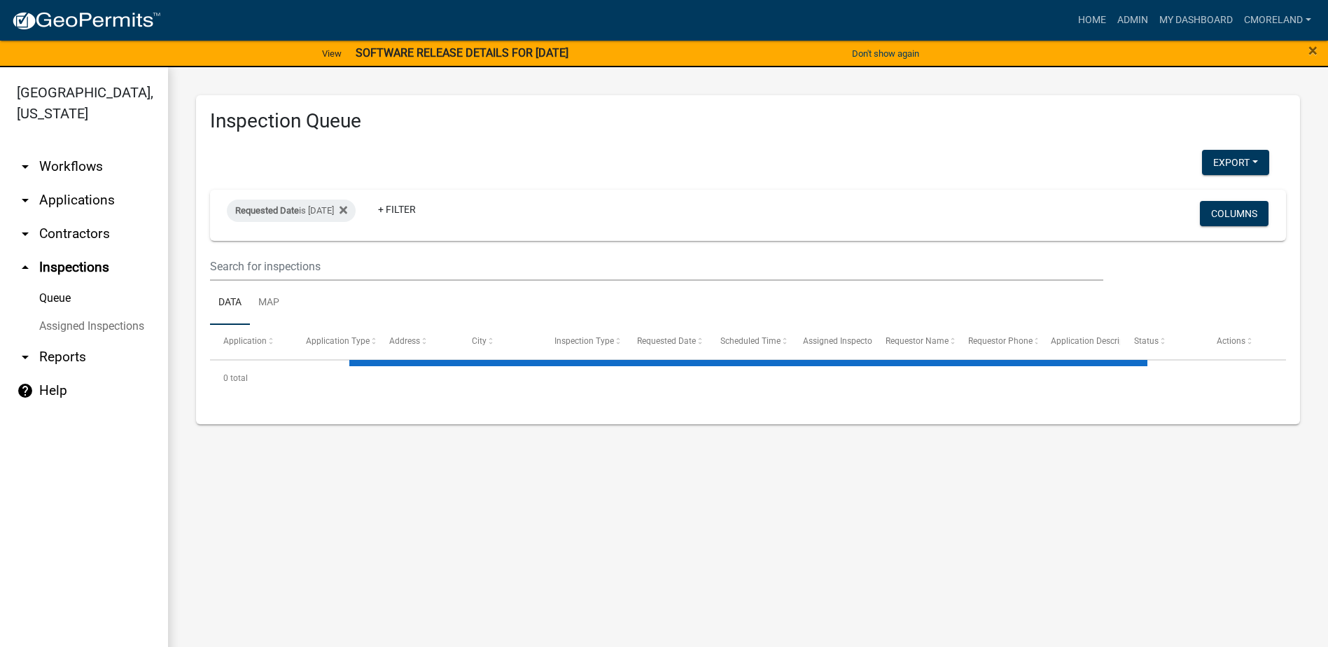
select select "2: 50"
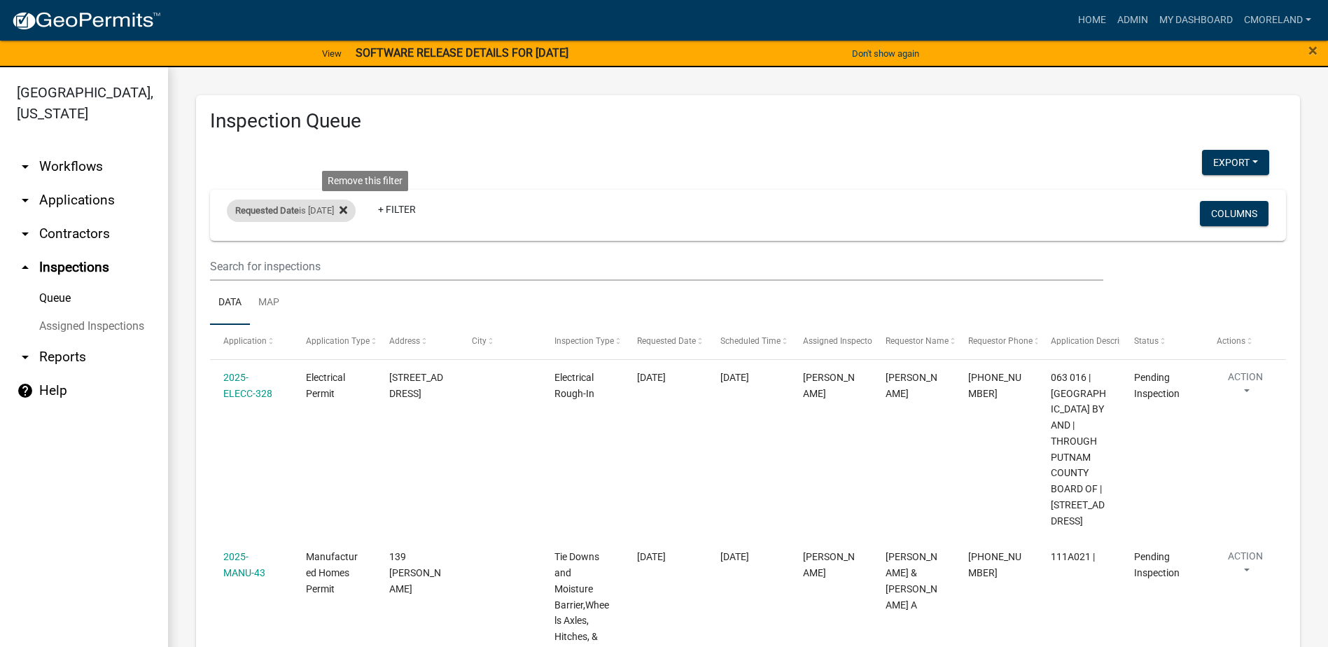
click at [347, 208] on icon at bounding box center [344, 211] width 8 height 8
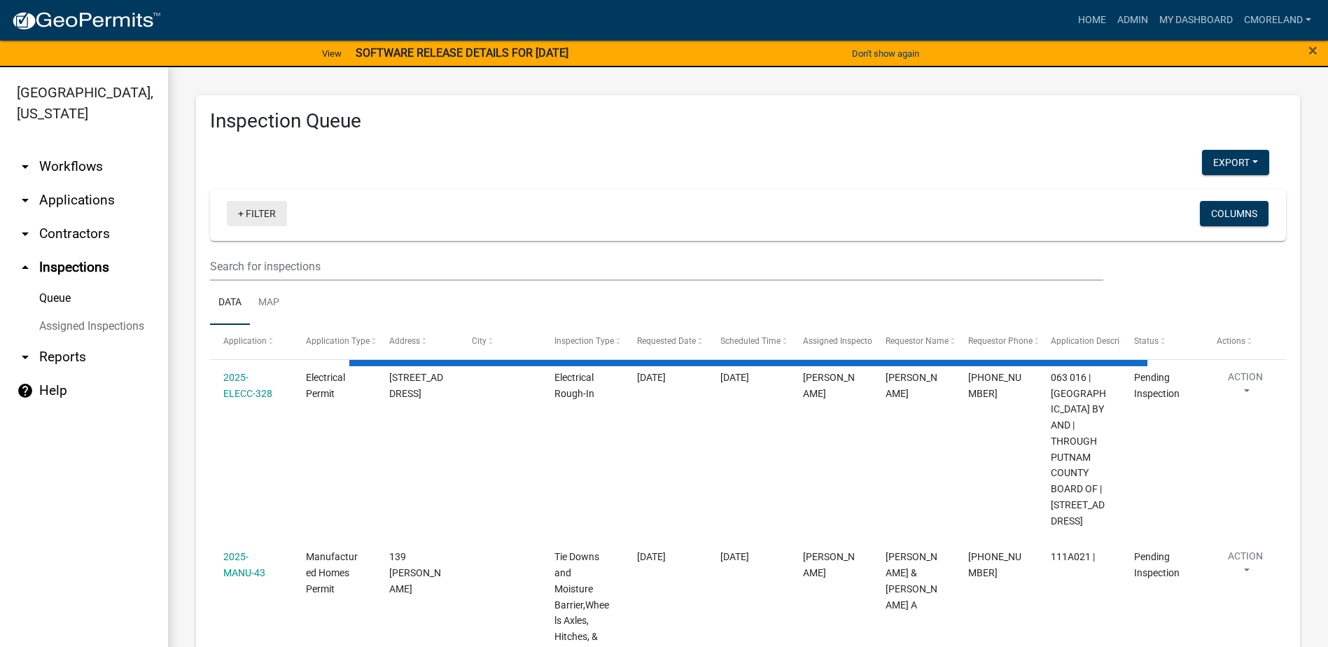
click at [256, 214] on link "+ Filter" at bounding box center [257, 213] width 60 height 25
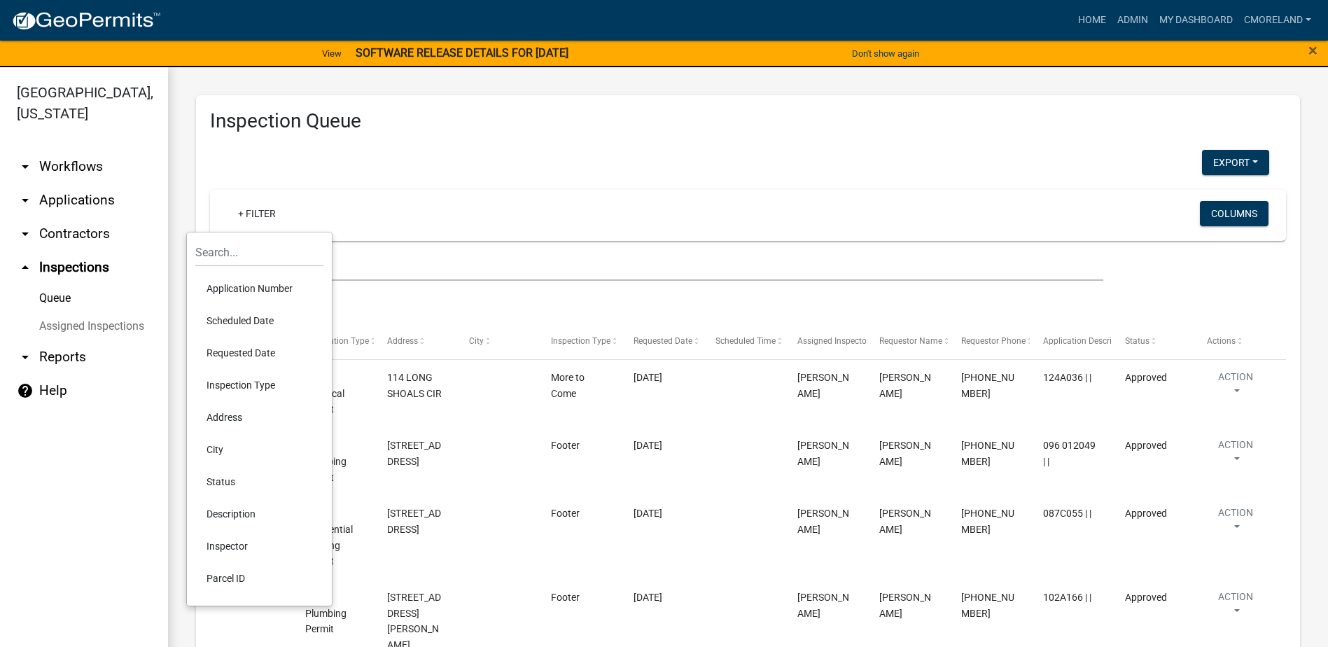
click at [243, 320] on li "Scheduled Date" at bounding box center [259, 321] width 128 height 32
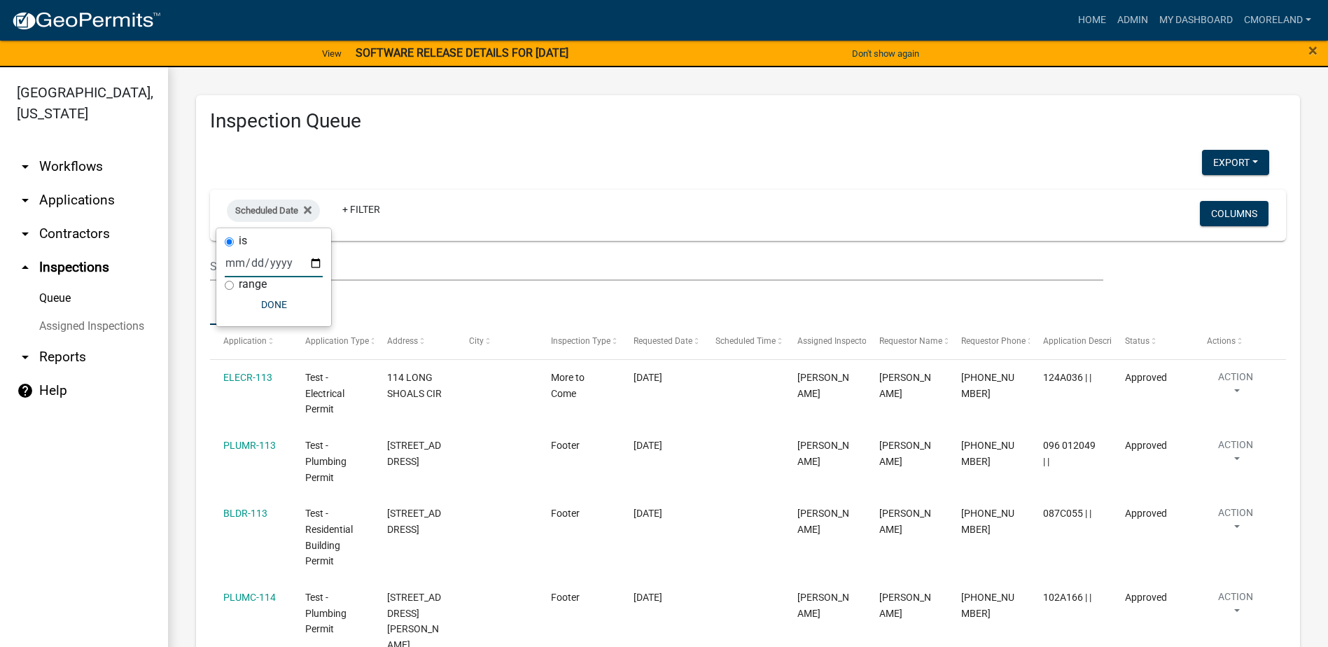
click at [316, 263] on input "date" at bounding box center [274, 263] width 98 height 29
type input "[DATE]"
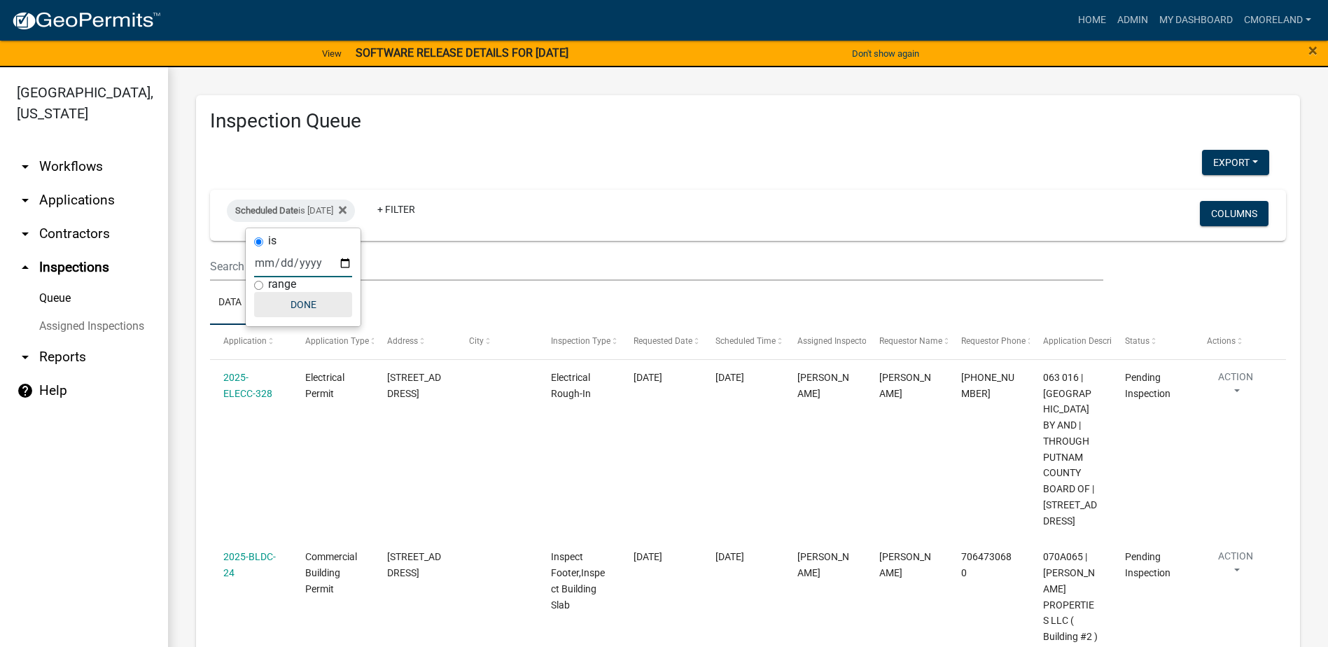
click at [303, 302] on button "Done" at bounding box center [303, 304] width 98 height 25
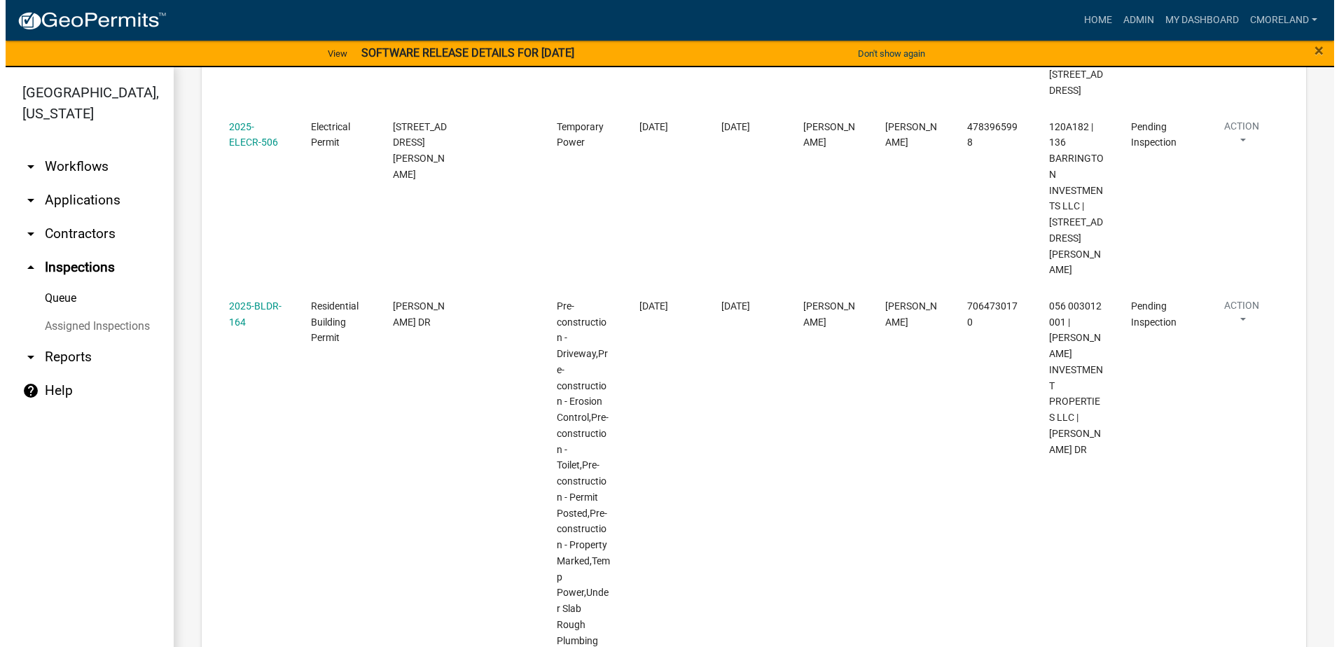
scroll to position [1511, 0]
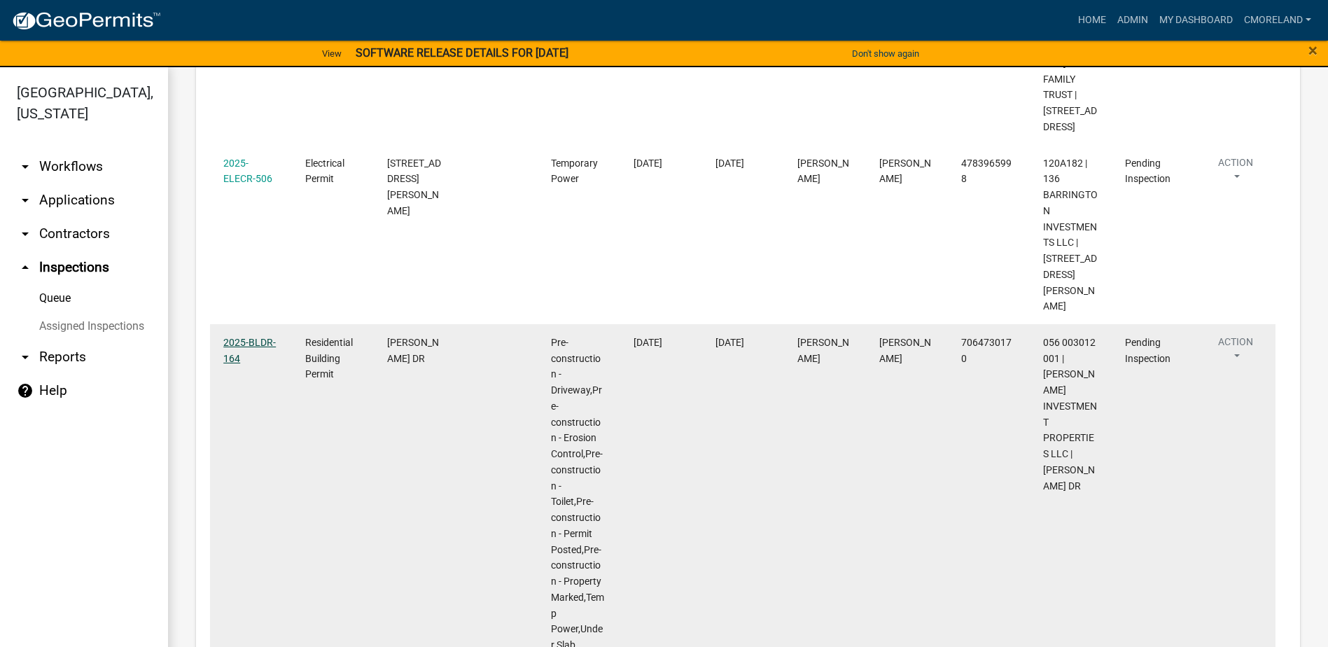
click at [239, 337] on link "2025-BLDR-164" at bounding box center [249, 350] width 53 height 27
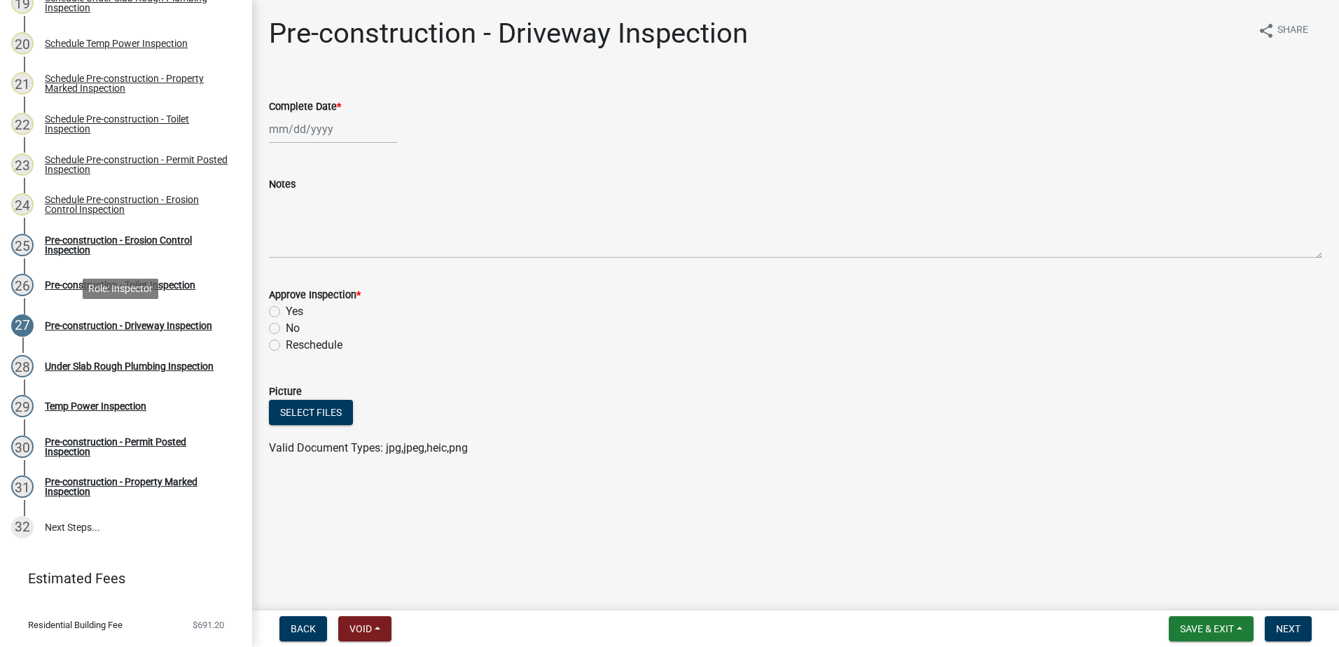
scroll to position [980, 0]
click at [89, 202] on div "Schedule Pre-construction - Erosion Control Inspection" at bounding box center [137, 204] width 185 height 20
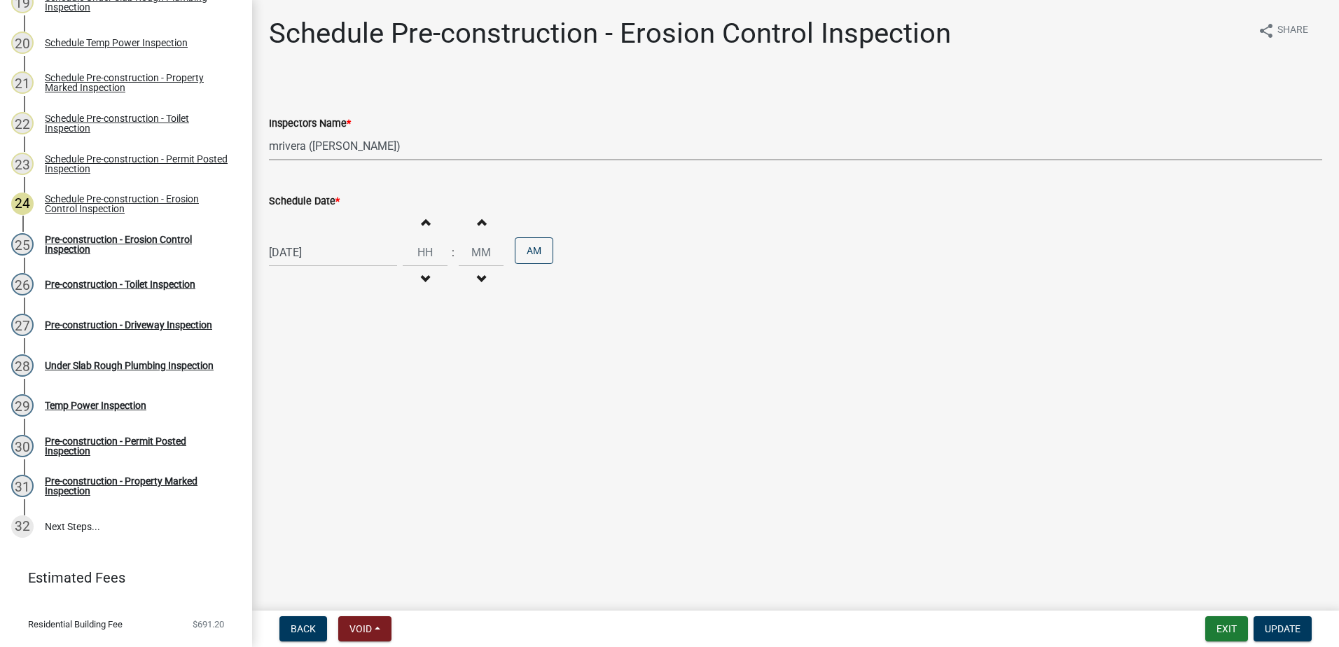
click at [411, 150] on select "Select Item... mrivera ([PERSON_NAME]) [PERSON_NAME] ([PERSON_NAME] ([PERSON_NA…" at bounding box center [795, 146] width 1053 height 29
select select "a0ea4169-8540-4a2c-b9f4-cf4c1ffdeb95"
click at [269, 132] on select "Select Item... mrivera ([PERSON_NAME]) [PERSON_NAME] ([PERSON_NAME] ([PERSON_NA…" at bounding box center [795, 146] width 1053 height 29
click at [1295, 627] on span "Update" at bounding box center [1282, 628] width 36 height 11
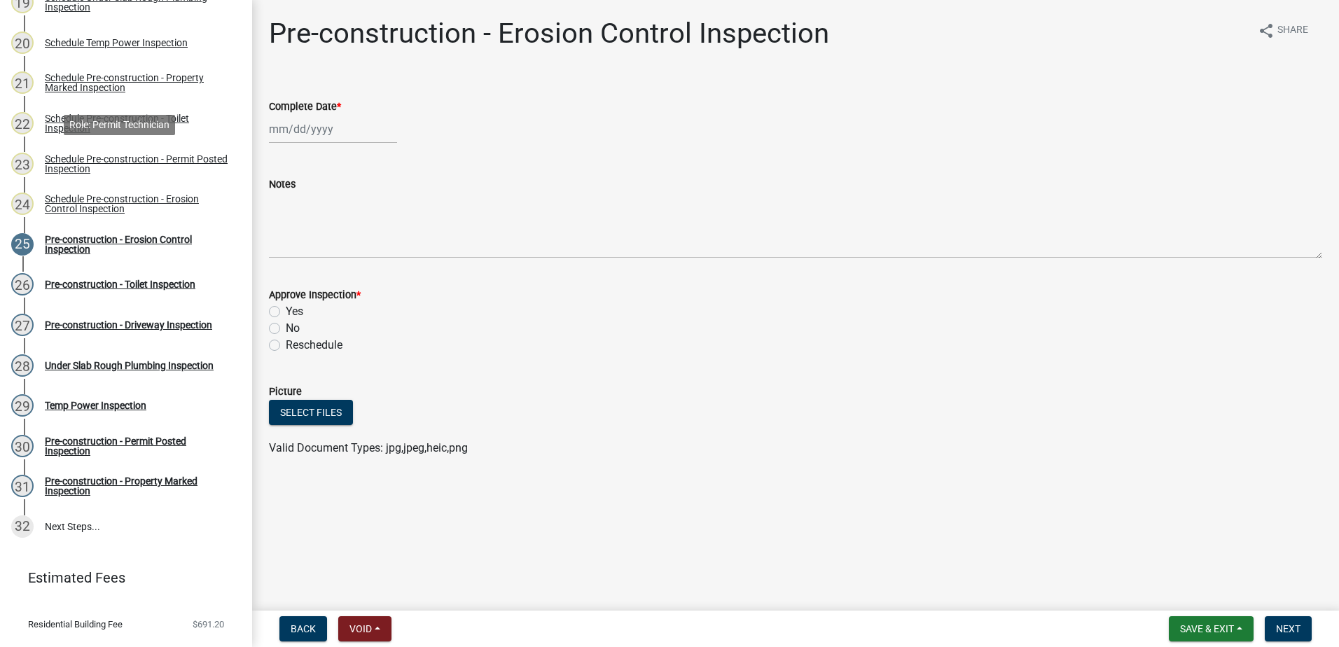
click at [104, 163] on div "Schedule Pre-construction - Permit Posted Inspection" at bounding box center [137, 164] width 185 height 20
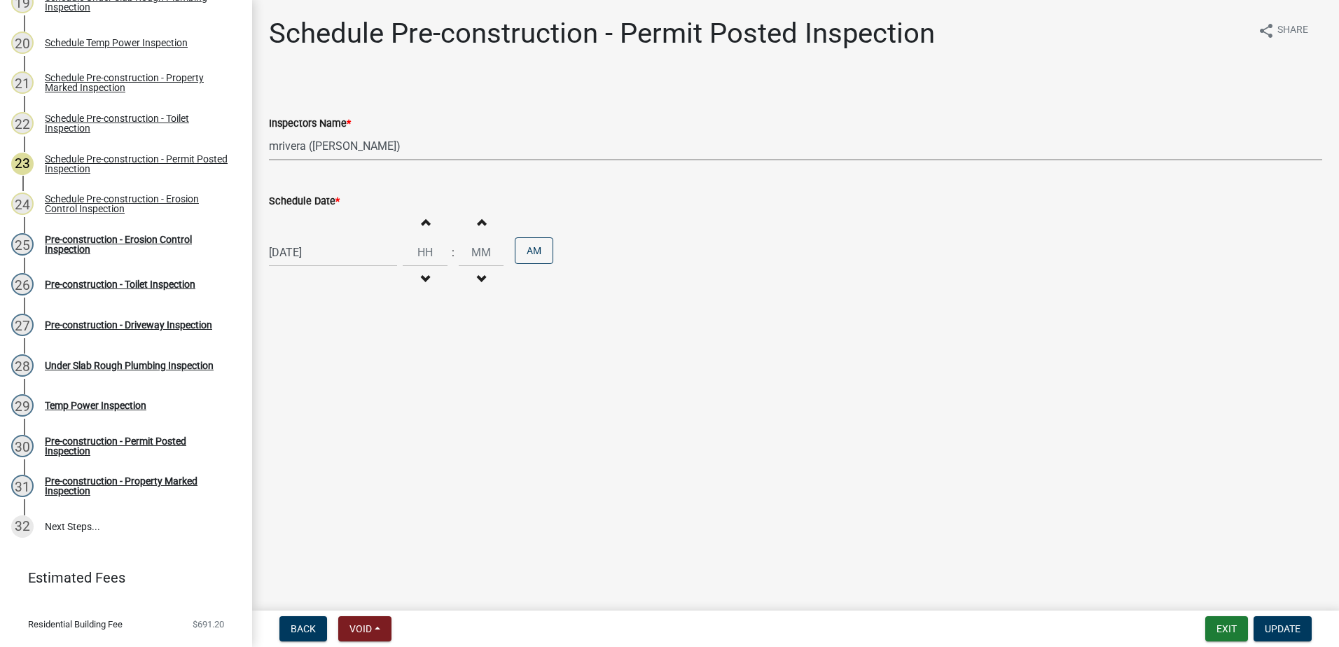
click at [401, 146] on select "Select Item... mrivera ([PERSON_NAME]) [PERSON_NAME] ([PERSON_NAME] ([PERSON_NA…" at bounding box center [795, 146] width 1053 height 29
select select "a0ea4169-8540-4a2c-b9f4-cf4c1ffdeb95"
click at [269, 132] on select "Select Item... mrivera ([PERSON_NAME]) [PERSON_NAME] ([PERSON_NAME] ([PERSON_NA…" at bounding box center [795, 146] width 1053 height 29
click at [1285, 631] on span "Update" at bounding box center [1282, 628] width 36 height 11
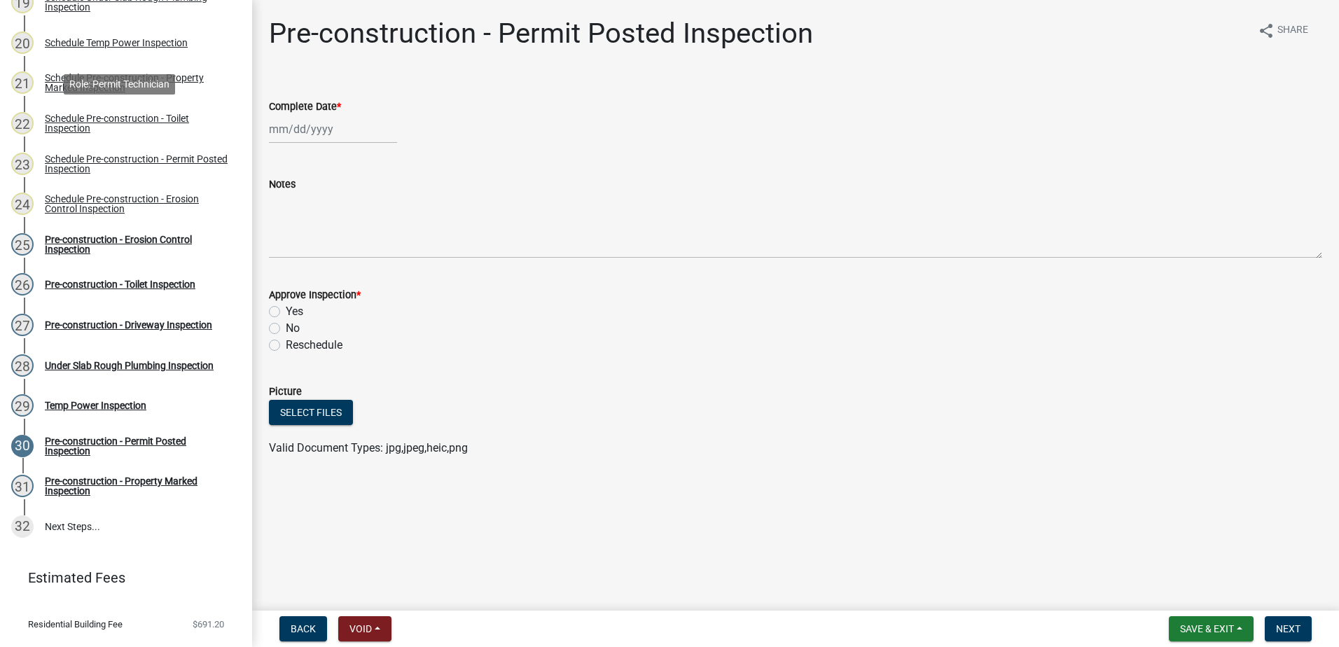
click at [130, 117] on div "Schedule Pre-construction - Toilet Inspection" at bounding box center [137, 123] width 185 height 20
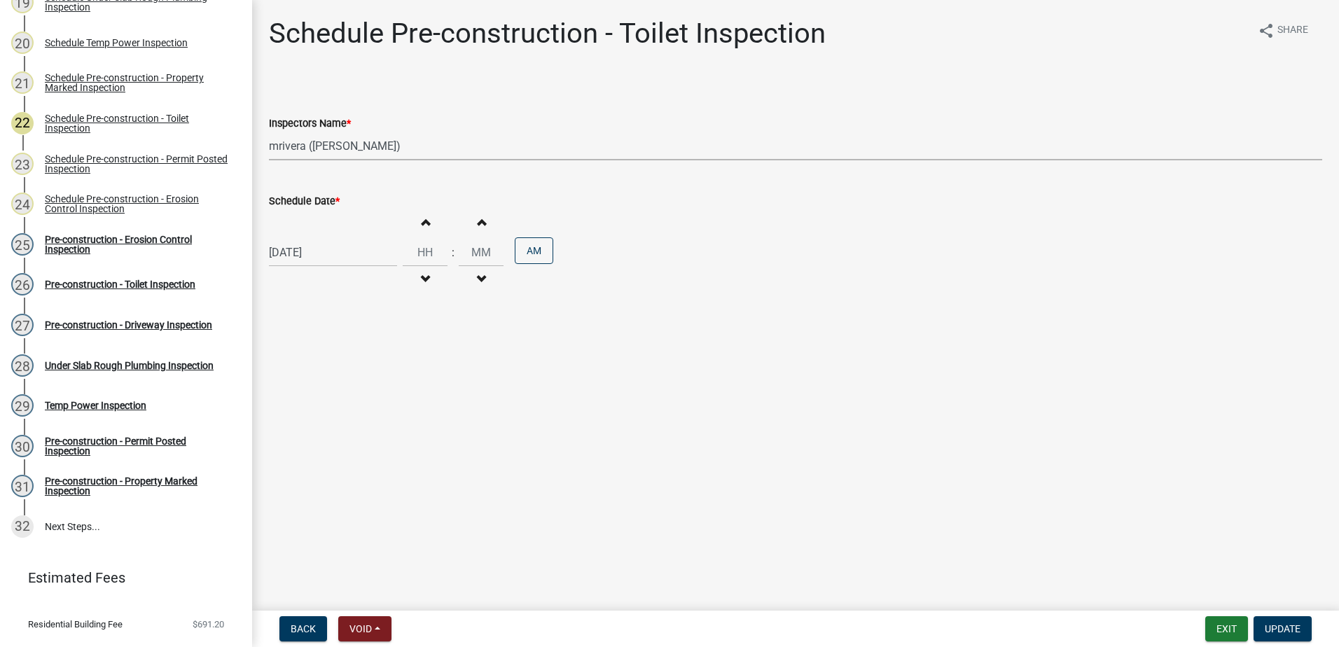
click at [407, 145] on select "Select Item... mrivera ([PERSON_NAME]) [PERSON_NAME] ([PERSON_NAME] ([PERSON_NA…" at bounding box center [795, 146] width 1053 height 29
select select "a0ea4169-8540-4a2c-b9f4-cf4c1ffdeb95"
click at [269, 132] on select "Select Item... mrivera ([PERSON_NAME]) [PERSON_NAME] ([PERSON_NAME] ([PERSON_NA…" at bounding box center [795, 146] width 1053 height 29
click at [1283, 624] on span "Update" at bounding box center [1282, 628] width 36 height 11
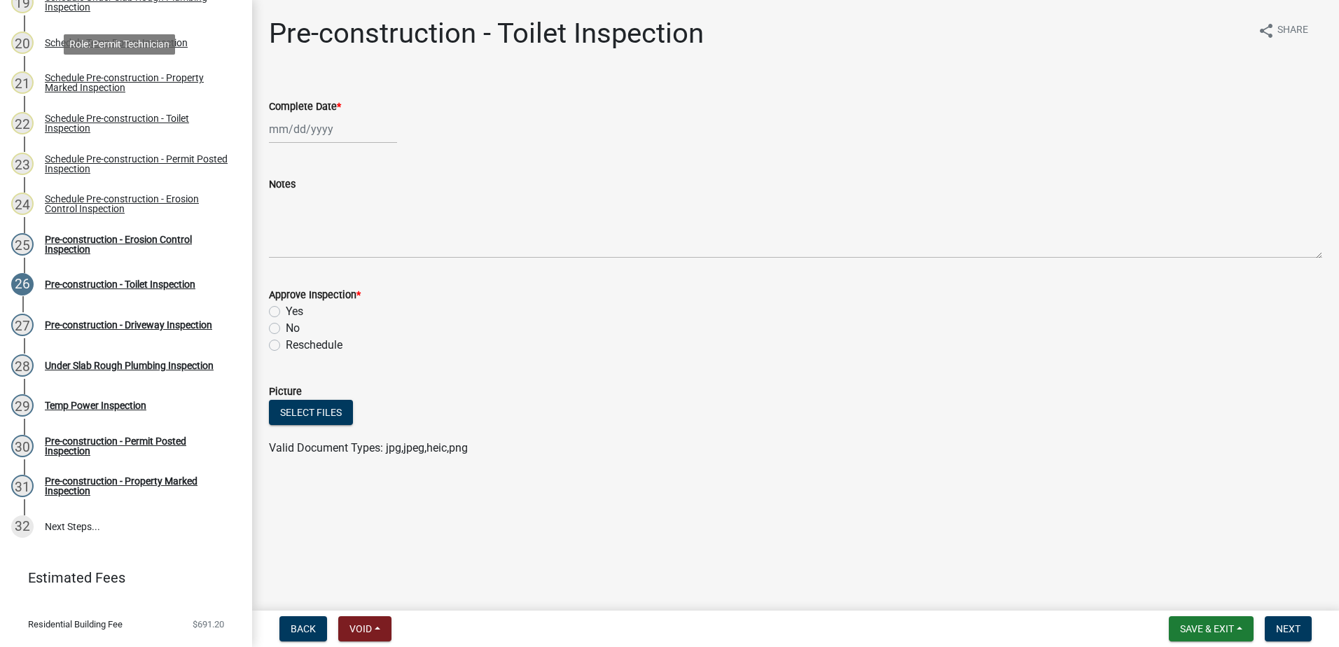
click at [167, 77] on div "Schedule Pre-construction - Property Marked Inspection" at bounding box center [137, 83] width 185 height 20
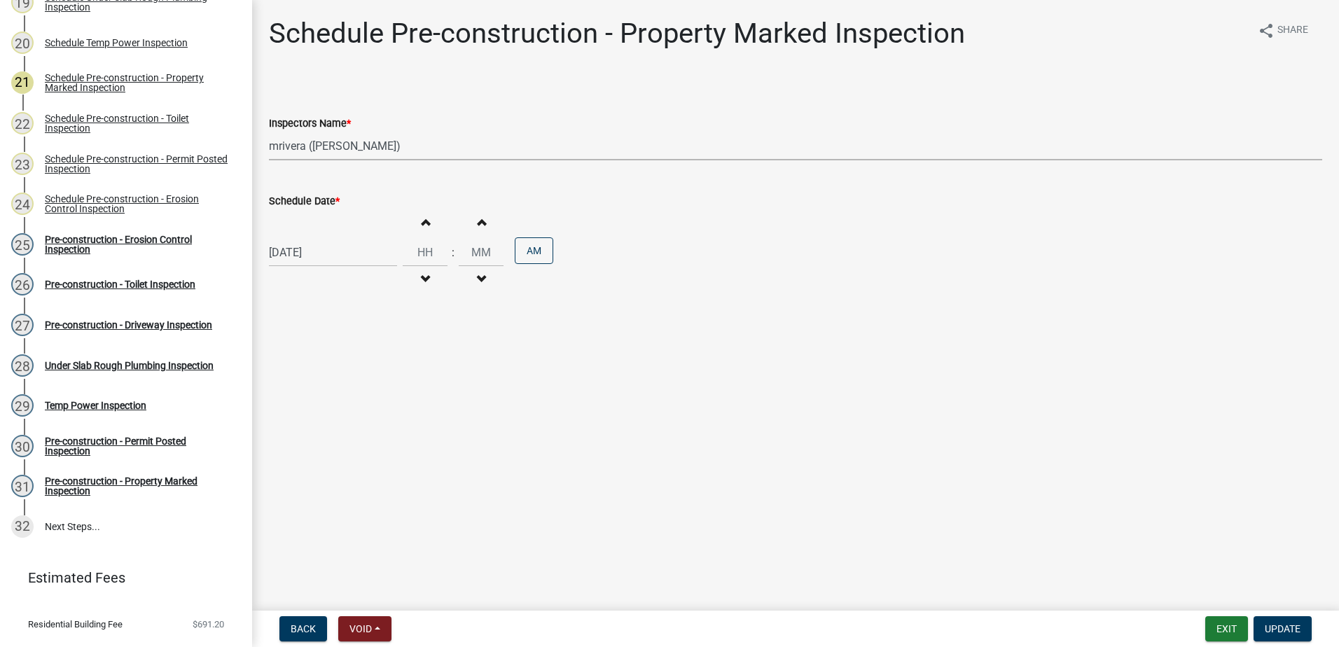
click at [430, 148] on select "Select Item... mrivera ([PERSON_NAME]) [PERSON_NAME] ([PERSON_NAME] ([PERSON_NA…" at bounding box center [795, 146] width 1053 height 29
select select "a0ea4169-8540-4a2c-b9f4-cf4c1ffdeb95"
click at [269, 132] on select "Select Item... mrivera ([PERSON_NAME]) [PERSON_NAME] ([PERSON_NAME] ([PERSON_NA…" at bounding box center [795, 146] width 1053 height 29
click at [1275, 621] on button "Update" at bounding box center [1282, 628] width 58 height 25
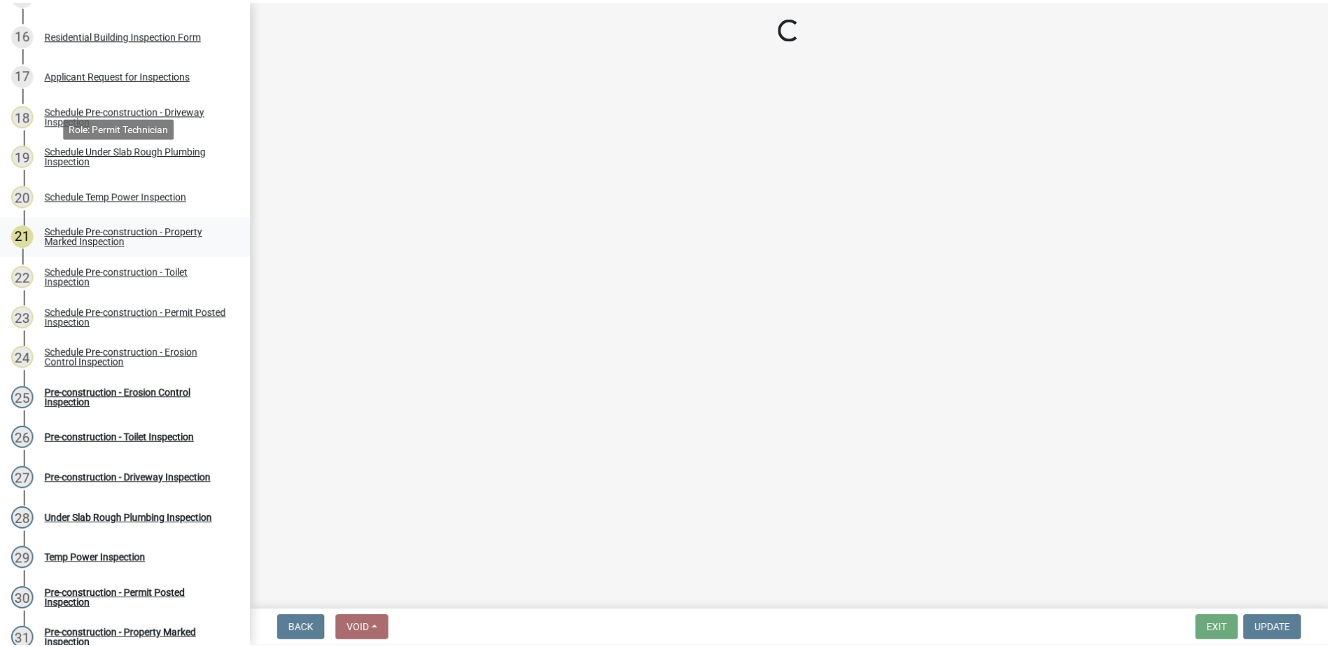
scroll to position [770, 0]
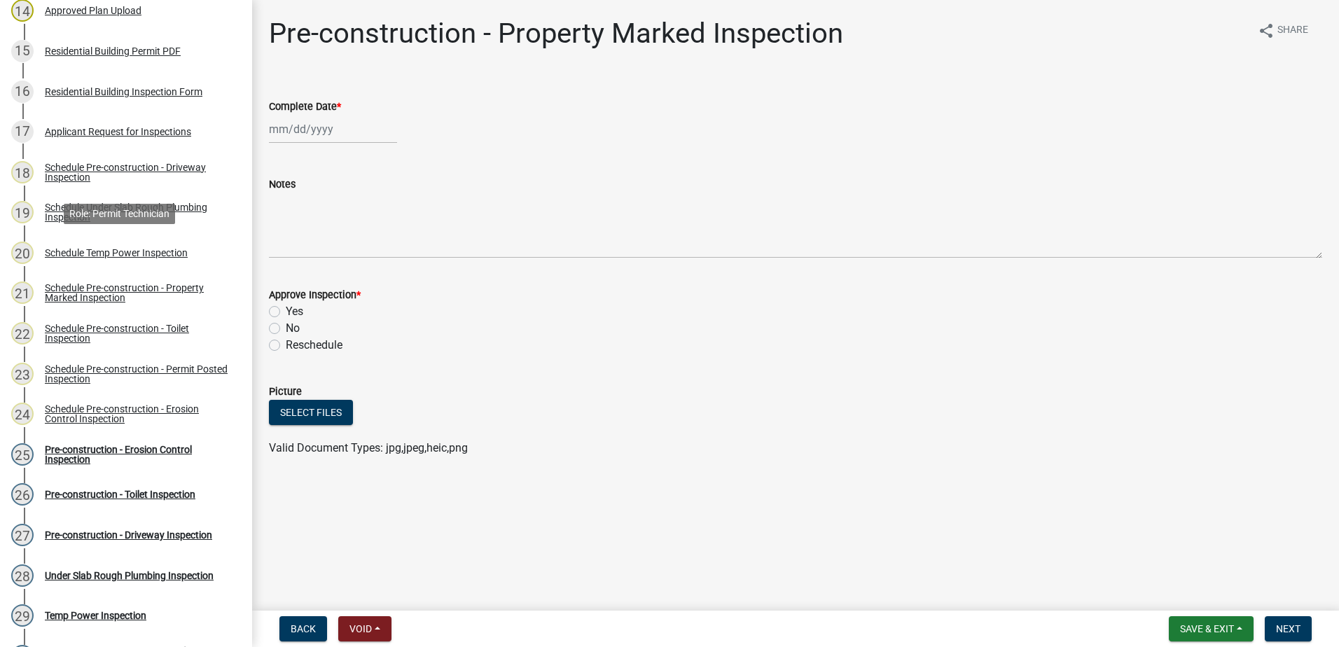
click at [130, 251] on div "Schedule Temp Power Inspection" at bounding box center [116, 253] width 143 height 10
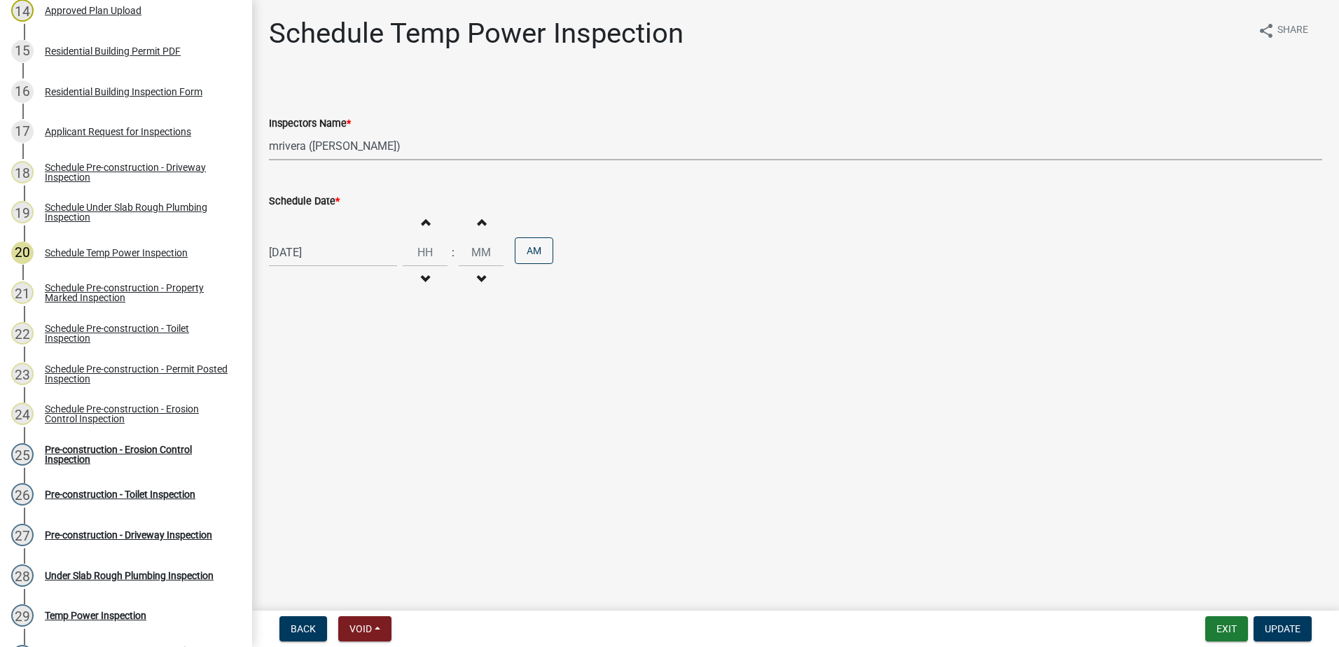
click at [434, 147] on select "Select Item... mrivera ([PERSON_NAME]) [PERSON_NAME] ([PERSON_NAME] ([PERSON_NA…" at bounding box center [795, 146] width 1053 height 29
select select "a0ea4169-8540-4a2c-b9f4-cf4c1ffdeb95"
click at [269, 132] on select "Select Item... mrivera ([PERSON_NAME]) [PERSON_NAME] ([PERSON_NAME] ([PERSON_NA…" at bounding box center [795, 146] width 1053 height 29
click at [1276, 624] on span "Update" at bounding box center [1282, 628] width 36 height 11
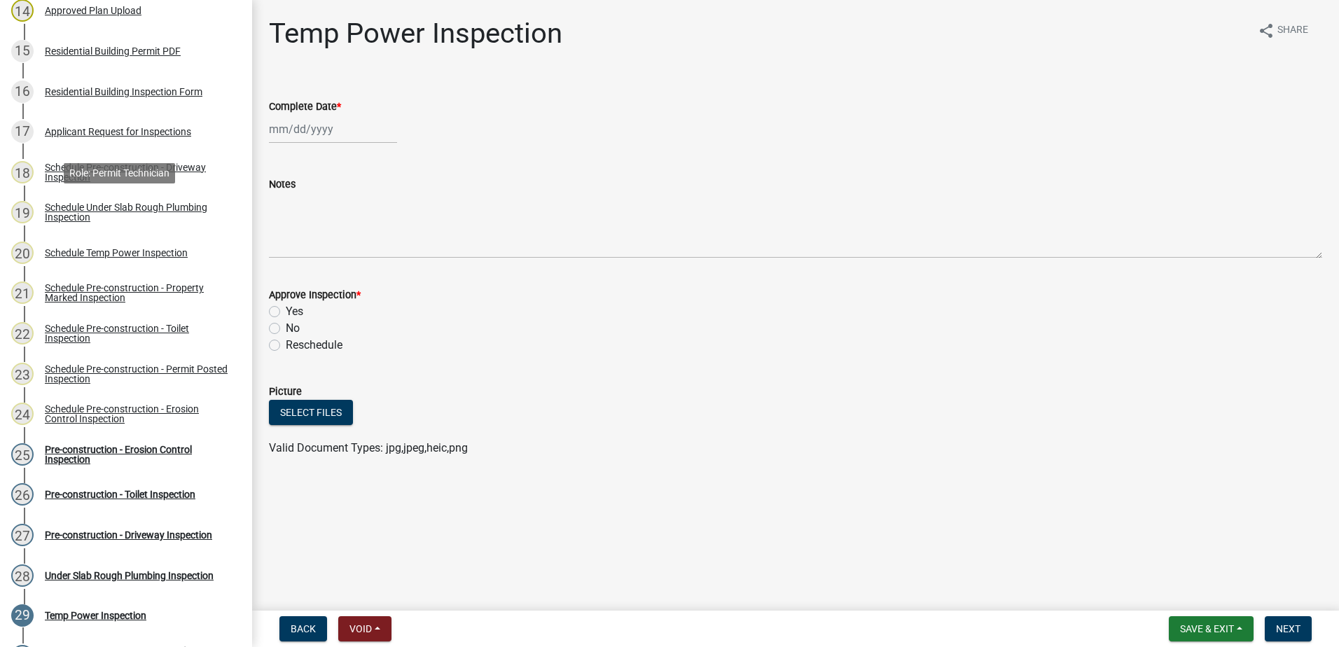
click at [139, 204] on div "Schedule Under Slab Rough Plumbing Inspection" at bounding box center [137, 212] width 185 height 20
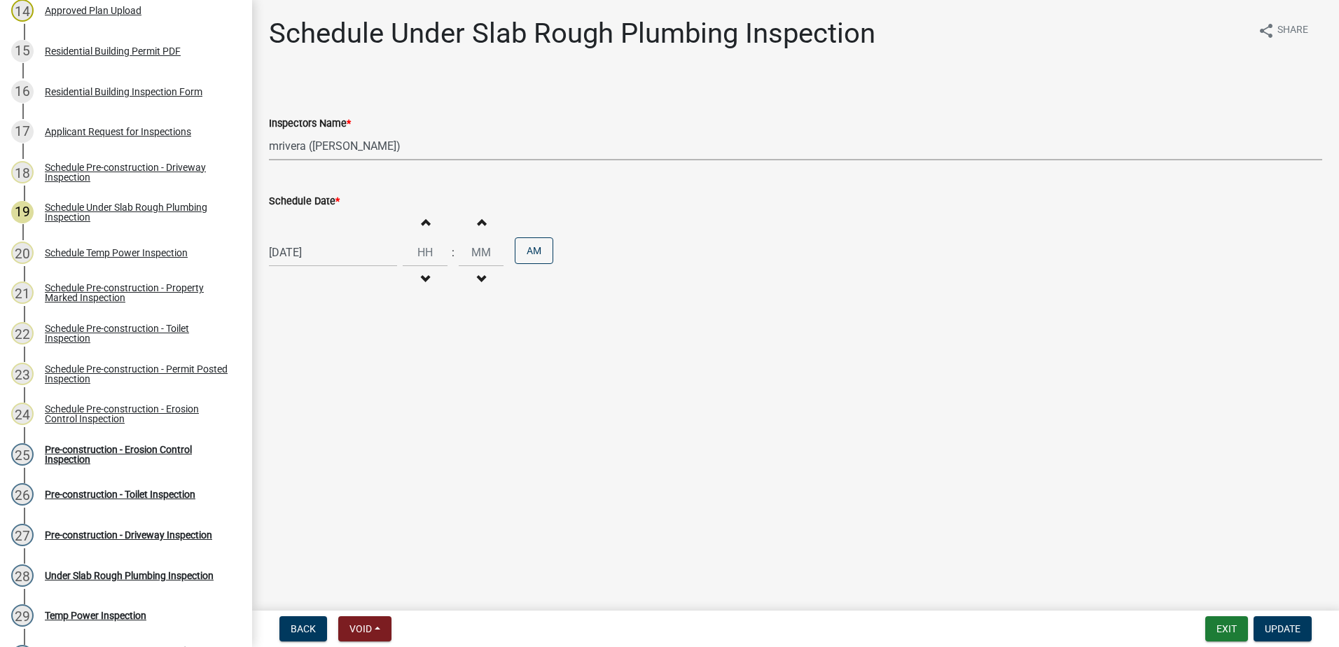
click at [436, 142] on select "Select Item... mrivera ([PERSON_NAME]) [PERSON_NAME] ([PERSON_NAME] ([PERSON_NA…" at bounding box center [795, 146] width 1053 height 29
select select "a0ea4169-8540-4a2c-b9f4-cf4c1ffdeb95"
click at [269, 132] on select "Select Item... mrivera ([PERSON_NAME]) [PERSON_NAME] ([PERSON_NAME] ([PERSON_NA…" at bounding box center [795, 146] width 1053 height 29
click at [1286, 623] on span "Update" at bounding box center [1282, 628] width 36 height 11
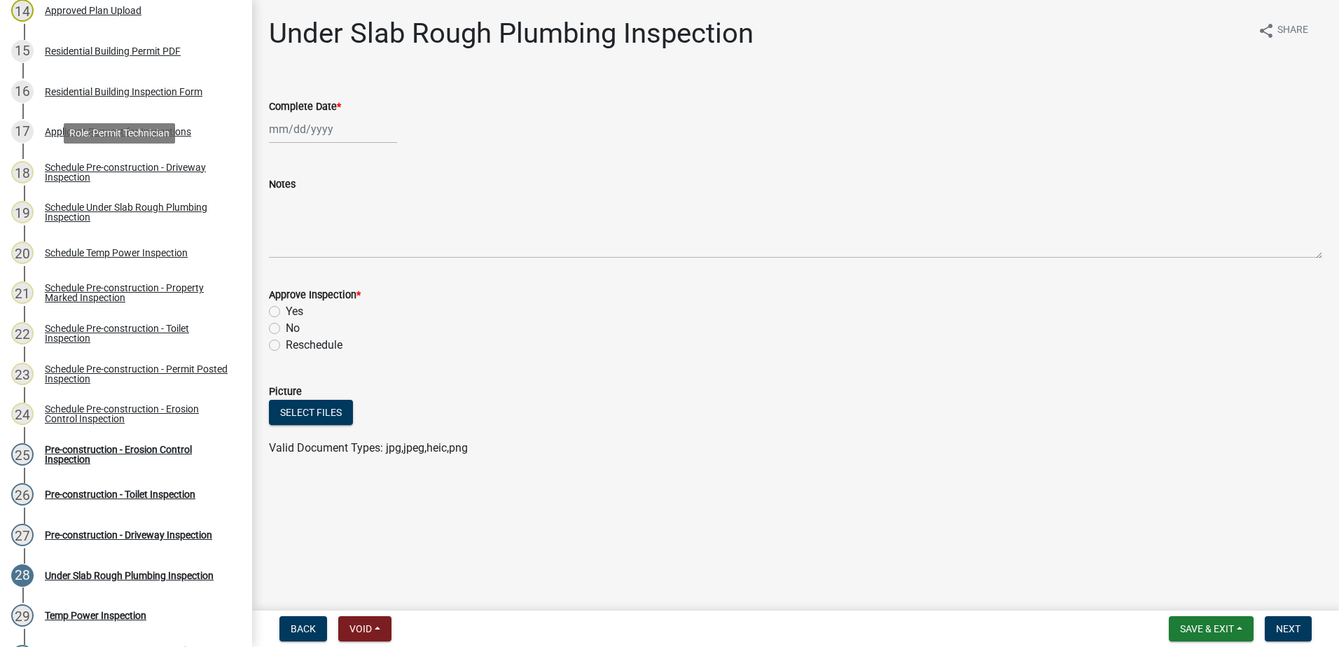
click at [120, 165] on div "Schedule Pre-construction - Driveway Inspection" at bounding box center [137, 172] width 185 height 20
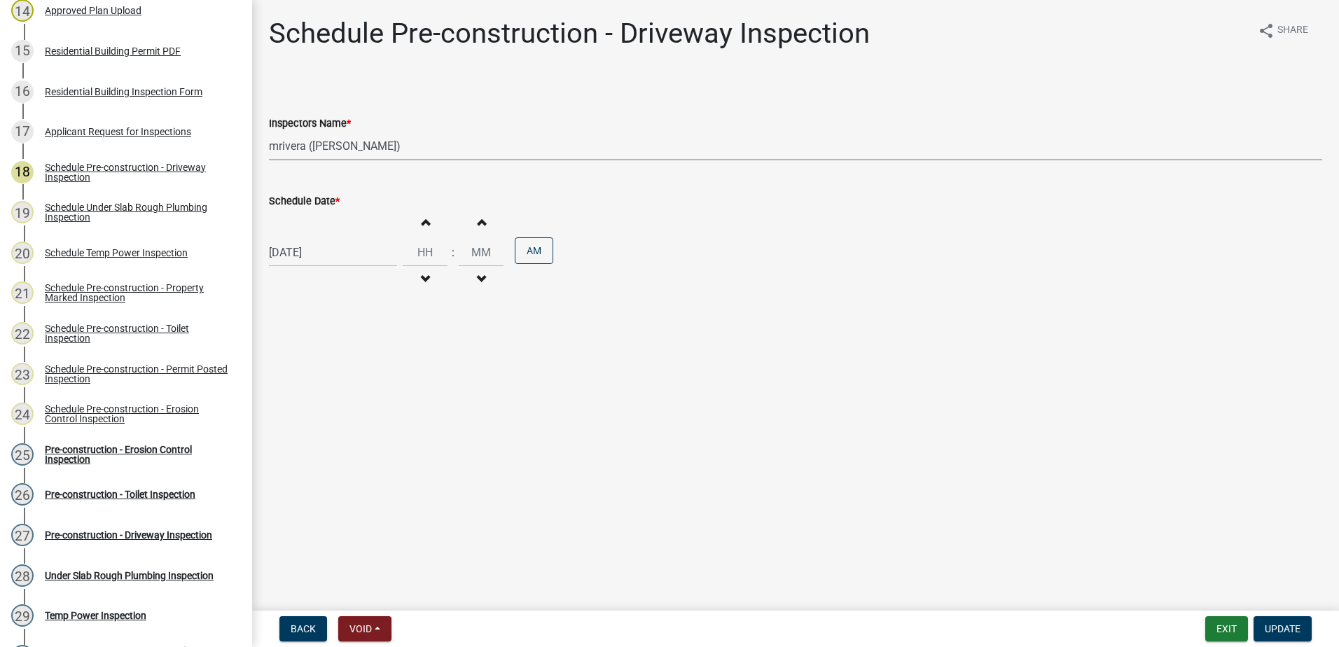
click at [411, 150] on select "Select Item... mrivera ([PERSON_NAME]) [PERSON_NAME] ([PERSON_NAME] ([PERSON_NA…" at bounding box center [795, 146] width 1053 height 29
select select "a0ea4169-8540-4a2c-b9f4-cf4c1ffdeb95"
click at [269, 132] on select "Select Item... mrivera ([PERSON_NAME]) [PERSON_NAME] ([PERSON_NAME] ([PERSON_NA…" at bounding box center [795, 146] width 1053 height 29
click at [1287, 623] on span "Update" at bounding box center [1282, 628] width 36 height 11
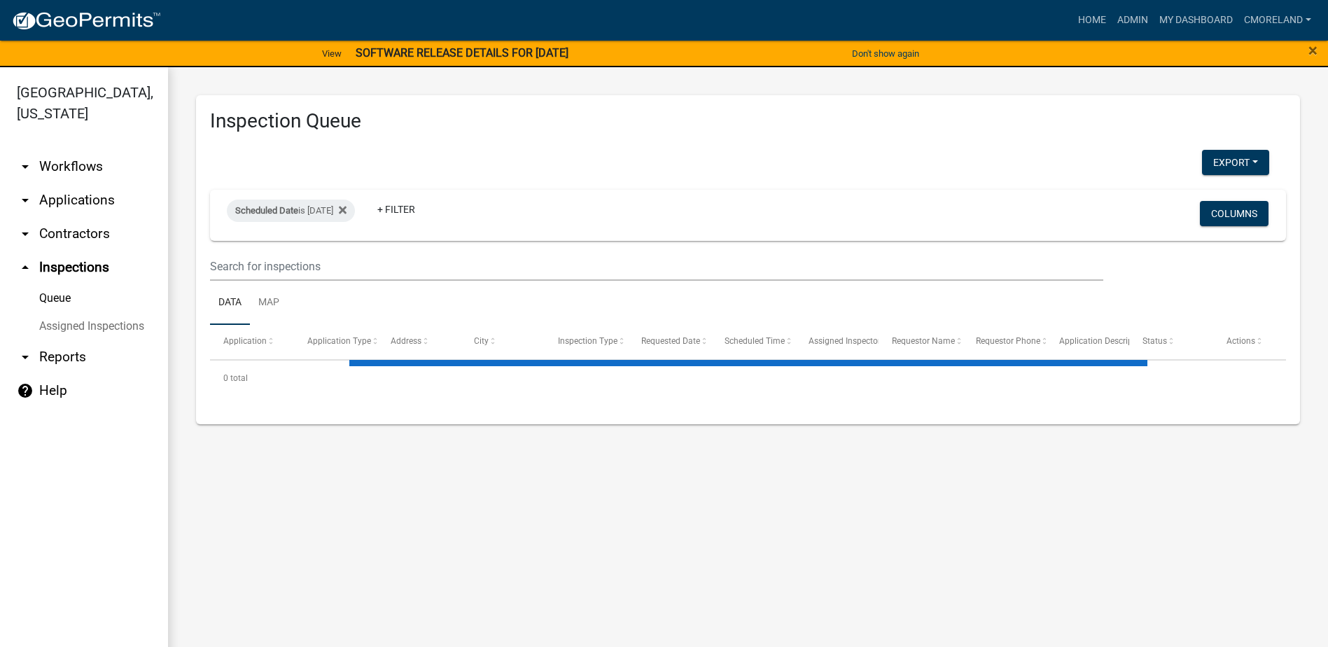
select select "2: 50"
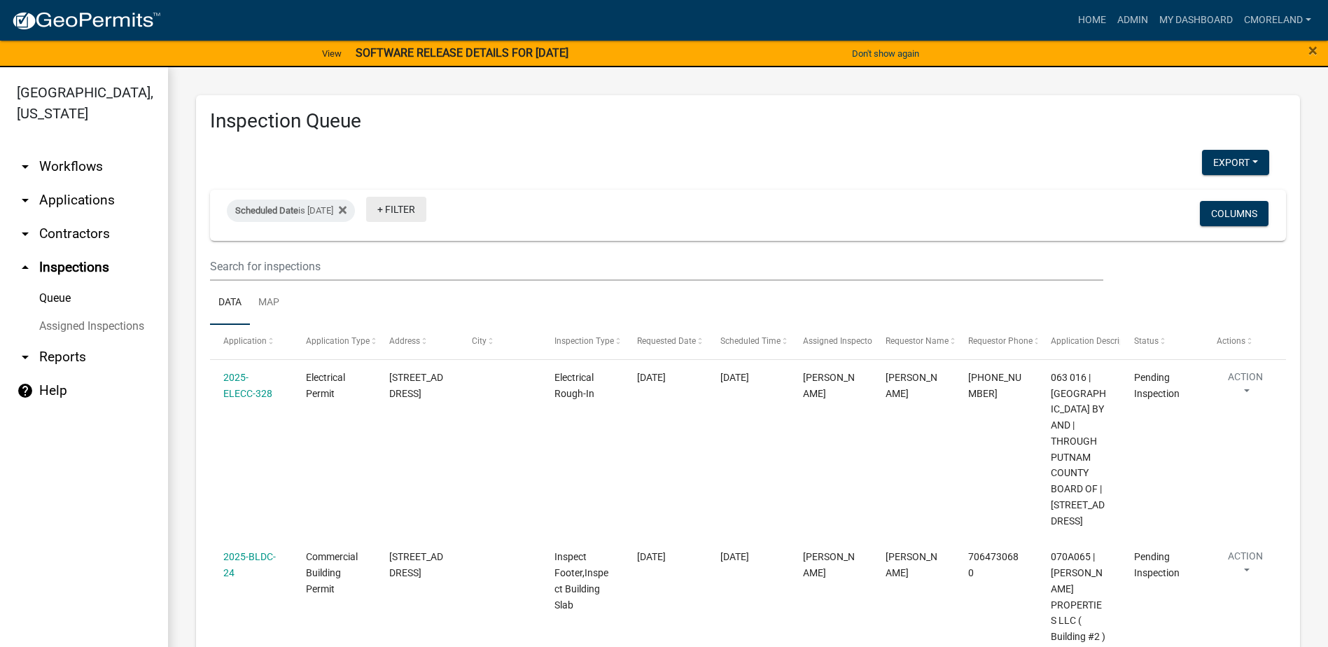
click at [426, 203] on link "+ Filter" at bounding box center [396, 209] width 60 height 25
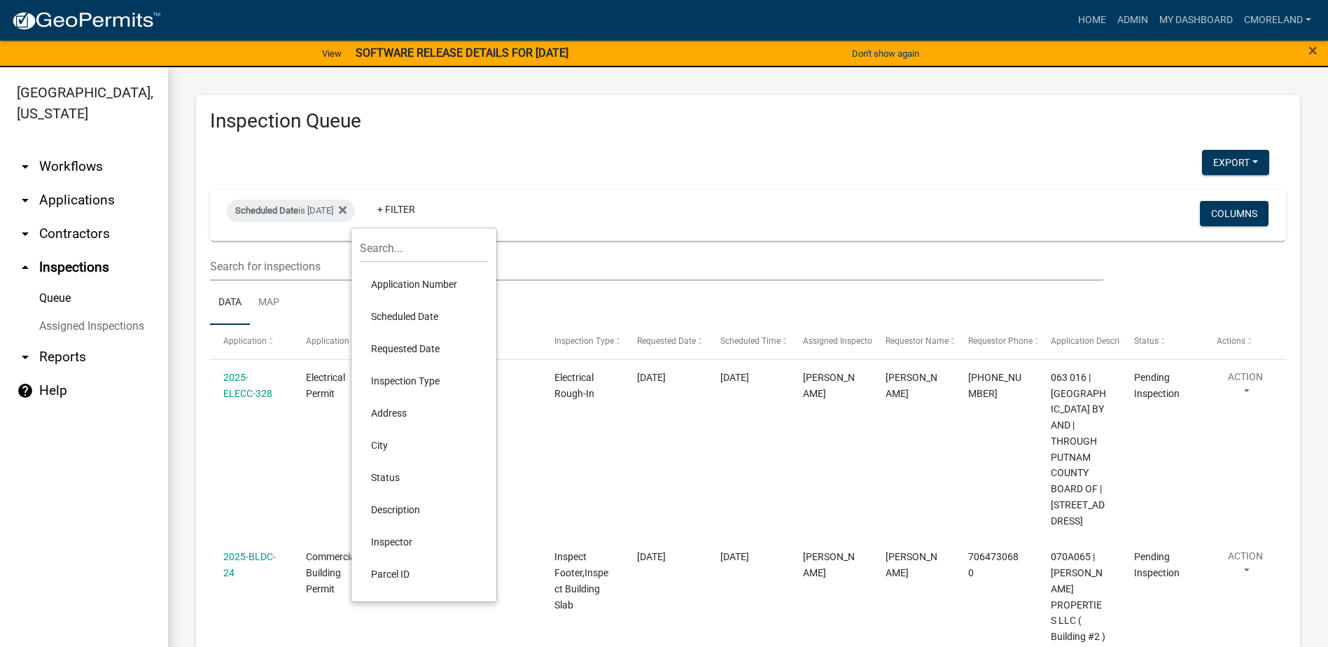
click at [399, 543] on li "Inspector" at bounding box center [424, 542] width 128 height 32
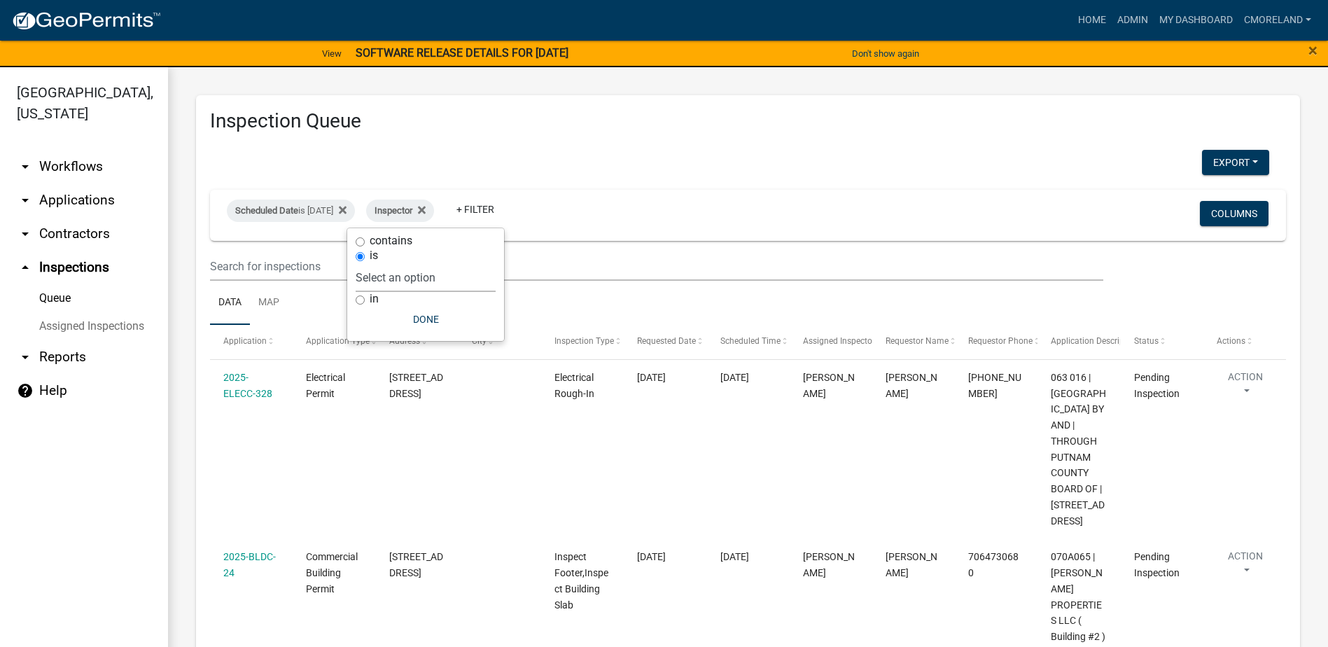
click at [461, 270] on select "Select an option None [PERSON_NAME] [PERSON_NAME] [PERSON_NAME] Quistan [PERSON…" at bounding box center [426, 277] width 140 height 29
select select "07642ab0-564c-47bb-824b-0ccf2da83593"
click at [391, 263] on select "Select an option None [PERSON_NAME] [PERSON_NAME] [PERSON_NAME] Quistan [PERSON…" at bounding box center [426, 277] width 140 height 29
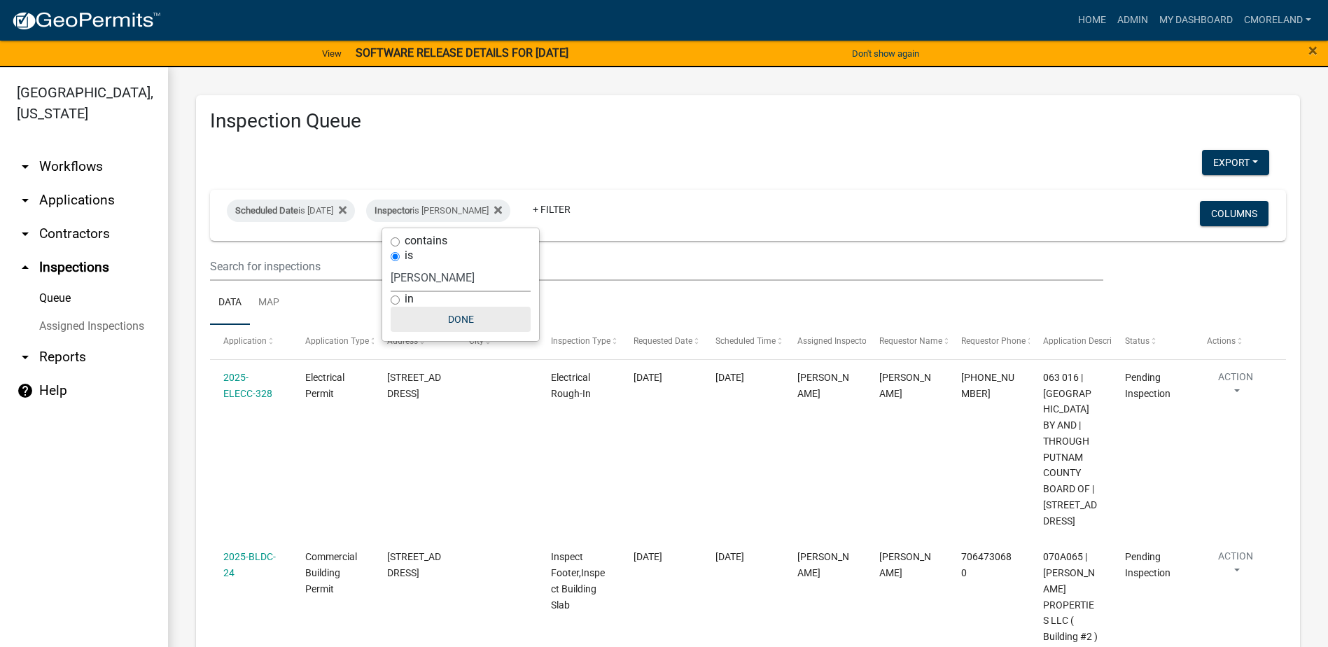
click at [457, 319] on button "Done" at bounding box center [461, 319] width 140 height 25
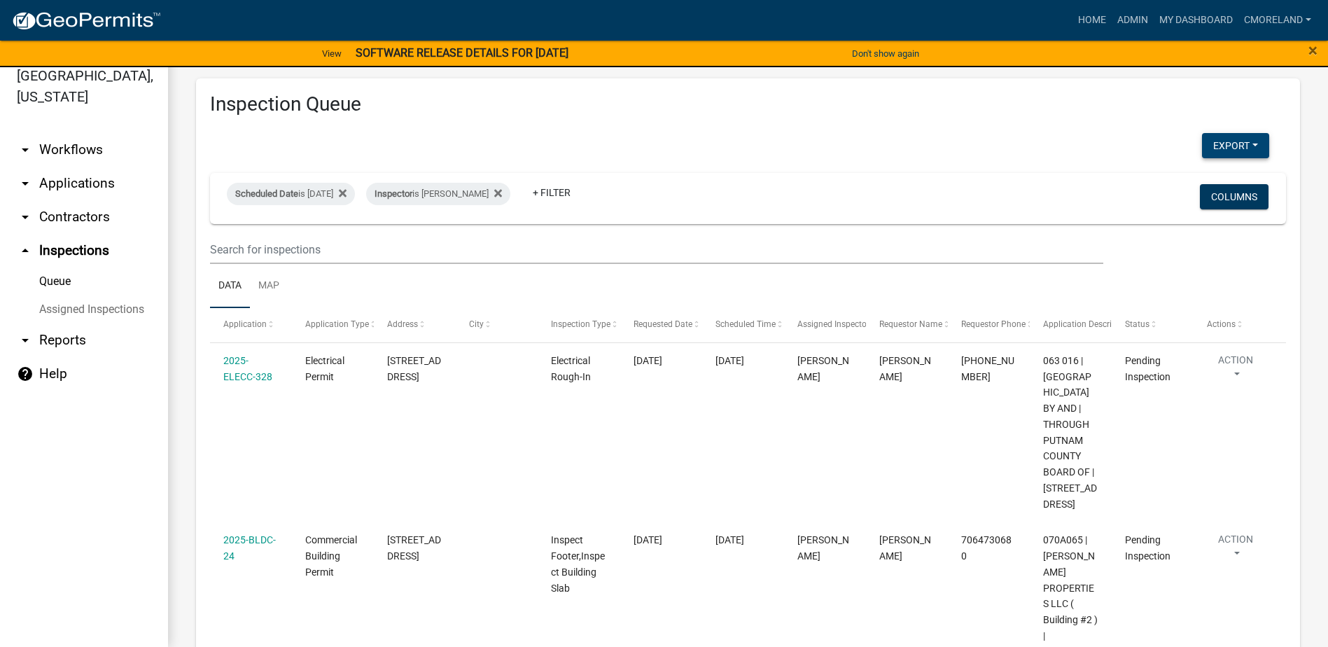
click at [1224, 141] on button "Export" at bounding box center [1235, 145] width 67 height 25
click at [1192, 183] on button "Excel Format (.xlsx)" at bounding box center [1203, 182] width 131 height 34
click at [502, 193] on icon at bounding box center [498, 194] width 8 height 8
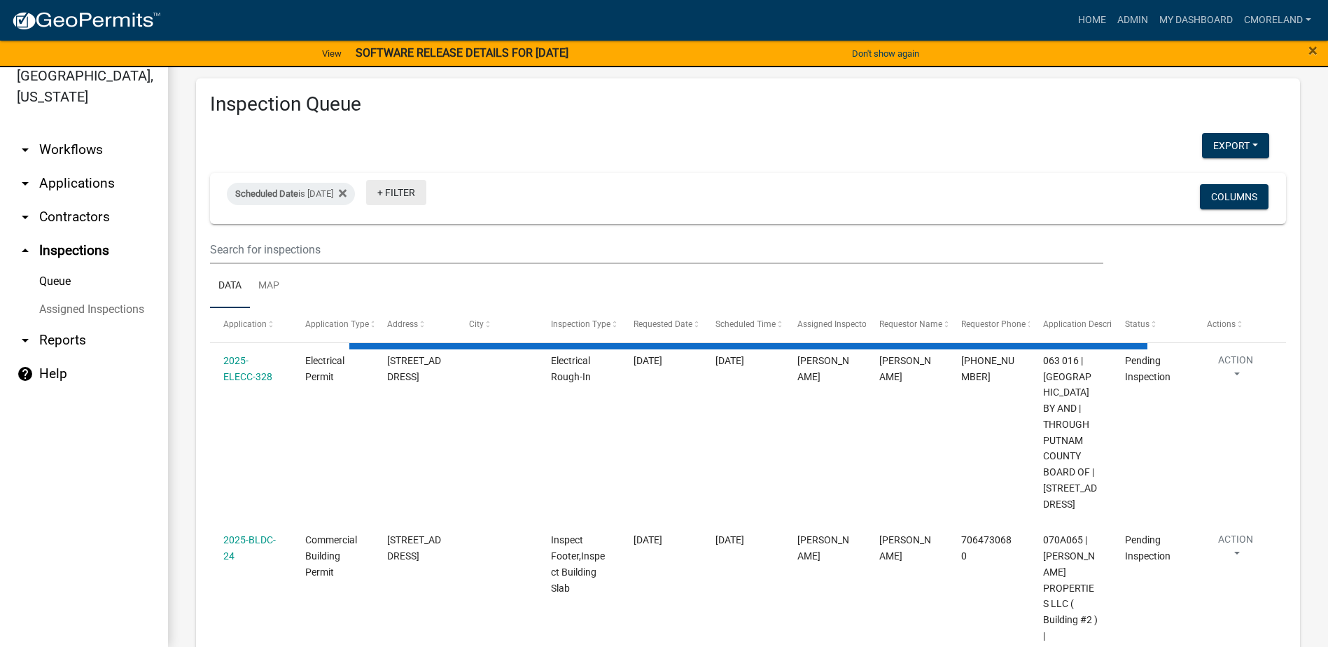
select select "2: 50"
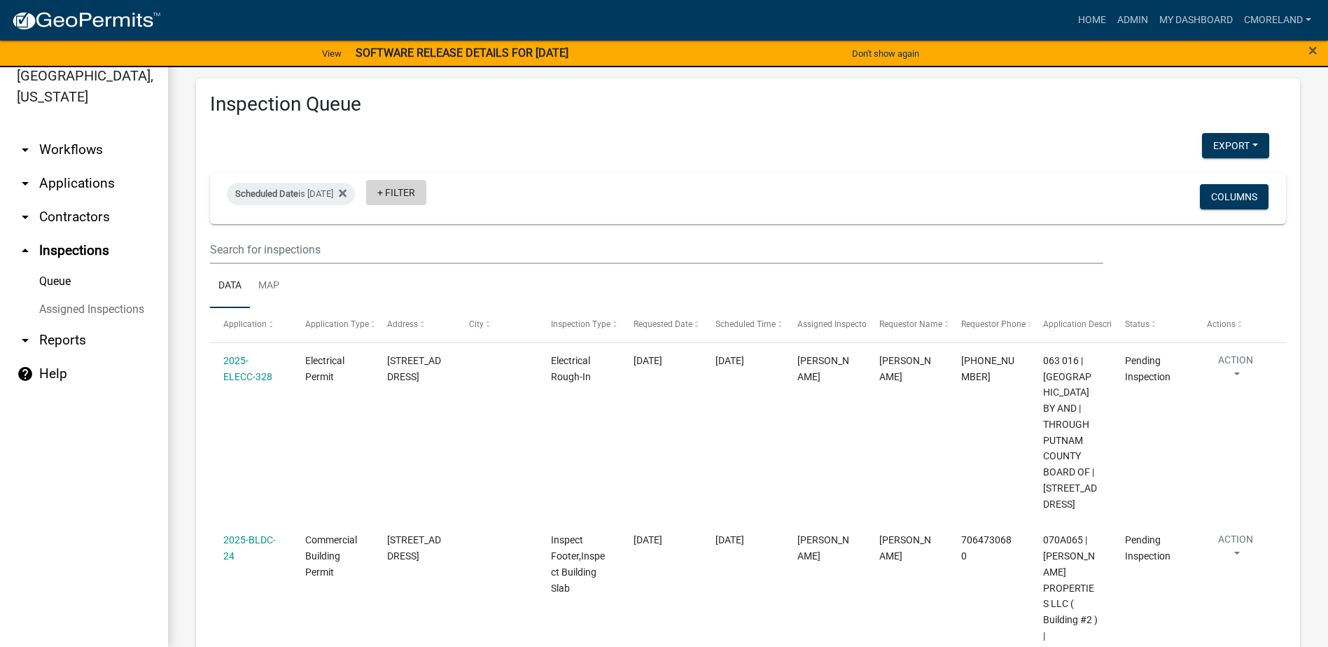
click at [426, 187] on link "+ Filter" at bounding box center [396, 192] width 60 height 25
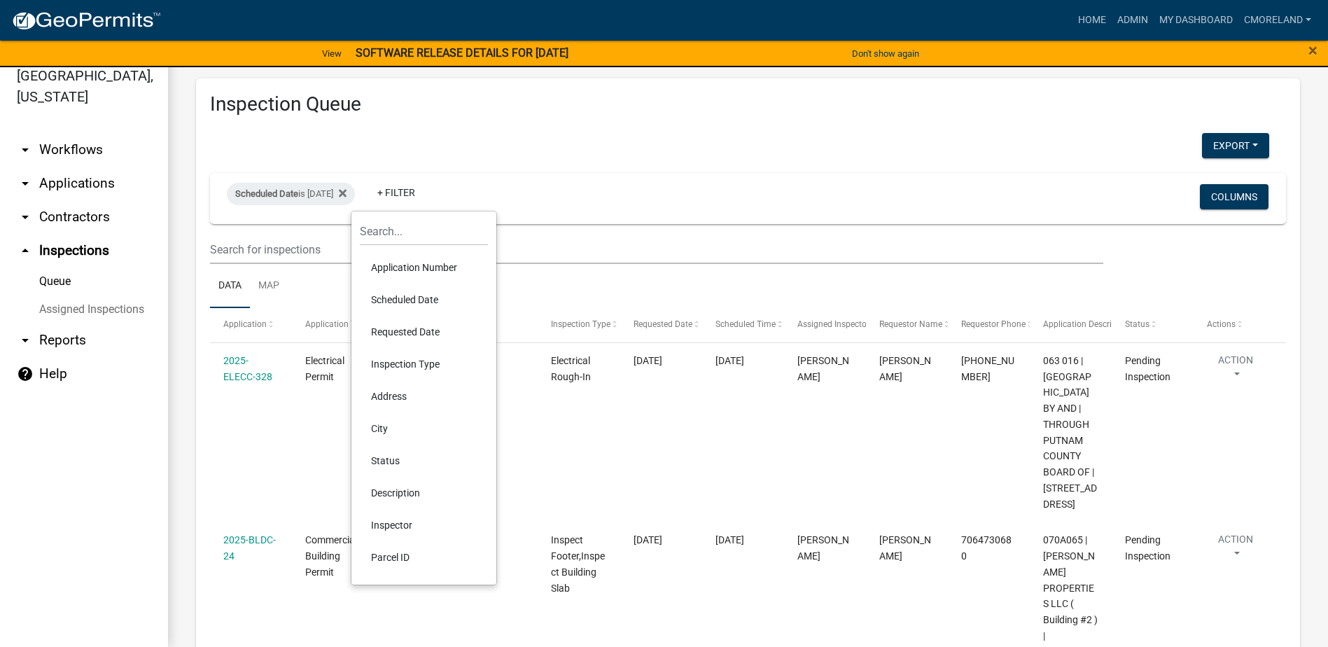
click at [393, 522] on li "Inspector" at bounding box center [424, 525] width 128 height 32
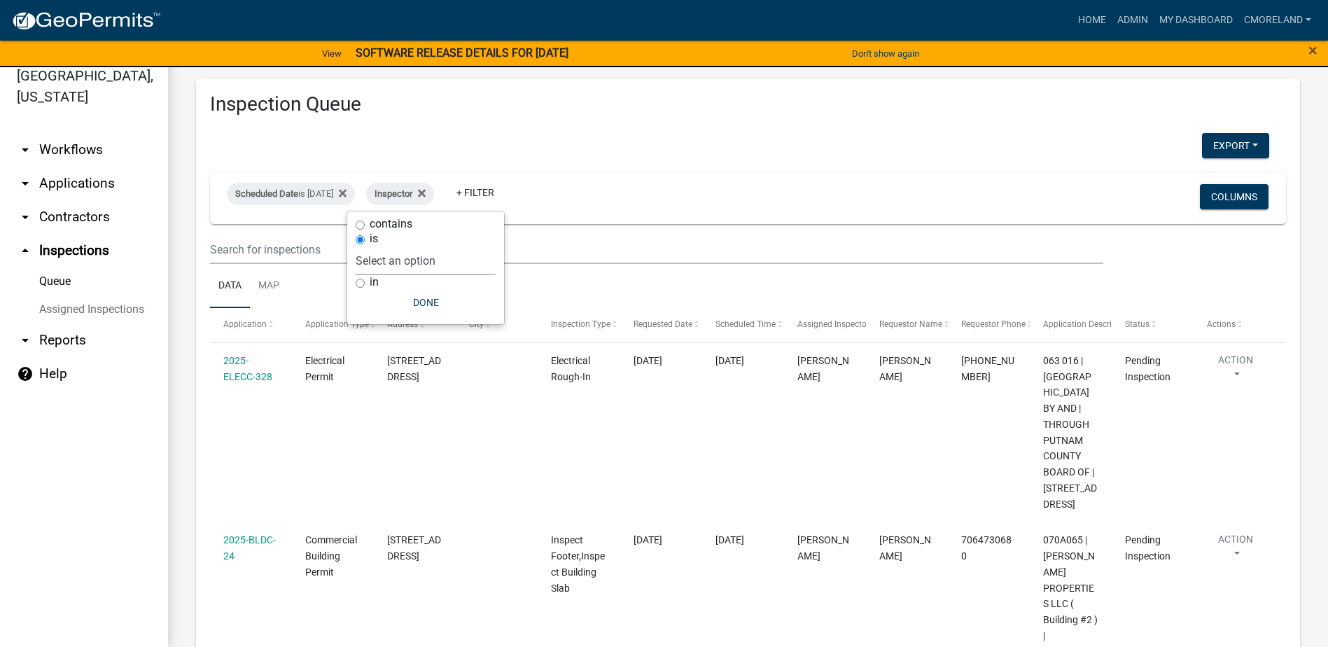
click at [479, 258] on select "Select an option None [PERSON_NAME] [PERSON_NAME] [PERSON_NAME] Quistan [PERSON…" at bounding box center [426, 260] width 140 height 29
select select "a0ea4169-8540-4a2c-b9f4-cf4c1ffdeb95"
click at [397, 246] on select "Select an option None [PERSON_NAME] [PERSON_NAME] [PERSON_NAME] Quistan [PERSON…" at bounding box center [426, 260] width 140 height 29
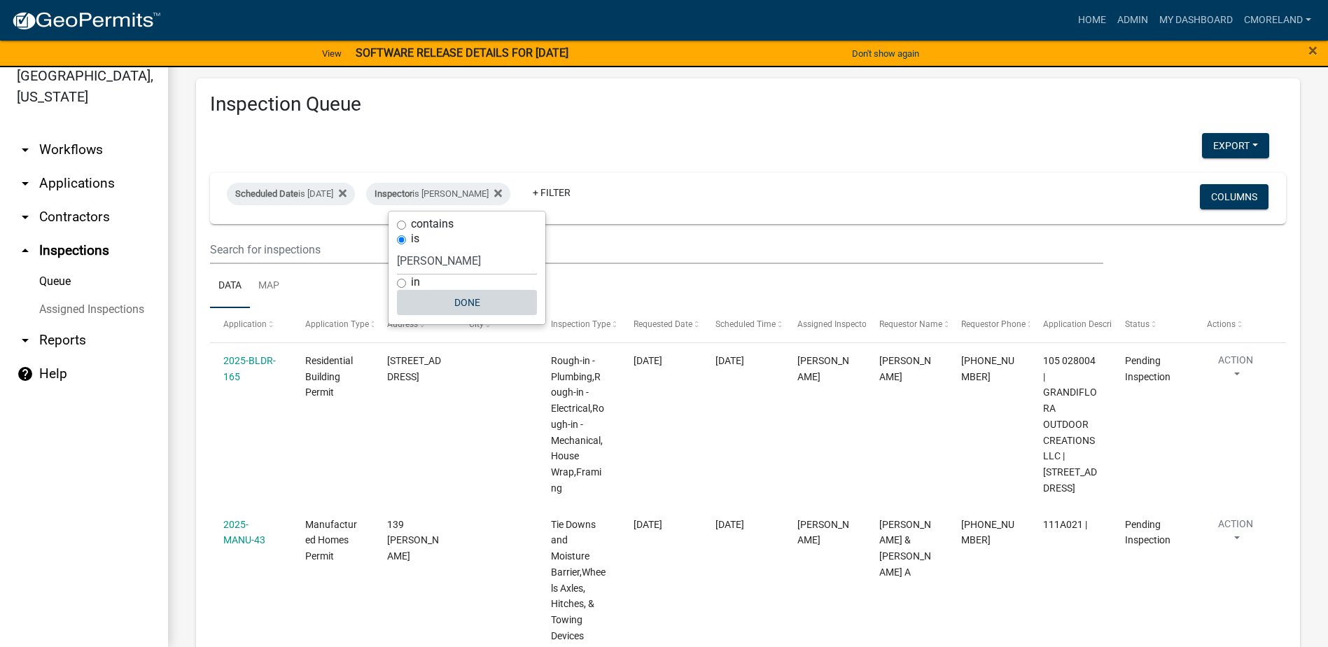
click at [477, 301] on button "Done" at bounding box center [467, 302] width 140 height 25
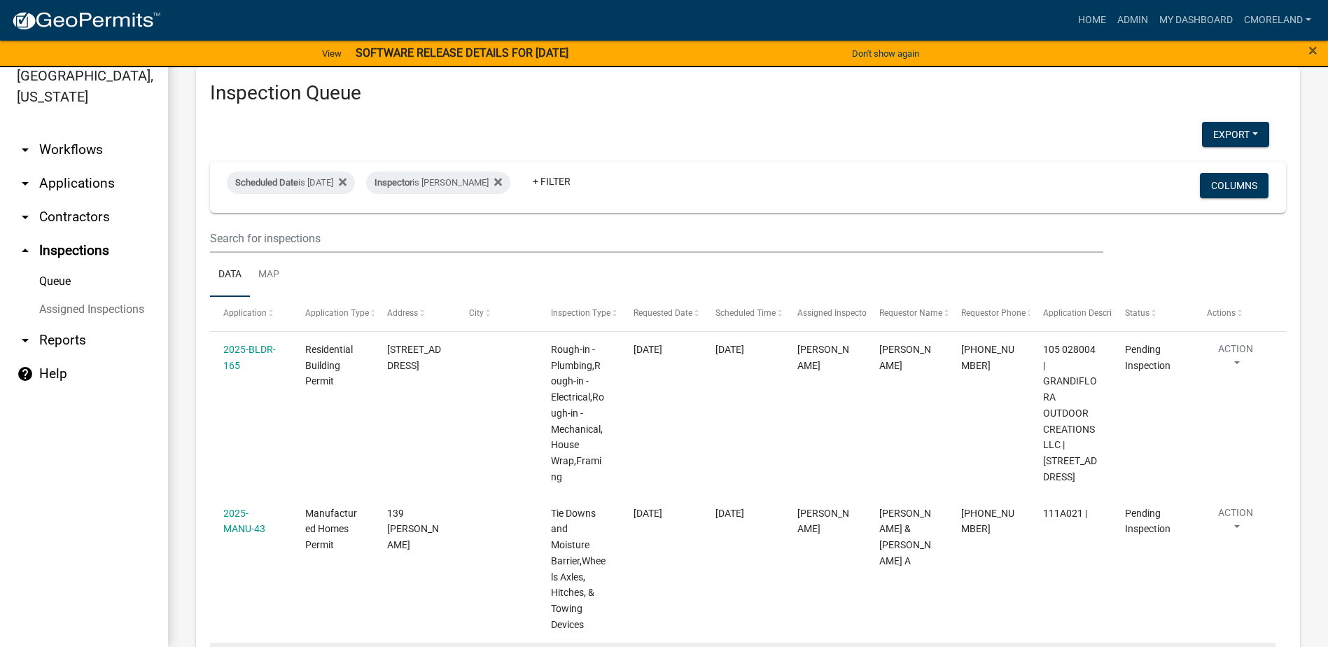
scroll to position [10, 0]
